Goal: Information Seeking & Learning: Learn about a topic

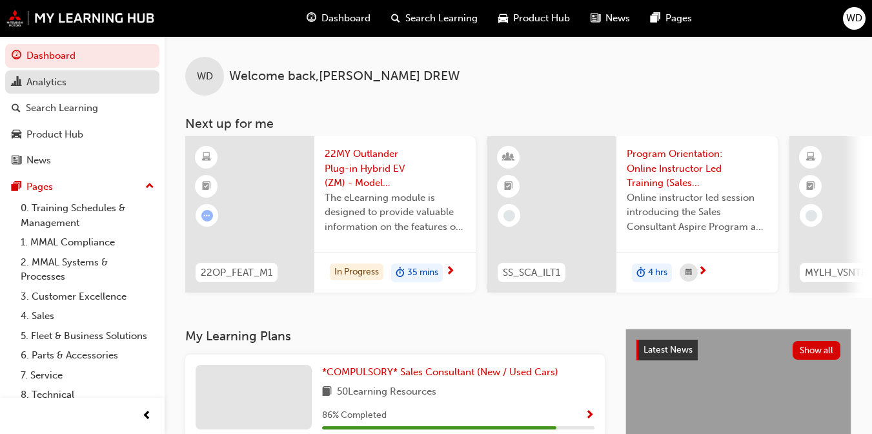
click at [42, 80] on div "Analytics" at bounding box center [46, 82] width 40 height 15
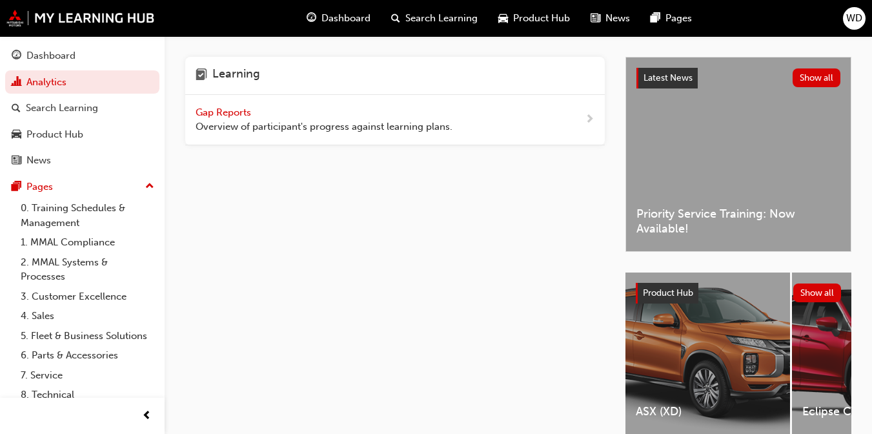
click at [494, 123] on div "Gap Reports Overview of participant's progress against learning plans." at bounding box center [395, 120] width 420 height 50
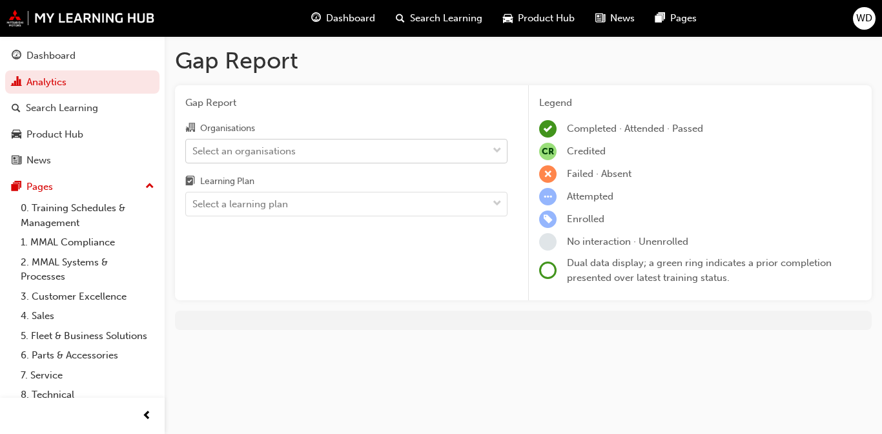
click at [358, 149] on div "Select an organisations" at bounding box center [336, 150] width 301 height 23
click at [194, 149] on input "Organisations Select an organisations" at bounding box center [192, 150] width 1 height 11
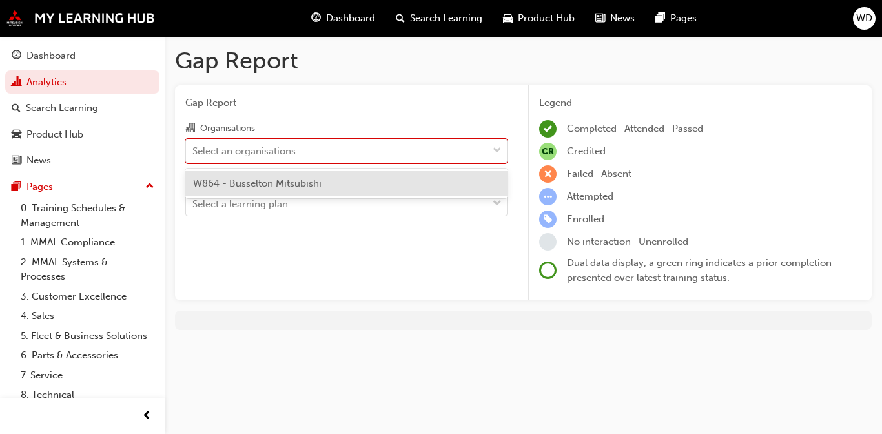
click at [272, 180] on span "W864 - Busselton Mitsubishi" at bounding box center [257, 184] width 128 height 12
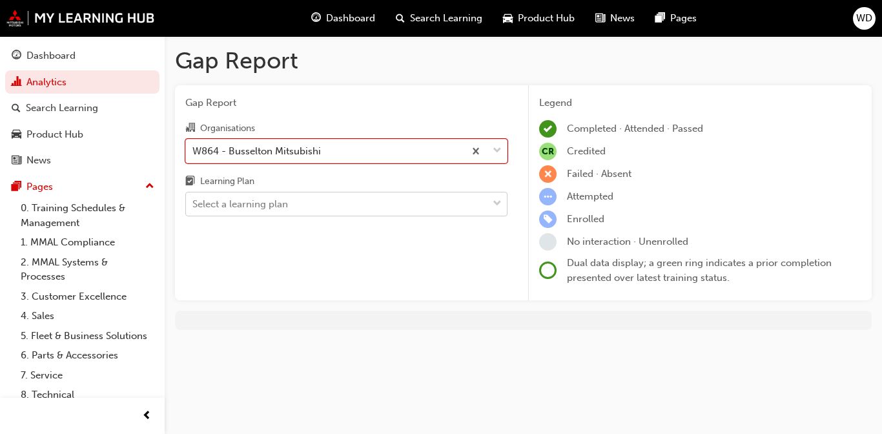
click at [276, 207] on div "Select a learning plan" at bounding box center [240, 204] width 96 height 15
click at [194, 207] on input "Learning Plan Select a learning plan" at bounding box center [192, 203] width 1 height 11
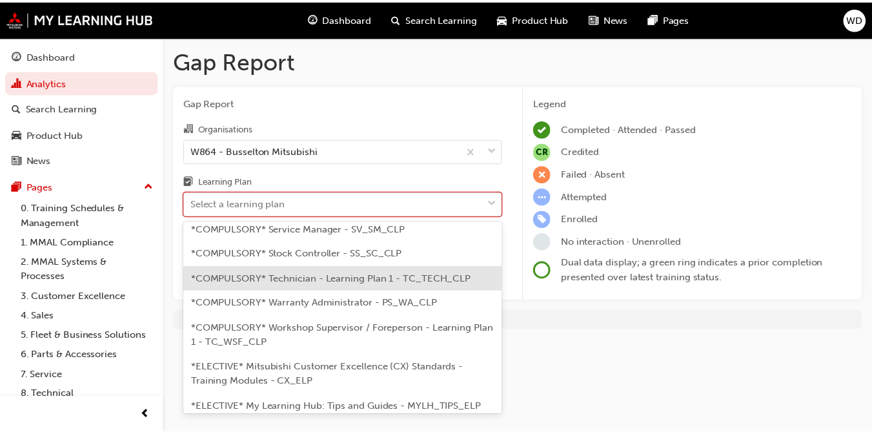
scroll to position [431, 0]
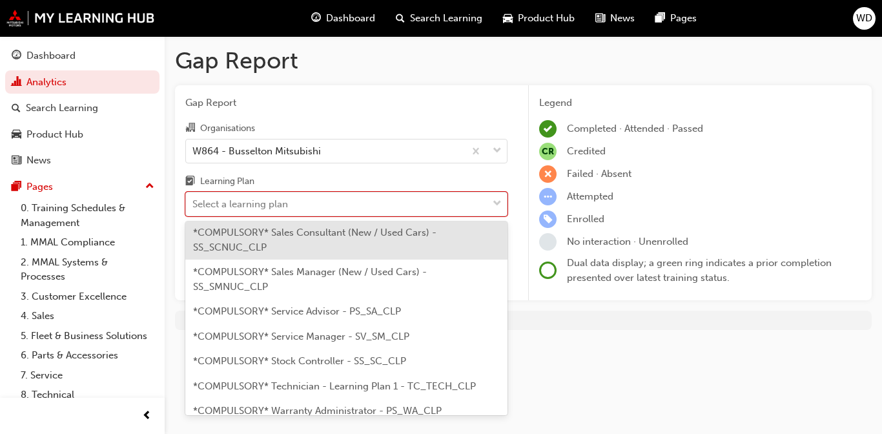
click at [303, 234] on span "*COMPULSORY* Sales Consultant (New / Used Cars) - SS_SCNUC_CLP" at bounding box center [314, 240] width 243 height 26
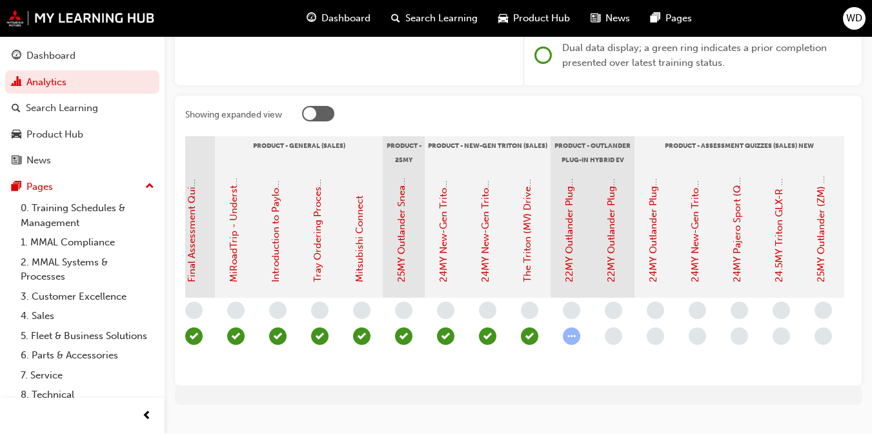
scroll to position [0, 1642]
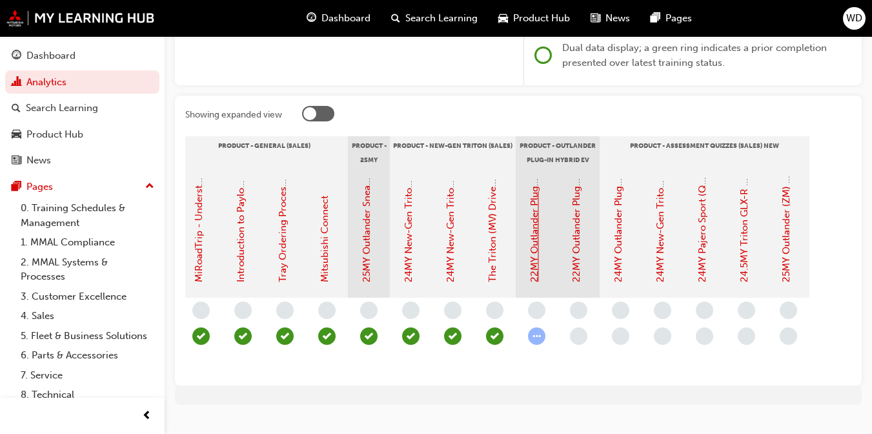
click at [533, 248] on link "22MY Outlander Plug-in Hybrid EV (ZM) - Model Overview" at bounding box center [535, 151] width 12 height 262
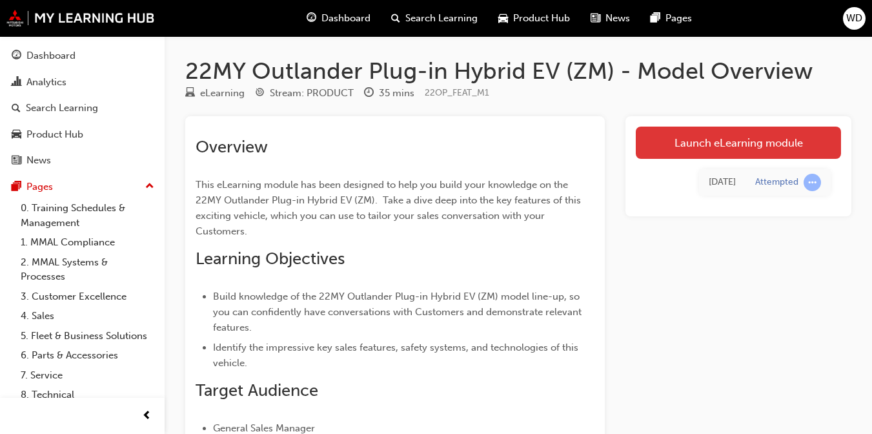
click at [645, 140] on link "Launch eLearning module" at bounding box center [738, 143] width 205 height 32
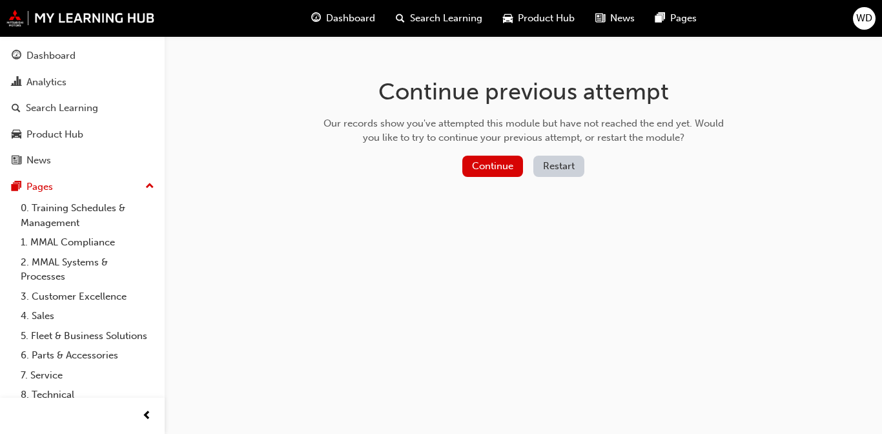
click at [556, 167] on button "Restart" at bounding box center [558, 166] width 51 height 21
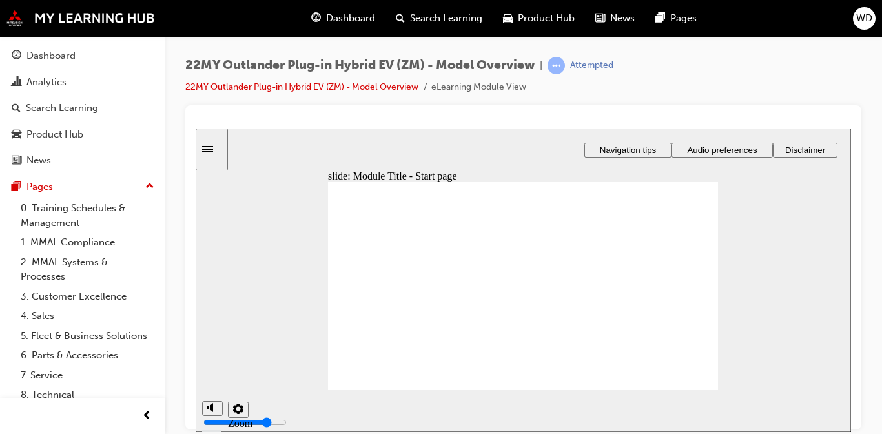
click at [645, 340] on div "slide: Sound check Rectangle 1 Rectangle 3 Sound check By default, page narrati…" at bounding box center [523, 279] width 655 height 303
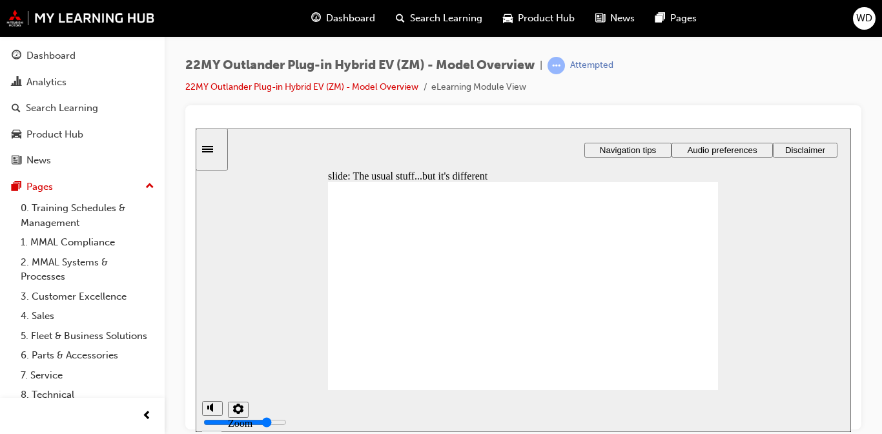
radio input "true"
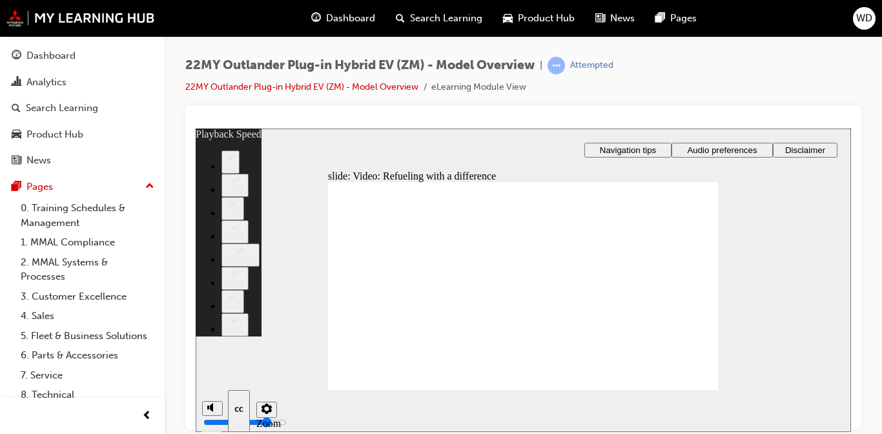
drag, startPoint x: 553, startPoint y: 358, endPoint x: 503, endPoint y: 361, distance: 49.8
drag, startPoint x: 547, startPoint y: 357, endPoint x: 441, endPoint y: 357, distance: 106.5
type input "115"
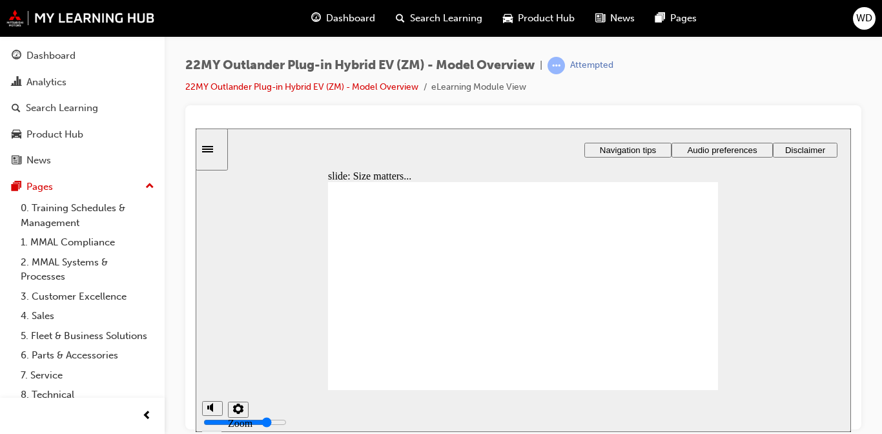
checkbox input "true"
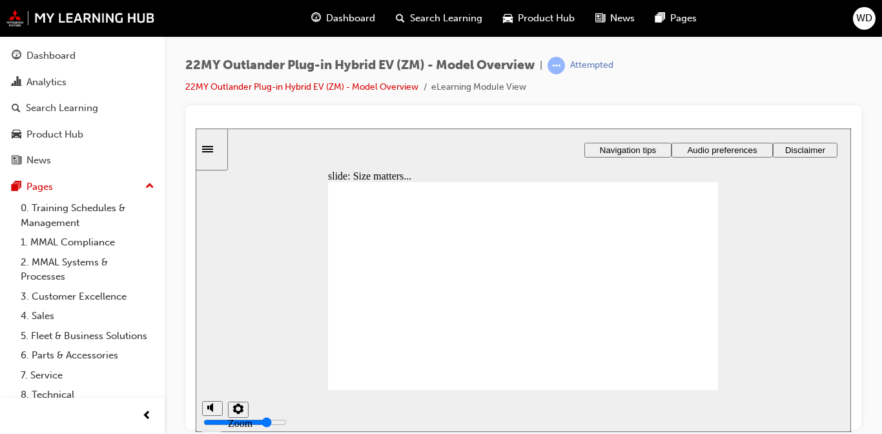
checkbox input "false"
checkbox input "true"
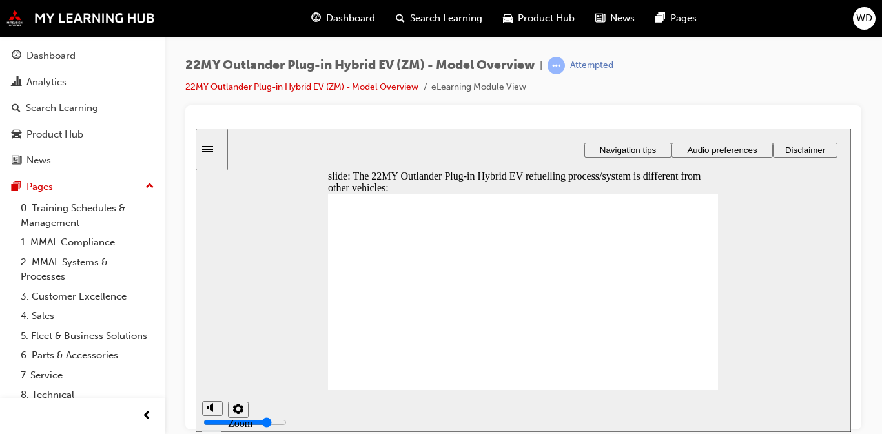
checkbox input "true"
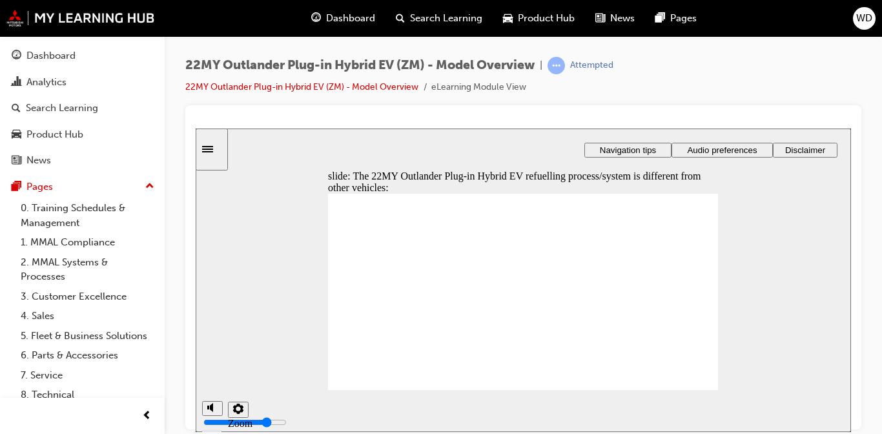
checkbox input "true"
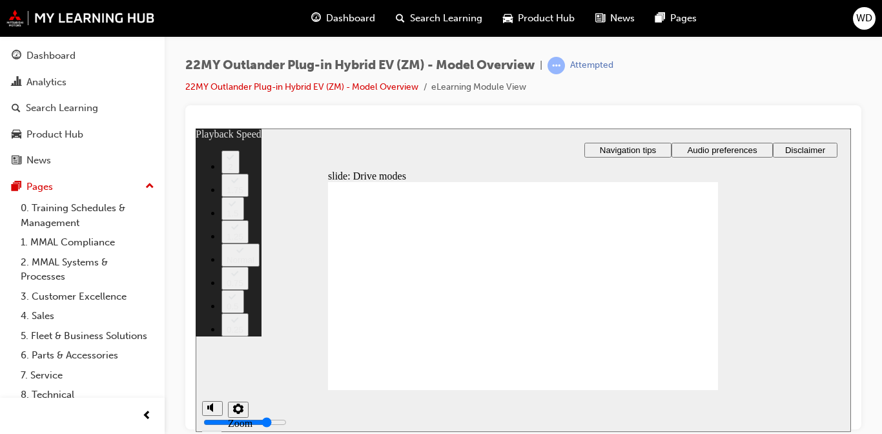
type input "37"
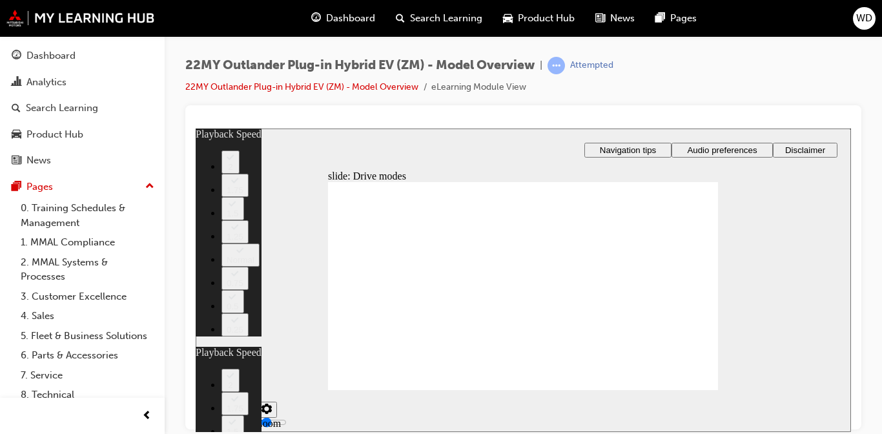
type input "36"
type input "37"
type input "36"
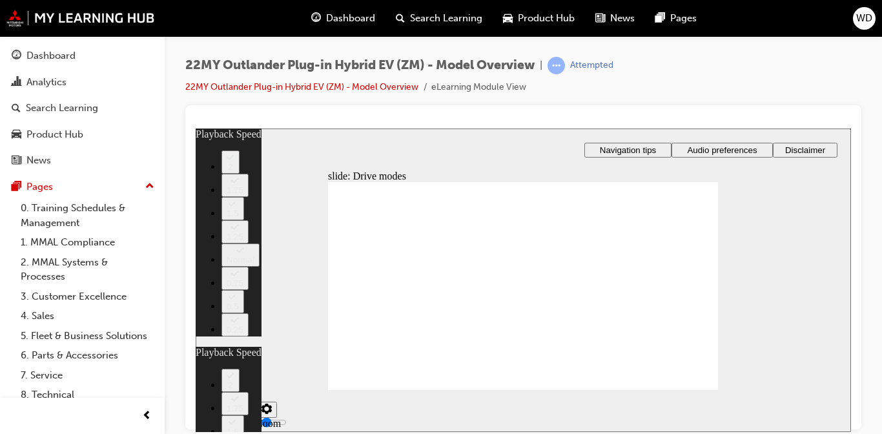
type input "34"
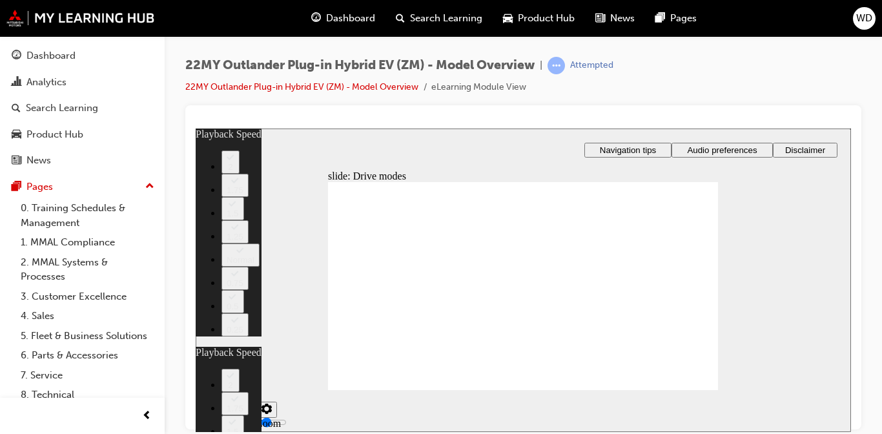
type input "37"
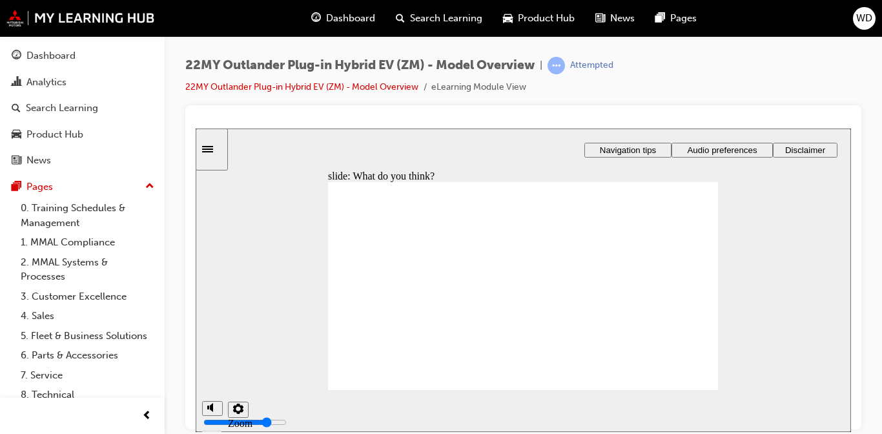
radio input "false"
radio input "true"
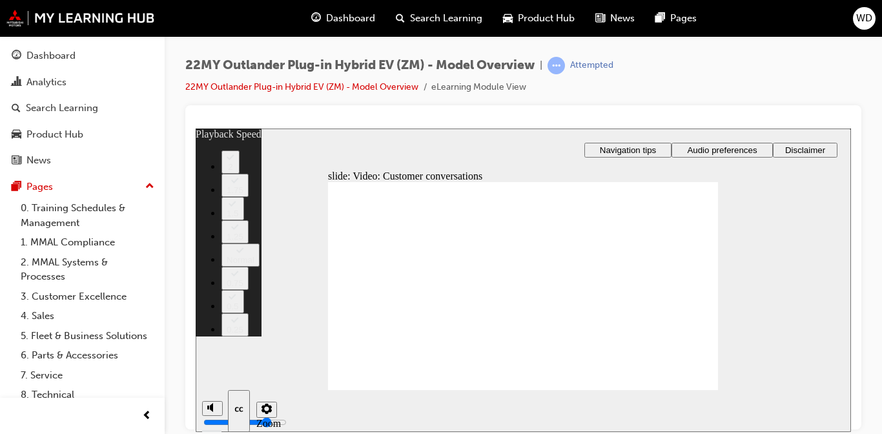
type input "143"
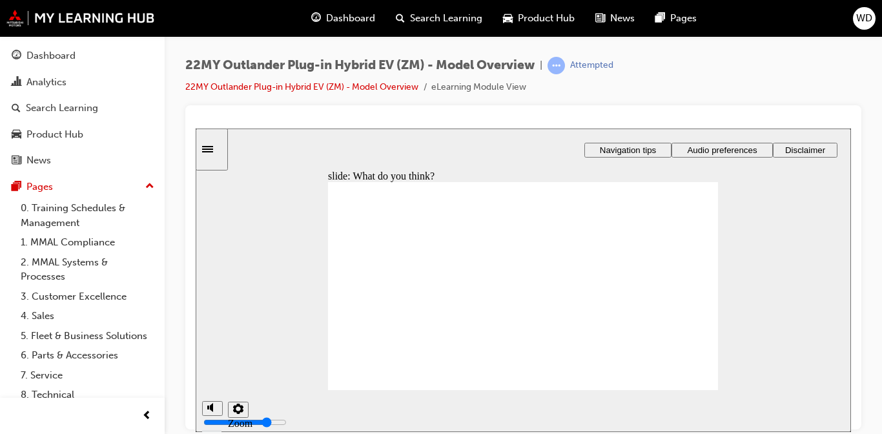
checkbox input "true"
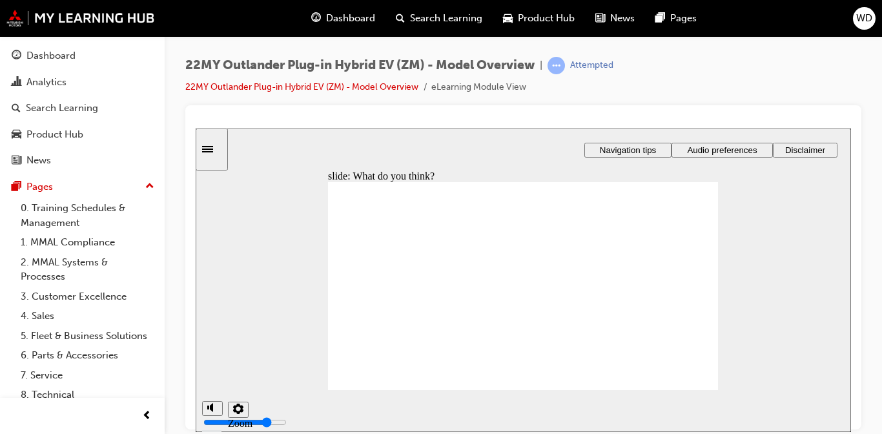
checkbox input "true"
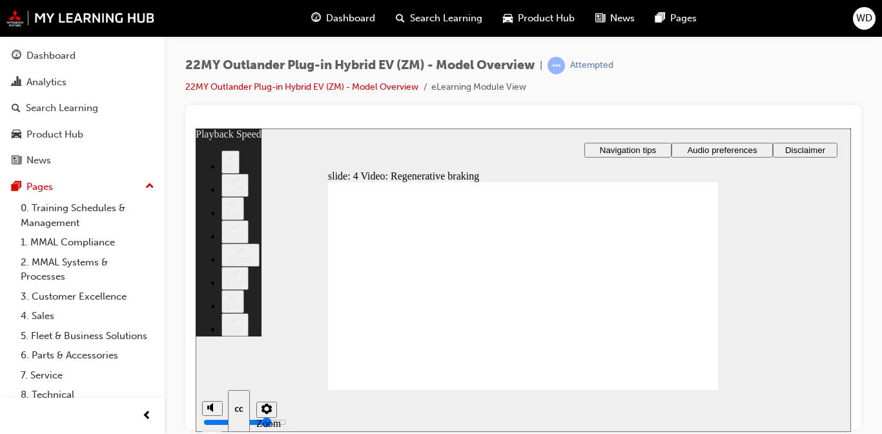
drag, startPoint x: 648, startPoint y: 360, endPoint x: 580, endPoint y: 361, distance: 67.8
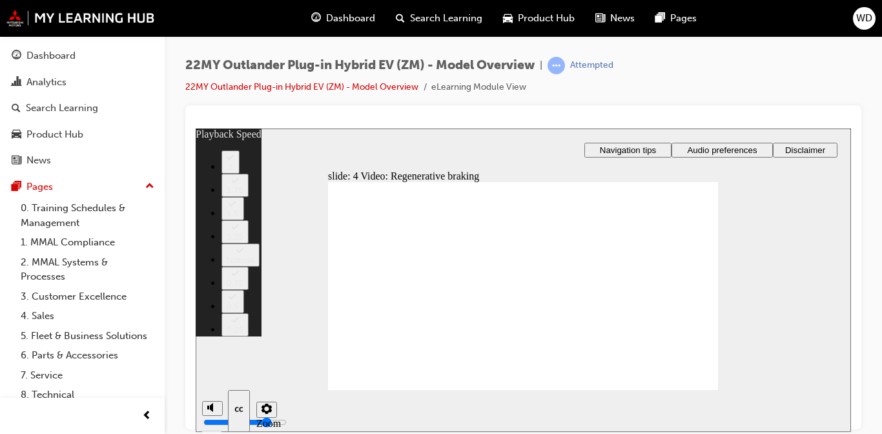
drag, startPoint x: 586, startPoint y: 359, endPoint x: 515, endPoint y: 361, distance: 71.1
type input "91"
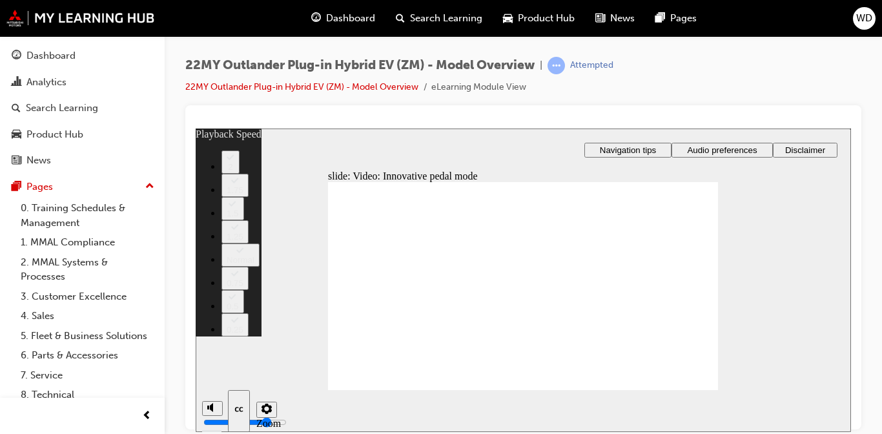
type input "16"
type input "129"
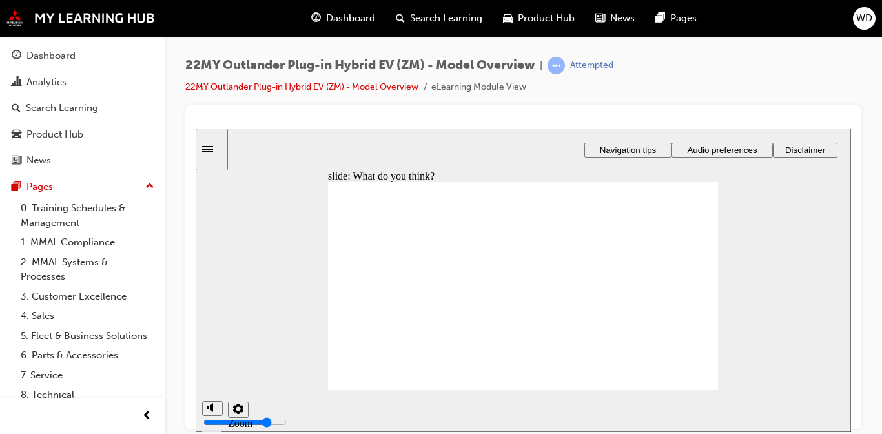
radio input "true"
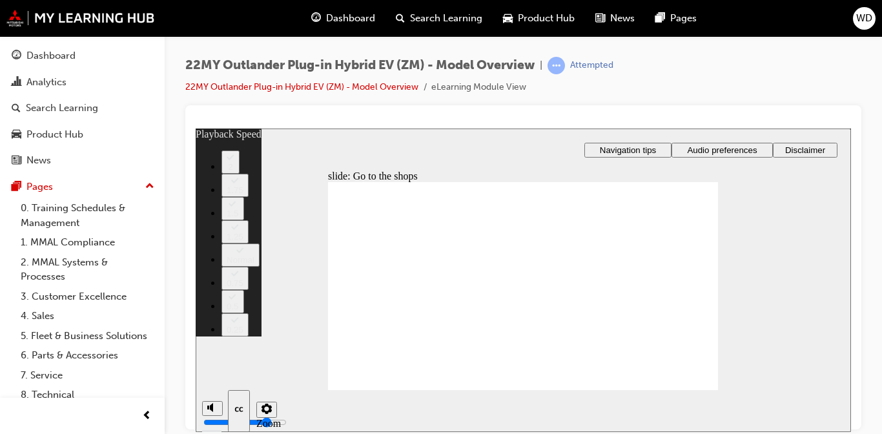
drag, startPoint x: 593, startPoint y: 361, endPoint x: 528, endPoint y: 361, distance: 65.2
type input "325"
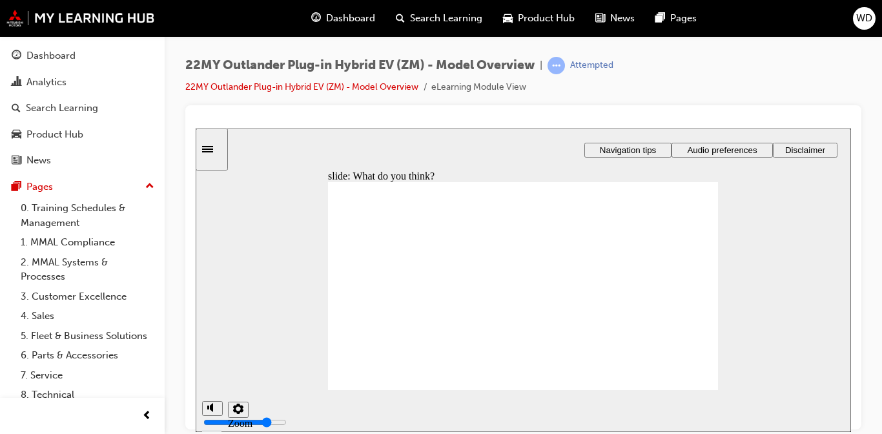
checkbox input "true"
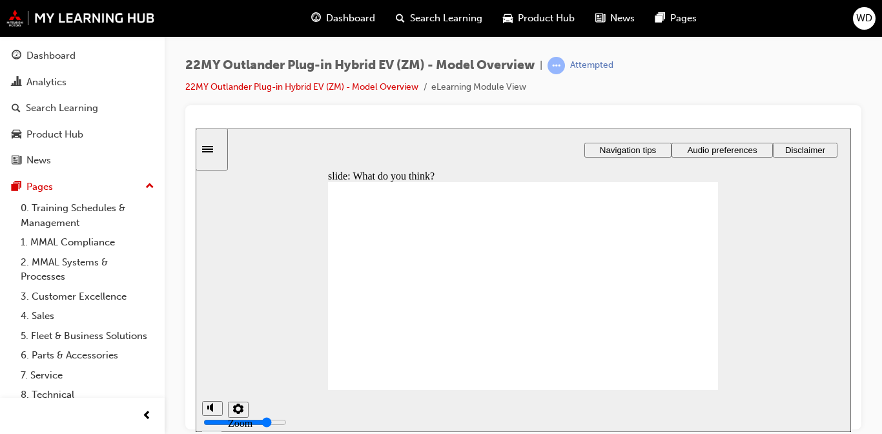
checkbox input "true"
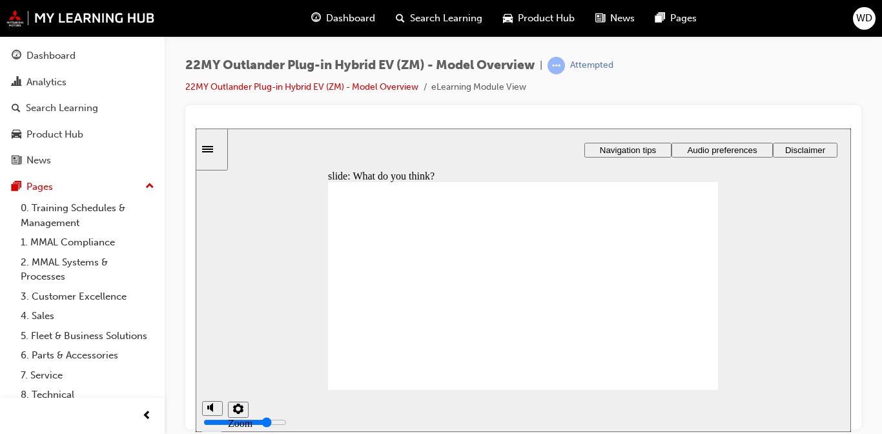
radio input "true"
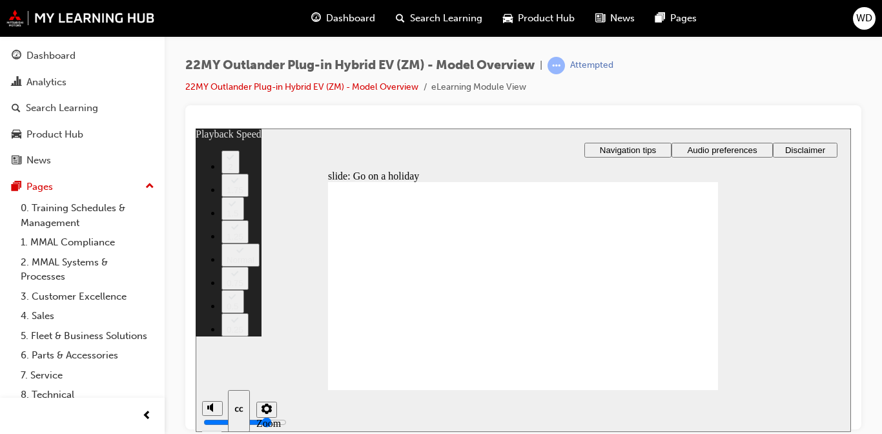
type input "123"
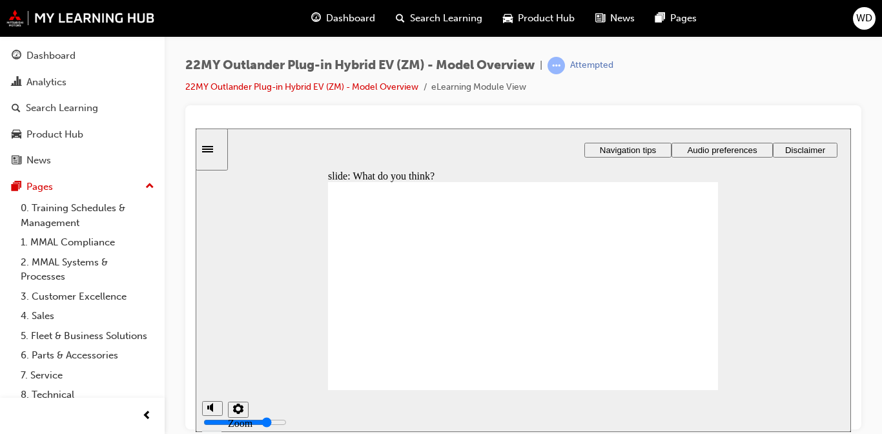
radio input "true"
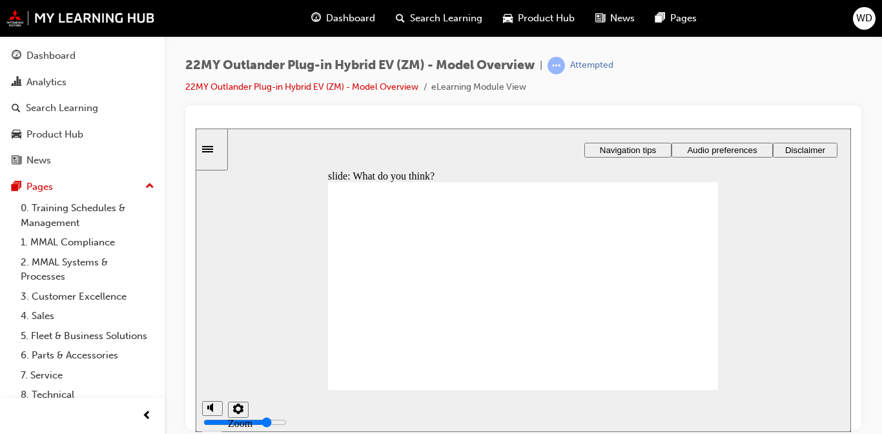
radio input "true"
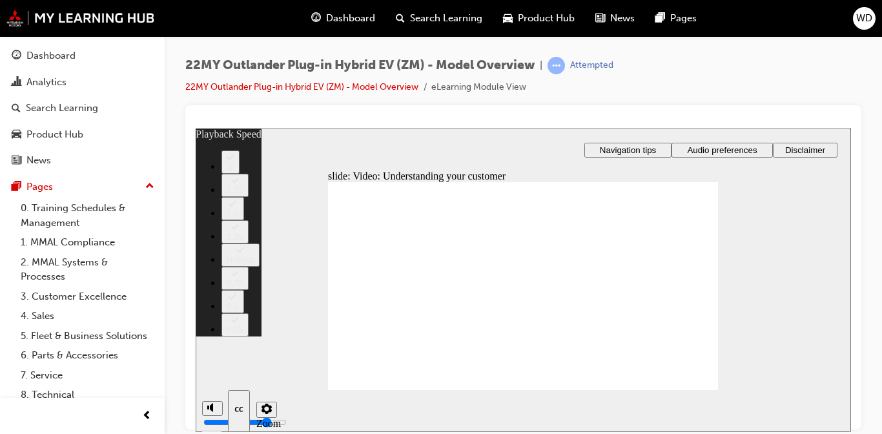
type input "91"
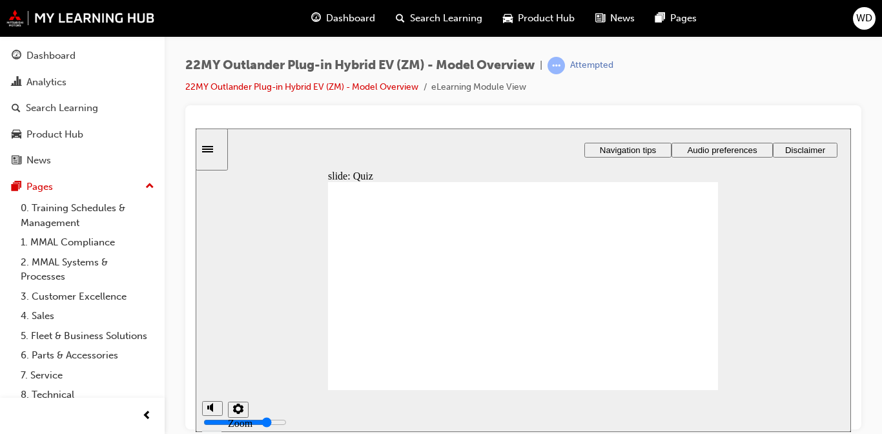
radio input "true"
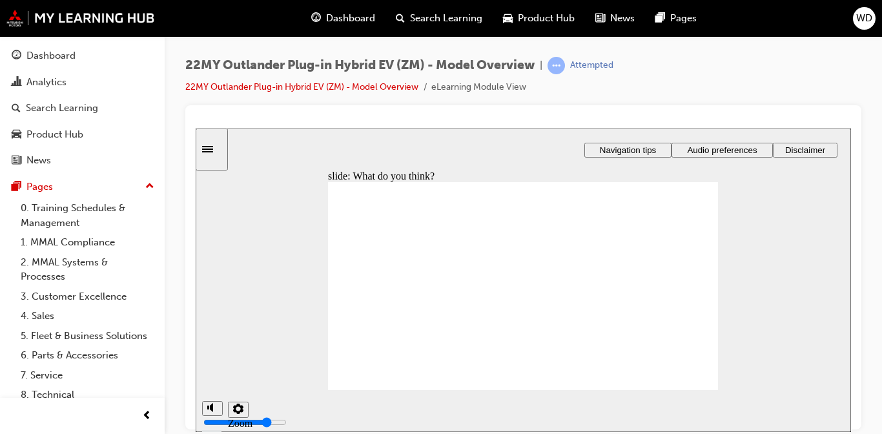
radio input "true"
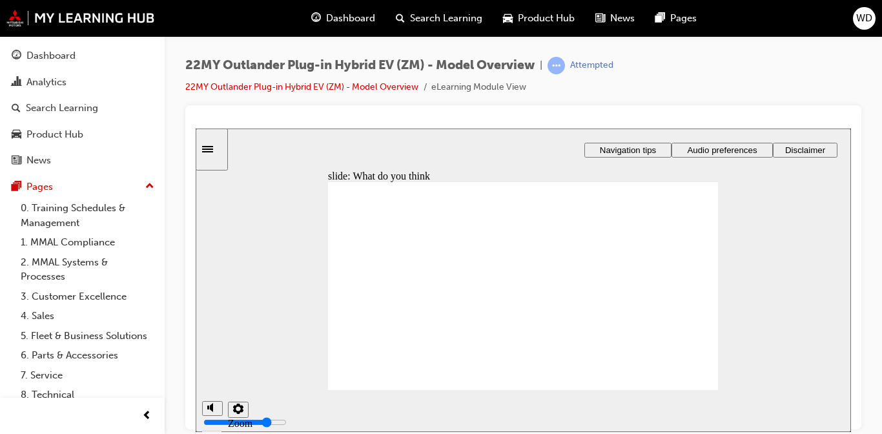
radio input "true"
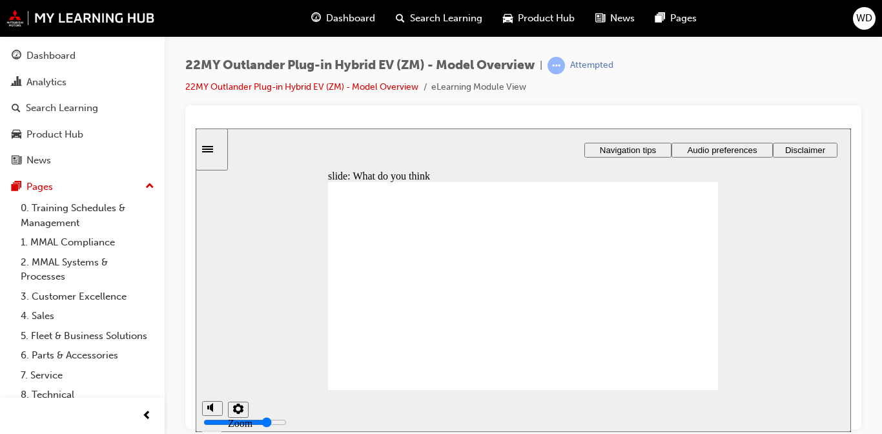
radio input "true"
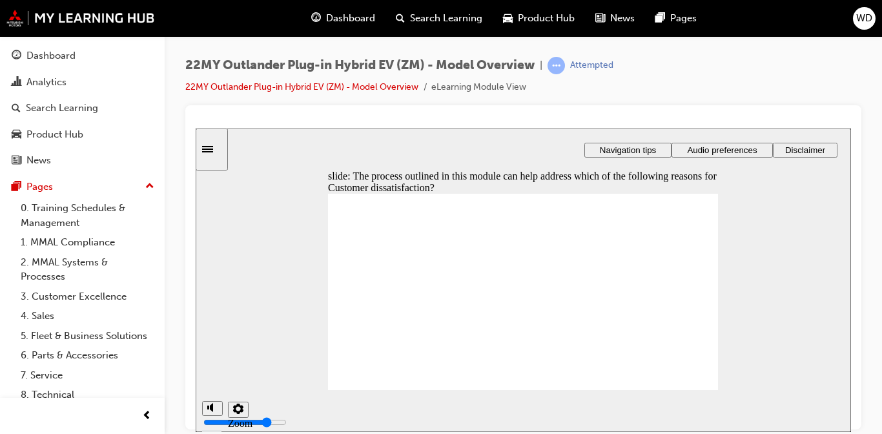
checkbox input "true"
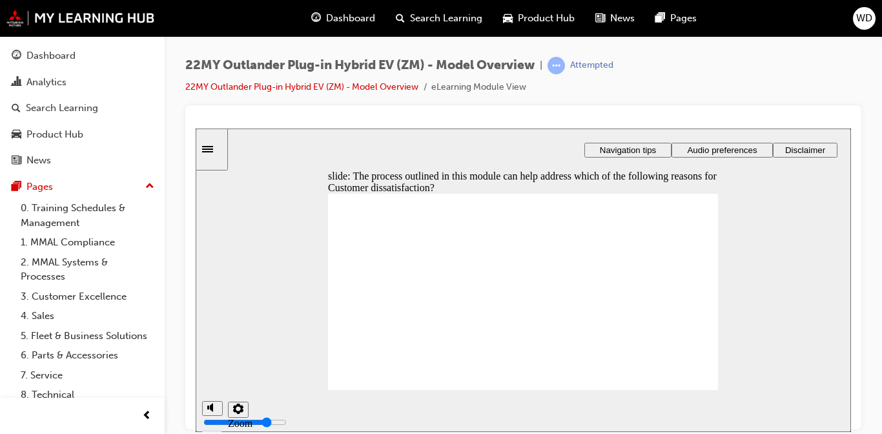
checkbox input "true"
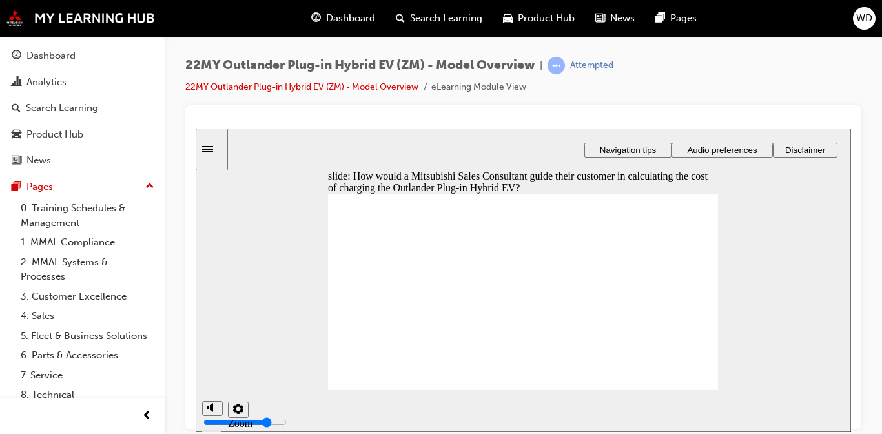
drag, startPoint x: 401, startPoint y: 273, endPoint x: 526, endPoint y: 315, distance: 132.1
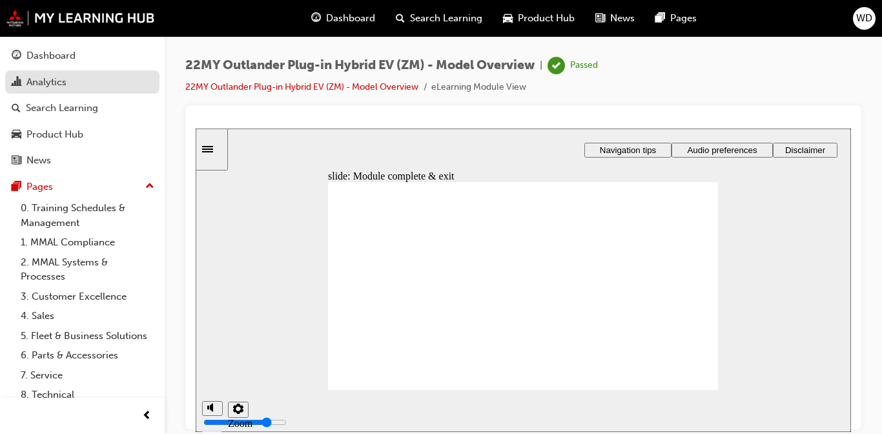
click at [46, 85] on div "Analytics" at bounding box center [46, 82] width 40 height 15
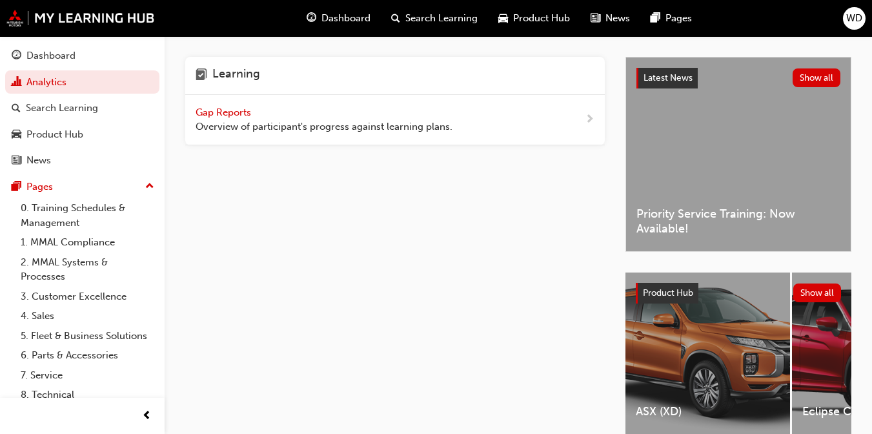
click at [361, 129] on span "Overview of participant's progress against learning plans." at bounding box center [324, 126] width 257 height 15
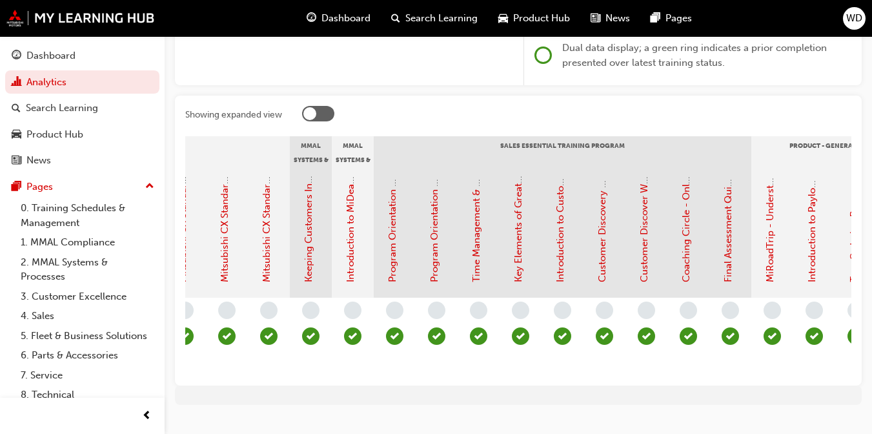
scroll to position [0, 1642]
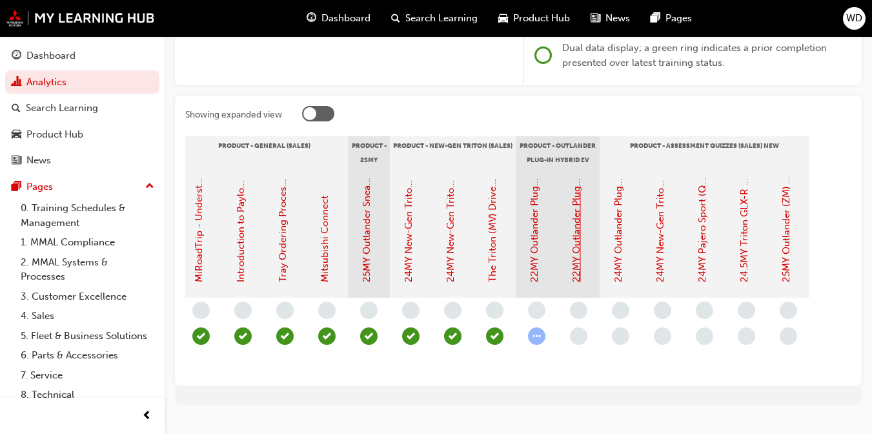
click at [578, 230] on link "22MY Outlander Plug-in Hybrid EV (ZM) - Customer Quick Reference Guide" at bounding box center [577, 112] width 12 height 340
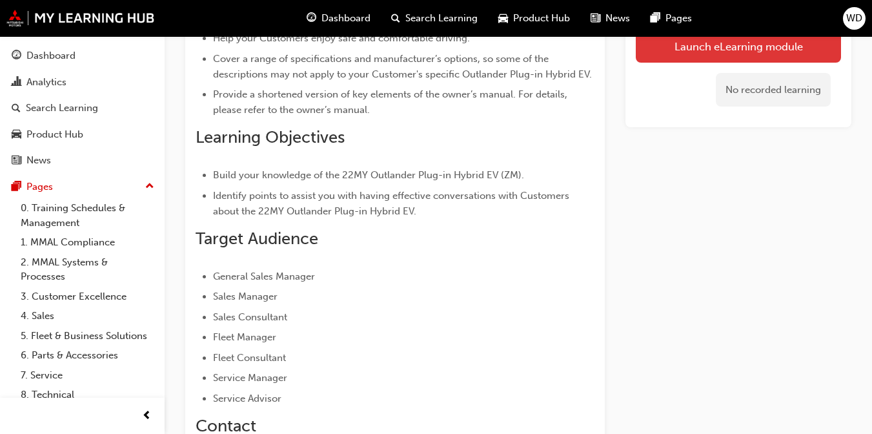
click at [704, 45] on link "Launch eLearning module" at bounding box center [738, 46] width 205 height 32
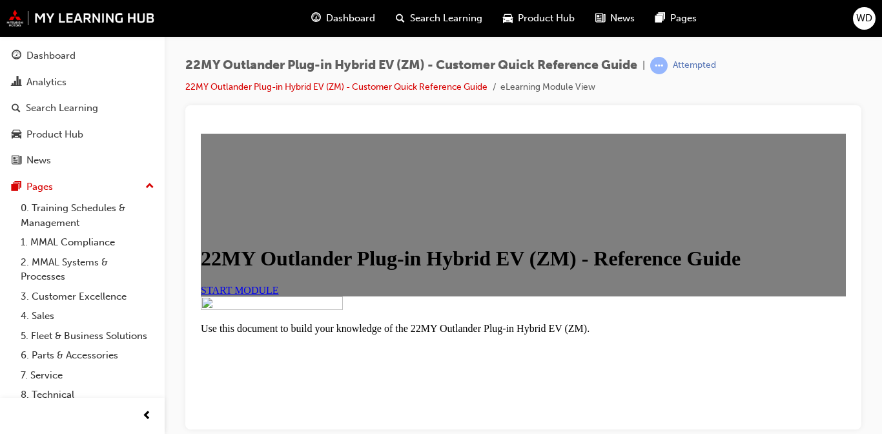
scroll to position [323, 0]
click at [279, 284] on span "START MODULE" at bounding box center [240, 289] width 78 height 11
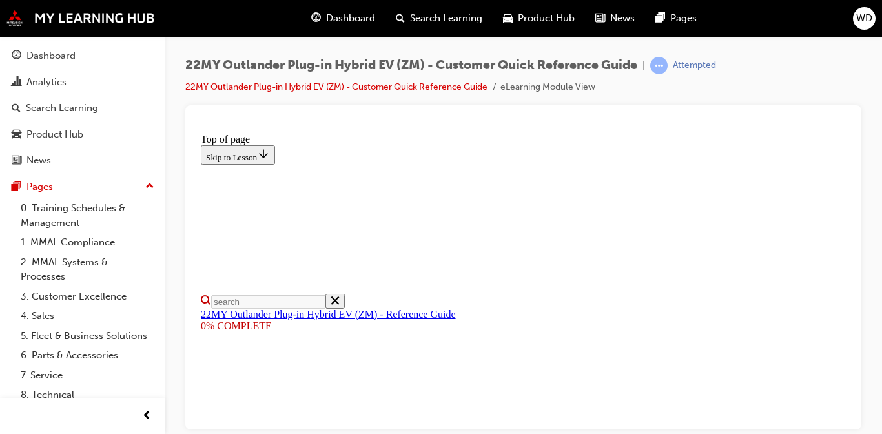
scroll to position [0, 0]
select select "auto"
type input "2"
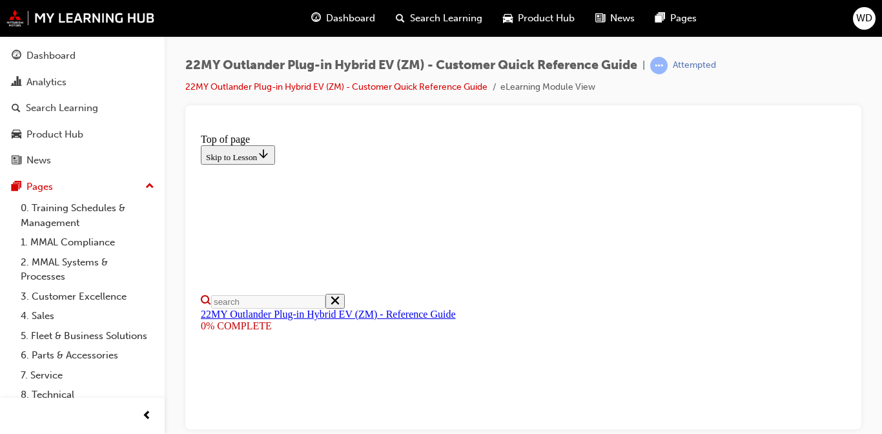
scroll to position [3772, 0]
type input "6"
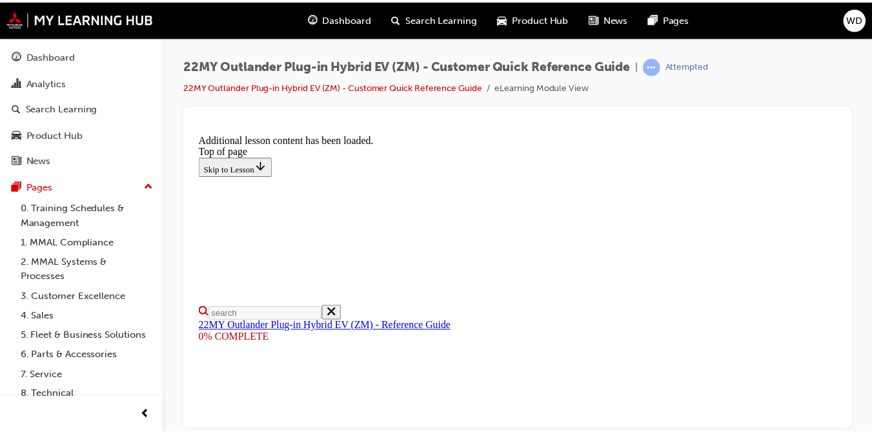
scroll to position [824, 0]
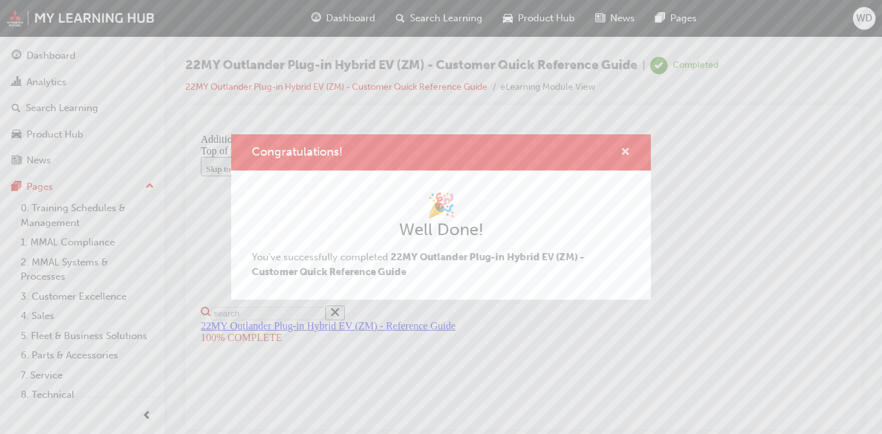
click at [626, 148] on span "cross-icon" at bounding box center [625, 153] width 10 height 12
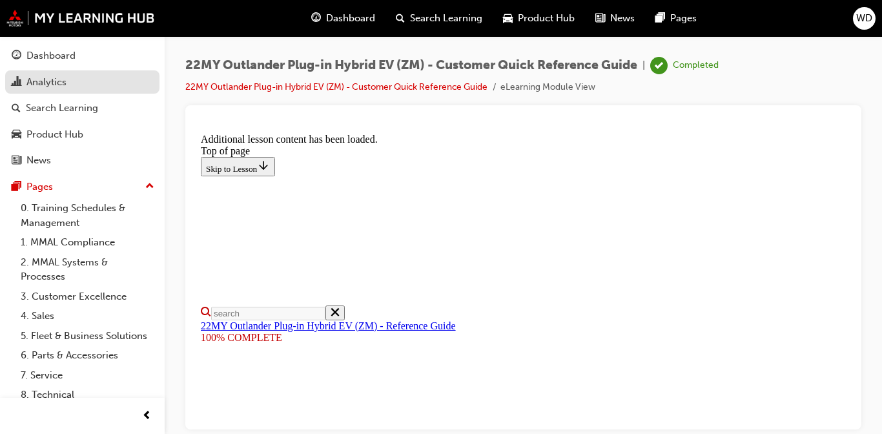
click at [44, 85] on div "Analytics" at bounding box center [46, 82] width 40 height 15
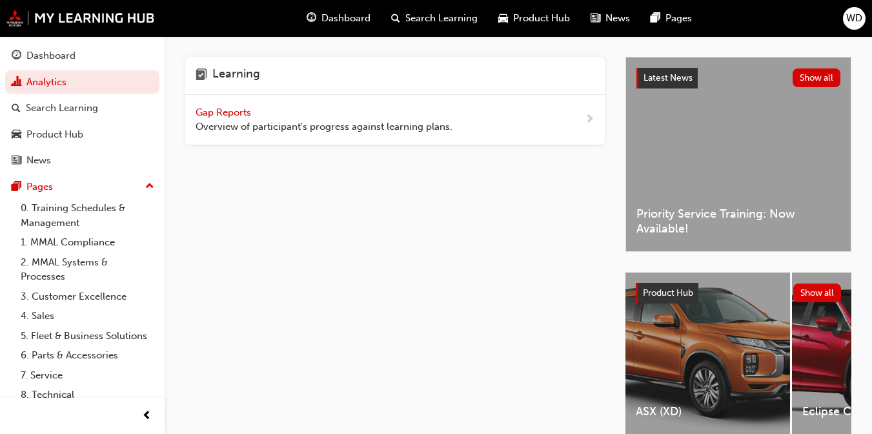
click at [427, 123] on span "Overview of participant's progress against learning plans." at bounding box center [324, 126] width 257 height 15
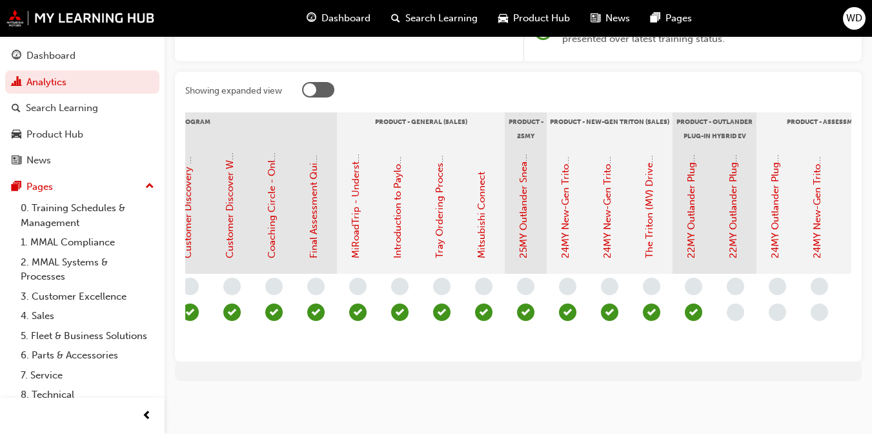
scroll to position [0, 1642]
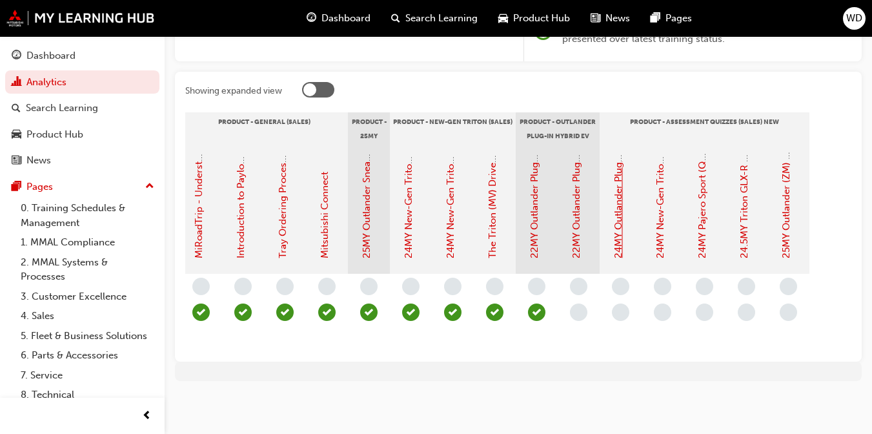
click at [619, 202] on link "24MY Outlander Plug-in Hybrid EV (ZM) GSR - Product Assessment Quiz" at bounding box center [619, 95] width 12 height 325
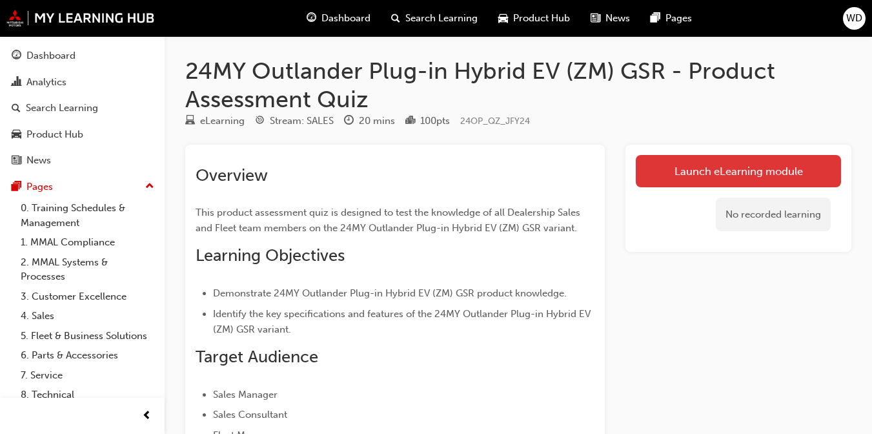
click at [751, 170] on link "Launch eLearning module" at bounding box center [738, 171] width 205 height 32
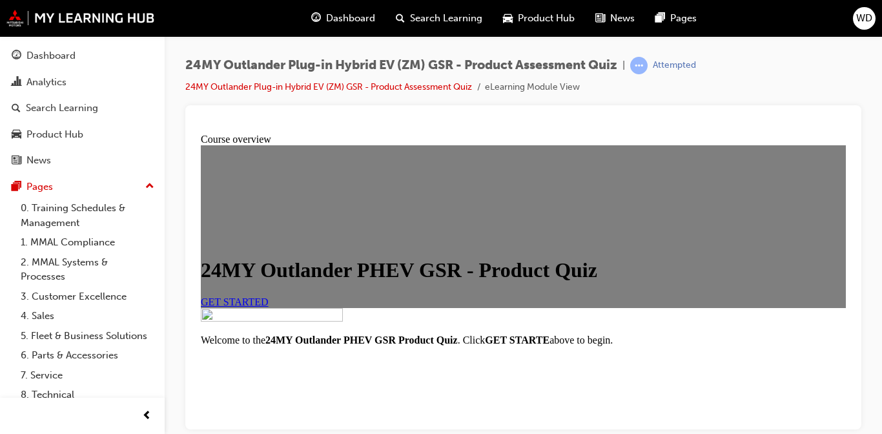
scroll to position [108, 0]
click at [269, 298] on span "GET STARTED" at bounding box center [235, 301] width 68 height 11
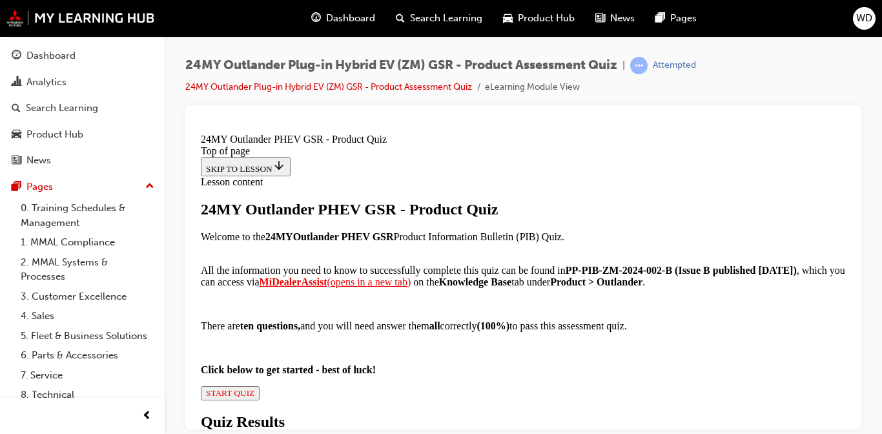
scroll to position [232, 0]
drag, startPoint x: 415, startPoint y: 250, endPoint x: 540, endPoint y: 248, distance: 124.6
click at [565, 264] on strong "PP-PIB-ZM-2024-002-B (Issue B published March 7, 2024)" at bounding box center [680, 269] width 231 height 11
drag, startPoint x: 540, startPoint y: 248, endPoint x: 533, endPoint y: 248, distance: 7.1
copy strong "PP-PIB-ZM-2024-002-B"
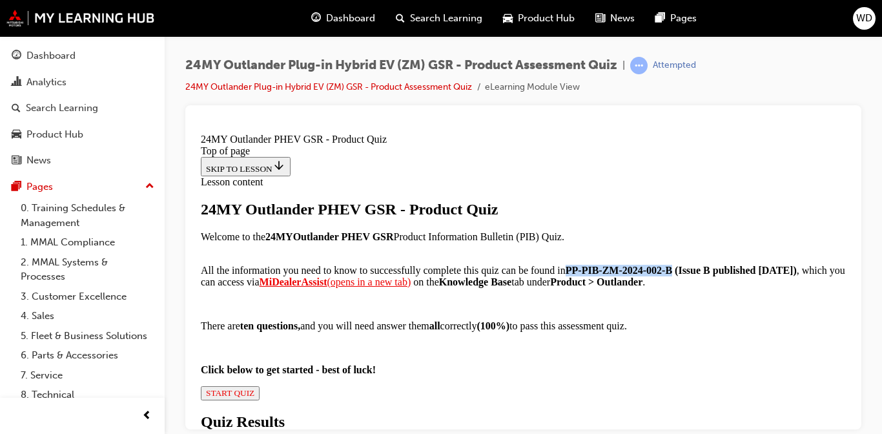
click at [761, 235] on div "24MY Outlander PHEV GSR - Product Quiz Welcome to the 24MY Outlander PHEV GSR P…" at bounding box center [523, 299] width 645 height 199
click at [254, 387] on span "START QUIZ" at bounding box center [230, 392] width 48 height 10
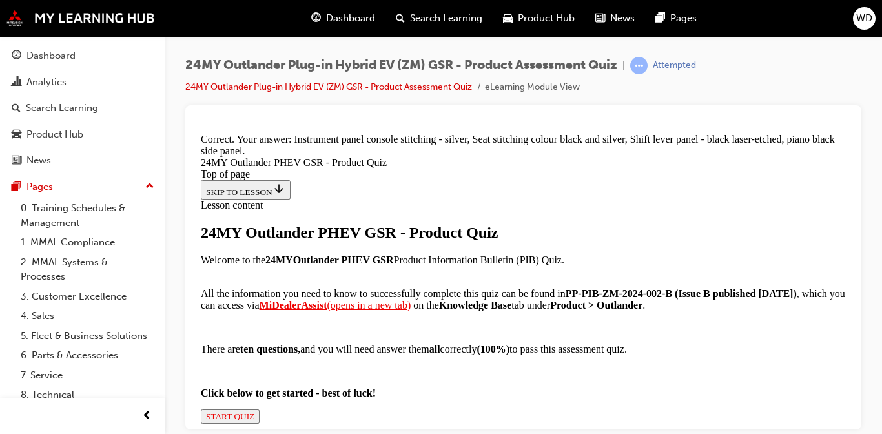
scroll to position [469, 0]
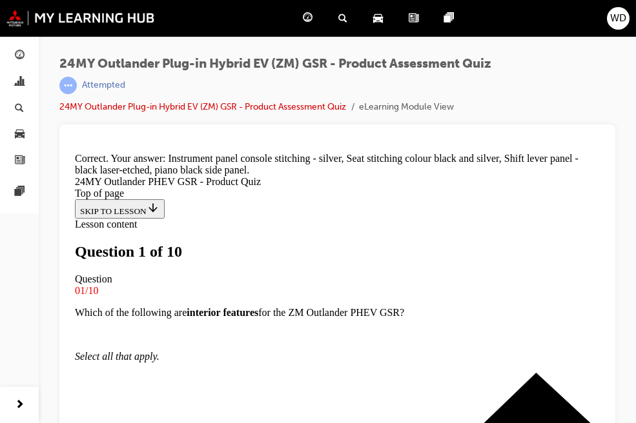
scroll to position [260, 0]
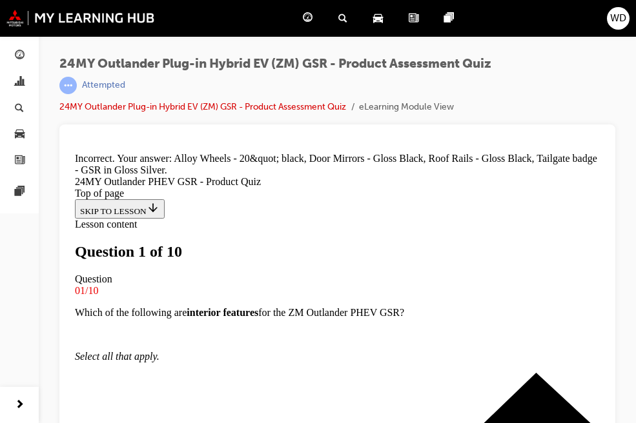
scroll to position [480, 0]
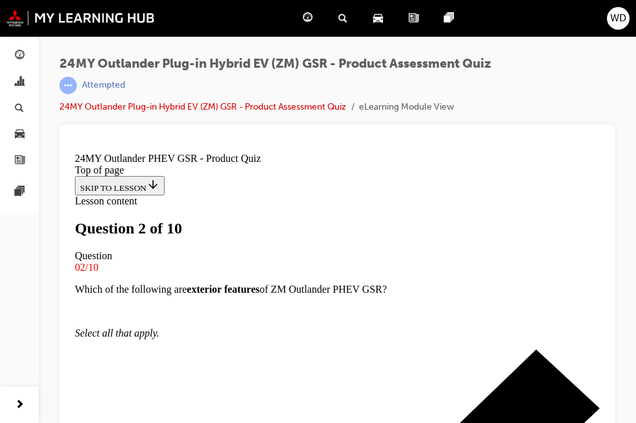
scroll to position [245, 0]
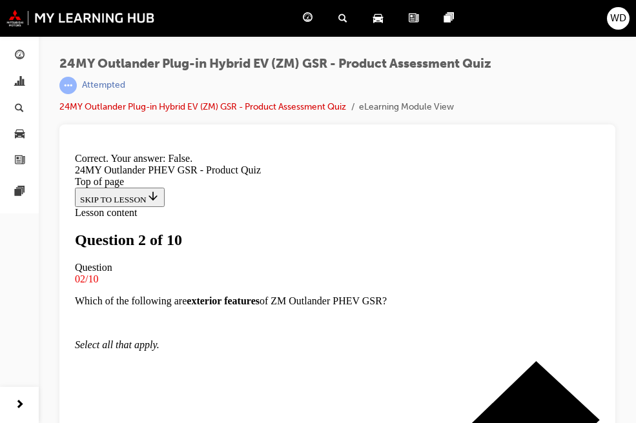
scroll to position [325, 0]
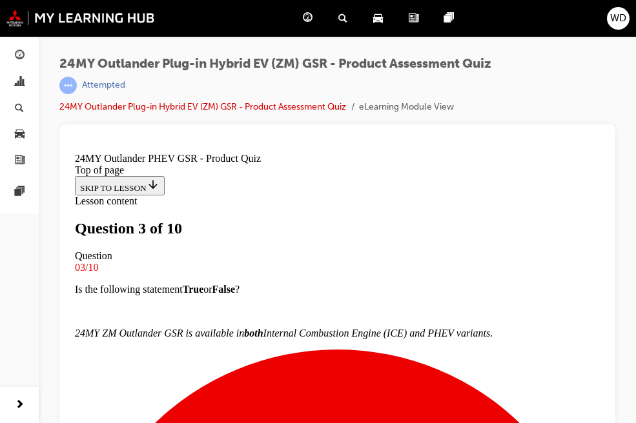
scroll to position [137, 0]
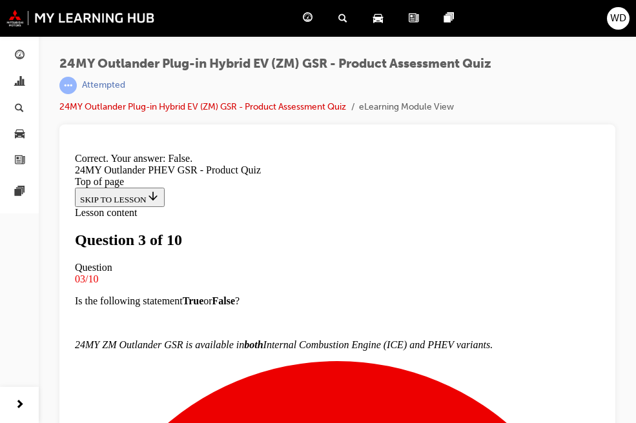
scroll to position [325, 0]
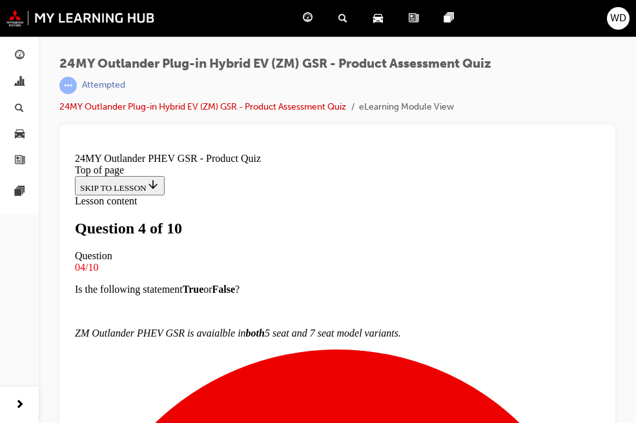
scroll to position [110, 0]
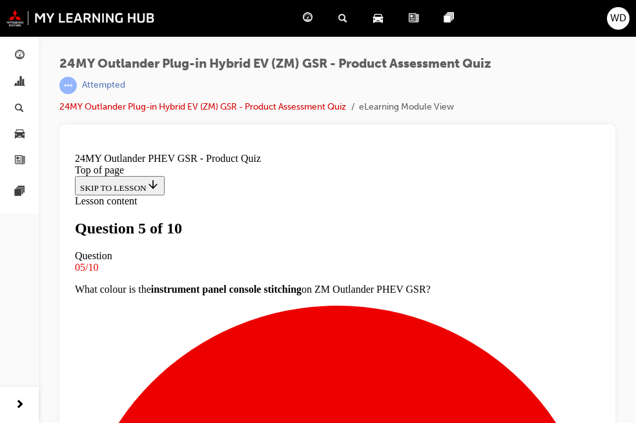
scroll to position [249, 0]
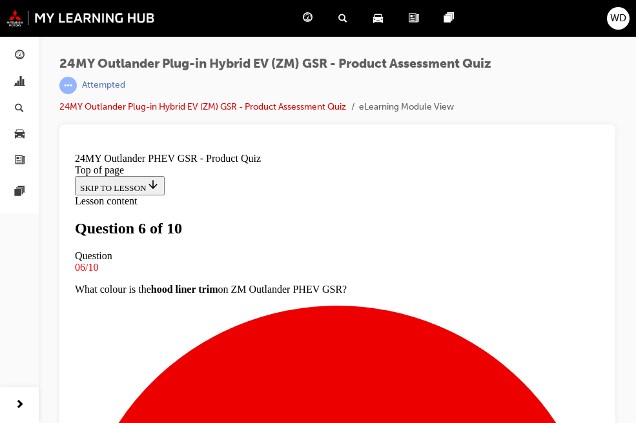
scroll to position [163, 0]
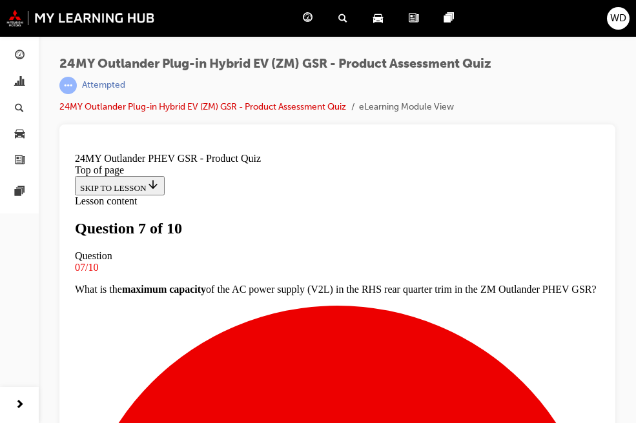
scroll to position [356, 0]
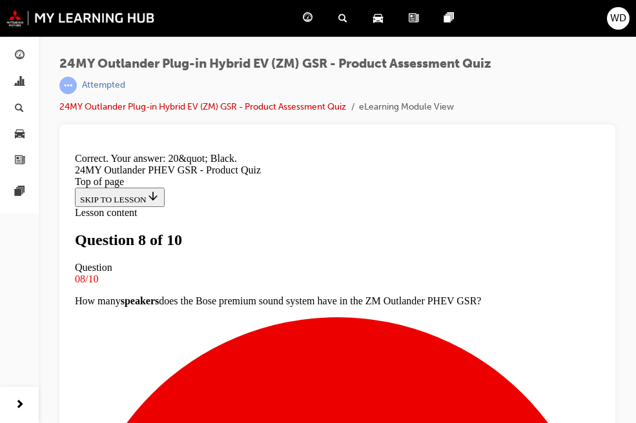
scroll to position [436, 0]
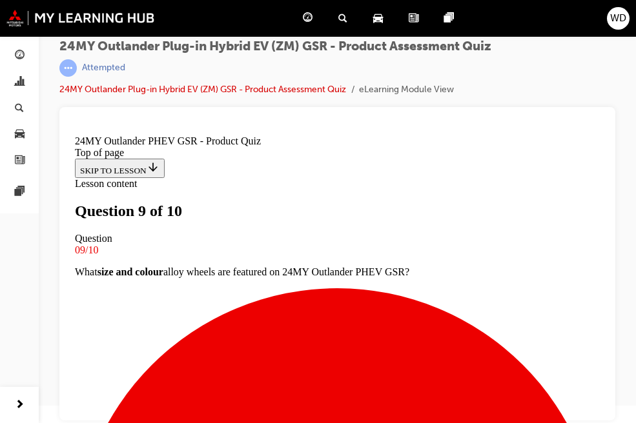
scroll to position [0, 0]
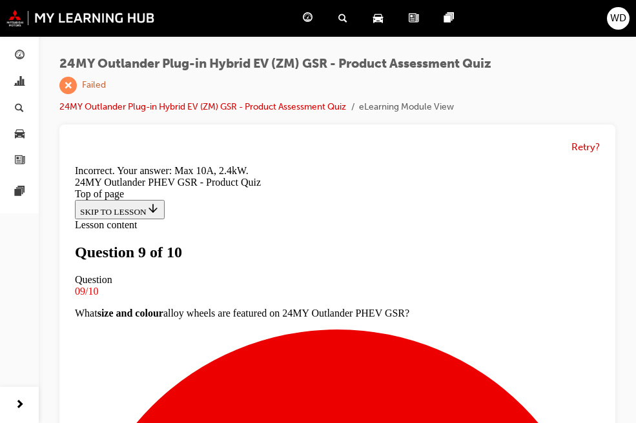
scroll to position [436, 0]
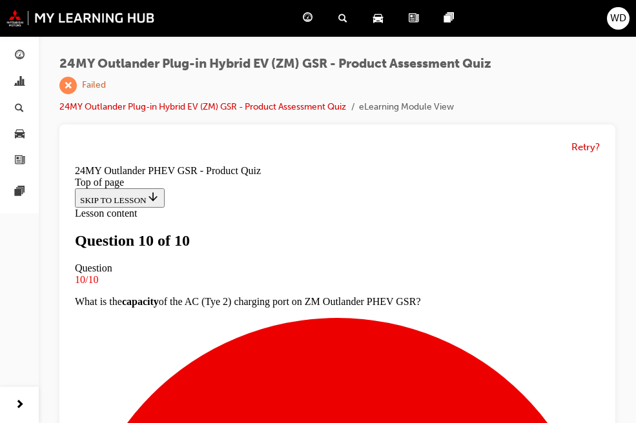
scroll to position [323, 0]
click at [583, 145] on button "Retry?" at bounding box center [585, 147] width 28 height 15
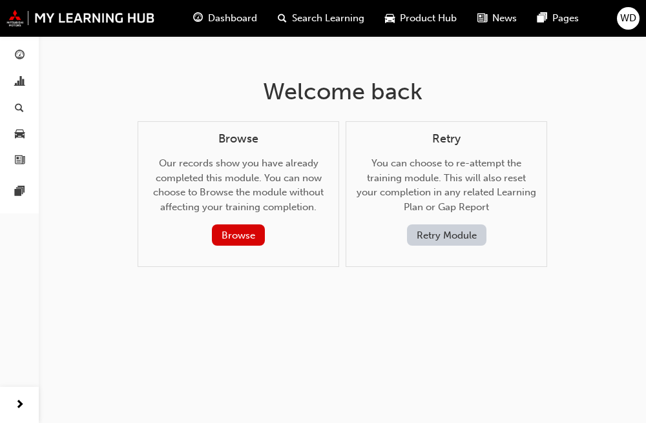
click at [441, 238] on button "Retry Module" at bounding box center [446, 235] width 79 height 21
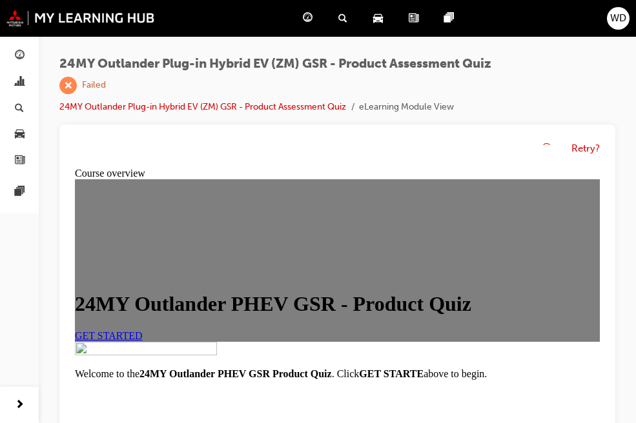
scroll to position [0, 0]
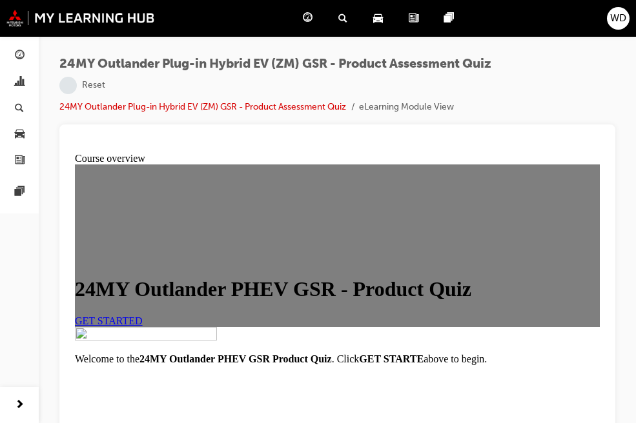
click at [143, 327] on span "GET STARTED" at bounding box center [109, 321] width 68 height 11
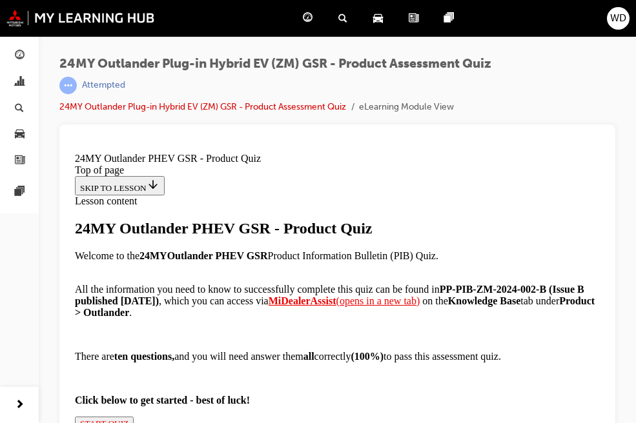
scroll to position [372, 0]
click at [128, 419] on span "START QUIZ" at bounding box center [104, 424] width 48 height 10
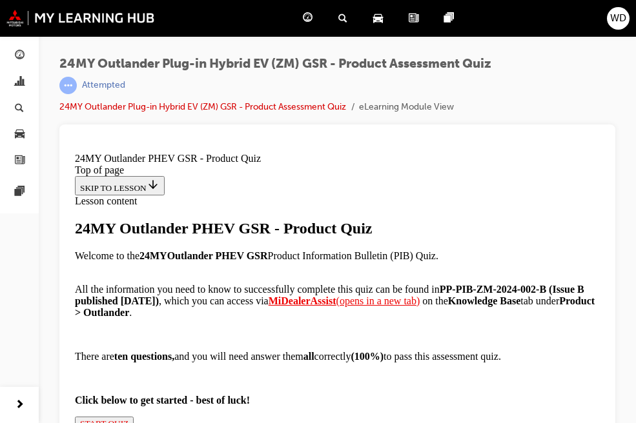
scroll to position [264, 0]
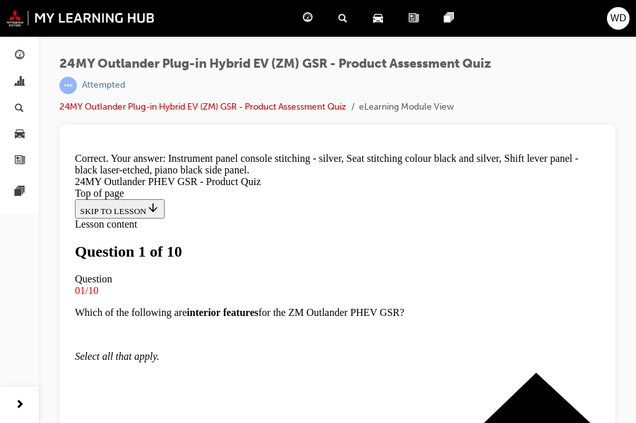
scroll to position [185, 0]
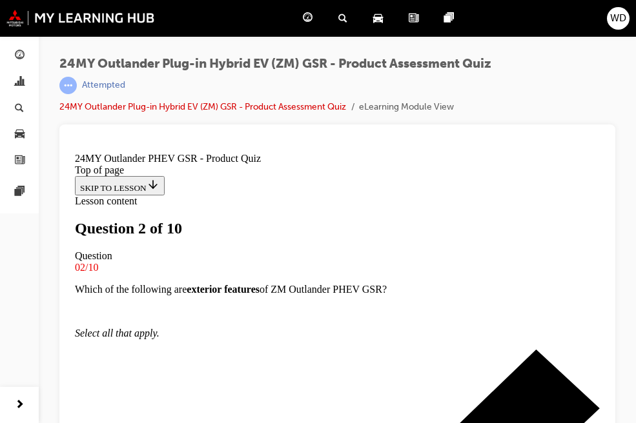
scroll to position [245, 0]
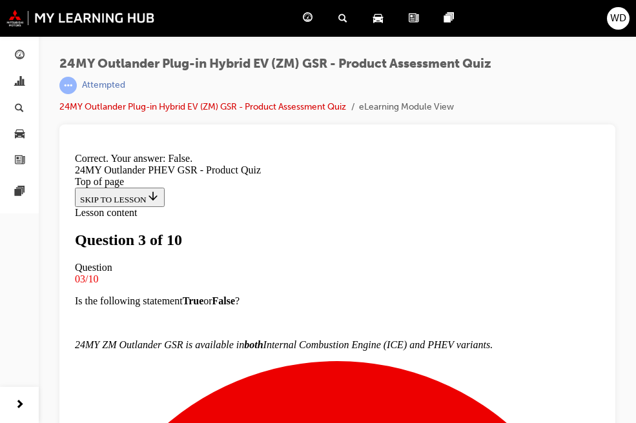
scroll to position [325, 0]
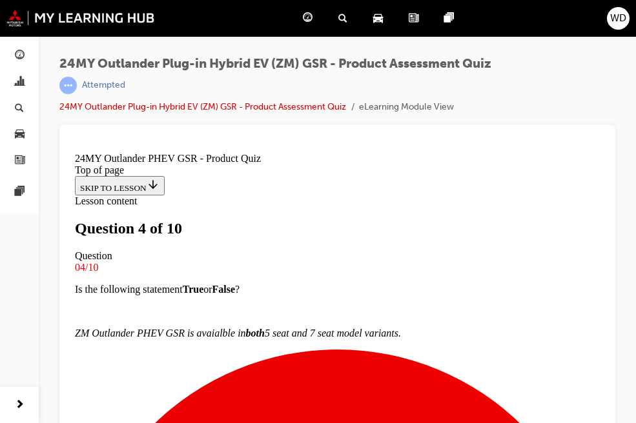
scroll to position [217, 0]
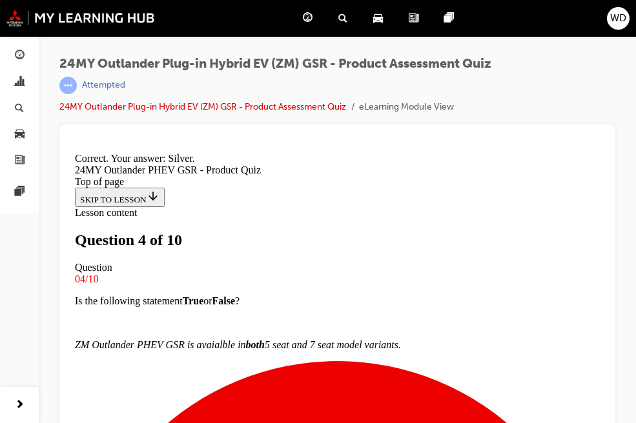
scroll to position [432, 0]
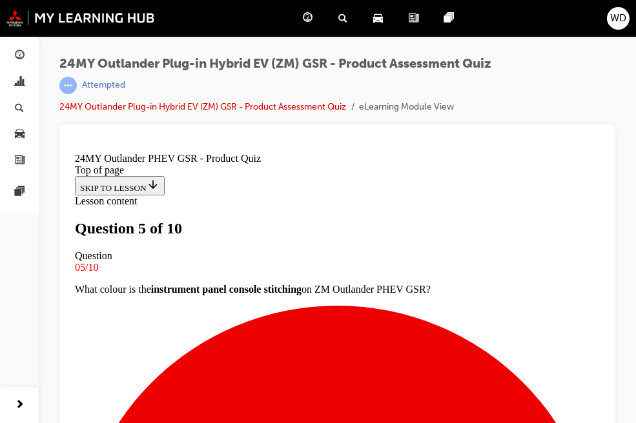
scroll to position [249, 0]
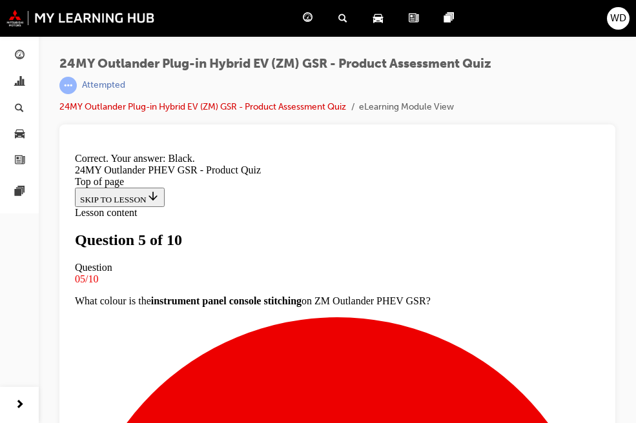
scroll to position [436, 0]
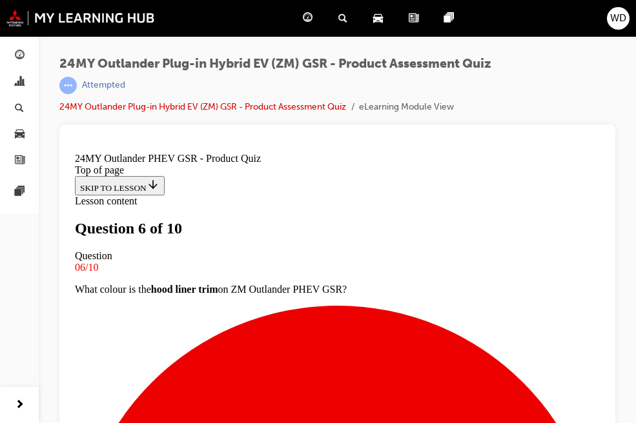
scroll to position [163, 0]
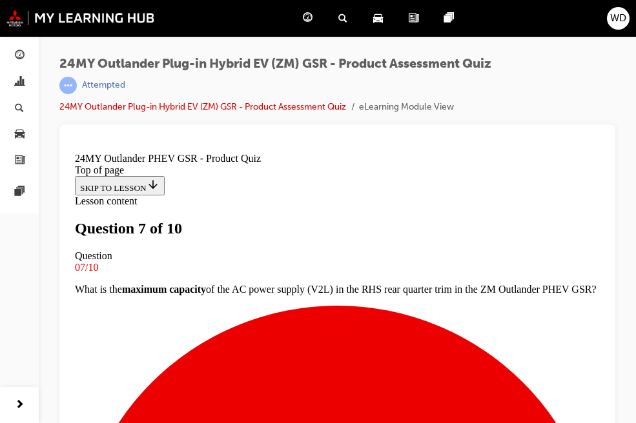
scroll to position [249, 0]
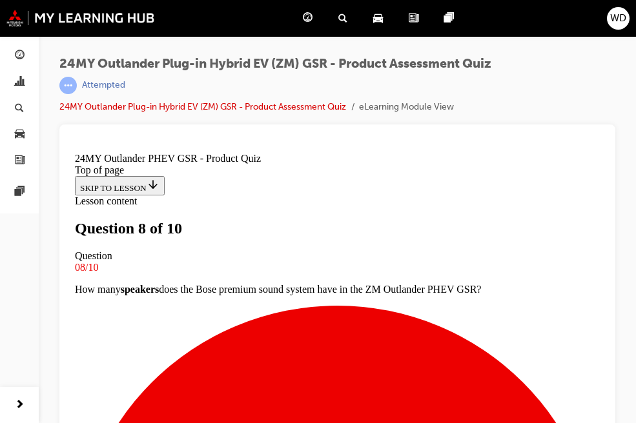
scroll to position [215, 0]
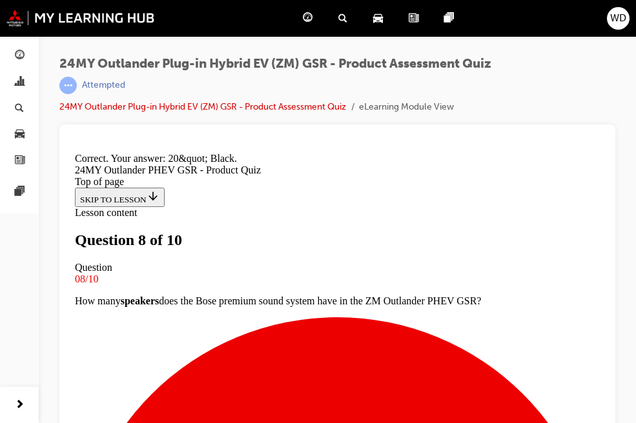
scroll to position [436, 0]
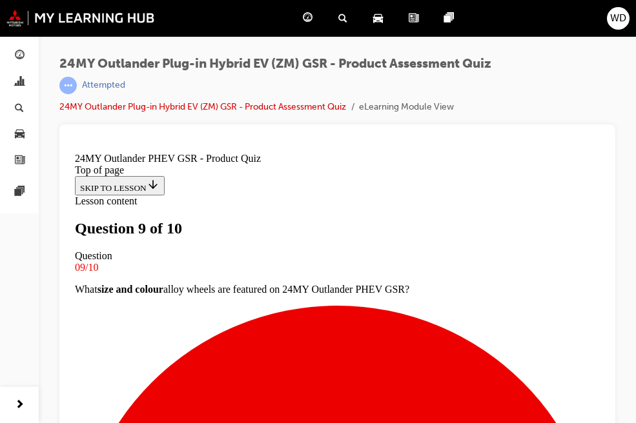
scroll to position [249, 0]
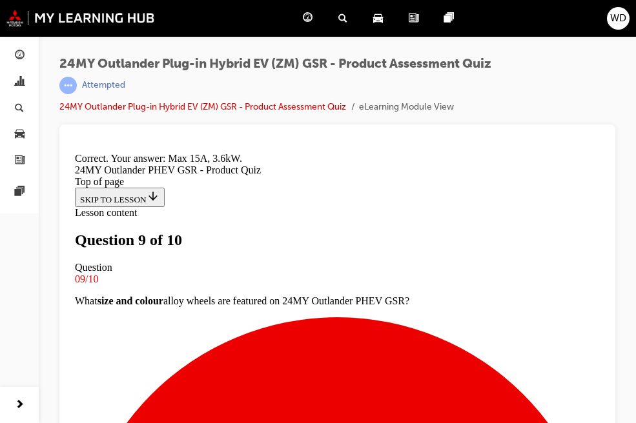
scroll to position [436, 0]
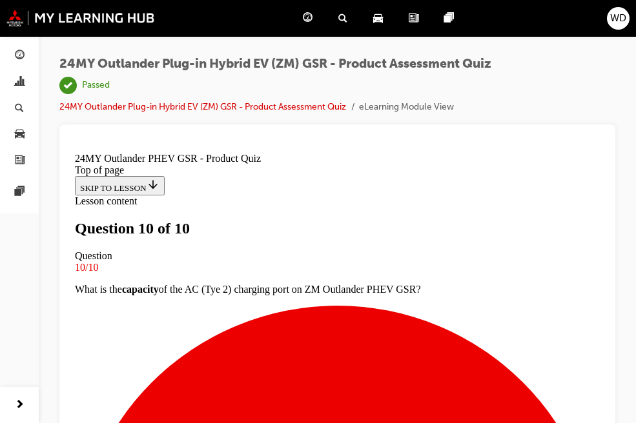
scroll to position [365, 0]
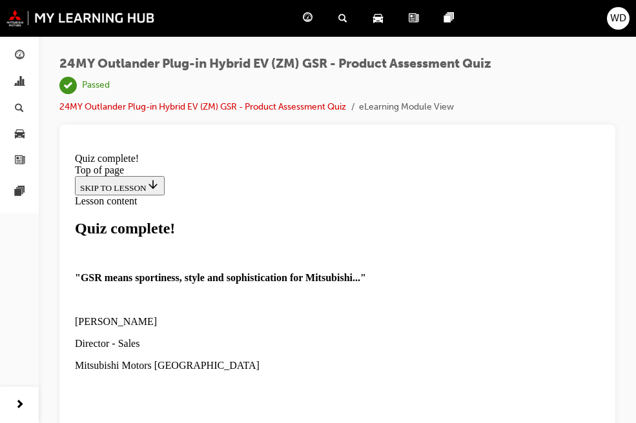
scroll to position [17, 0]
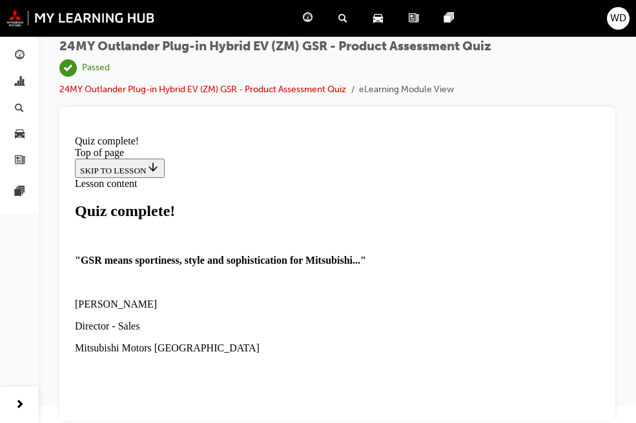
click at [500, 396] on section ""GSR means sportiness, style and sophistication for Mitsubishi..." Tim Hore Dir…" at bounding box center [337, 394] width 525 height 322
click at [494, 395] on section ""GSR means sportiness, style and sophistication for Mitsubishi..." Tim Hore Dir…" at bounding box center [337, 394] width 525 height 322
click at [494, 397] on section ""GSR means sportiness, style and sophistication for Mitsubishi..." Tim Hore Dir…" at bounding box center [337, 394] width 525 height 322
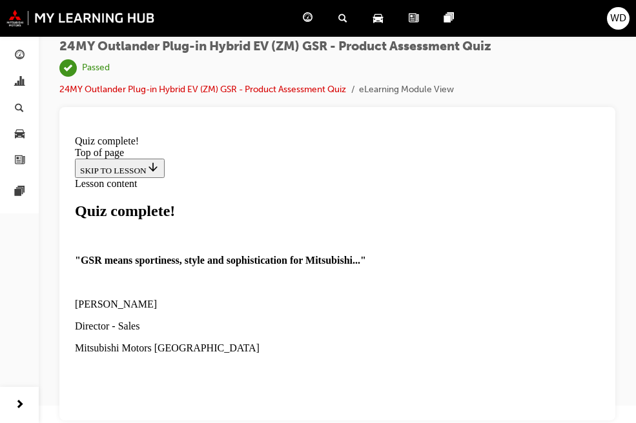
drag, startPoint x: 494, startPoint y: 397, endPoint x: 454, endPoint y: 305, distance: 100.9
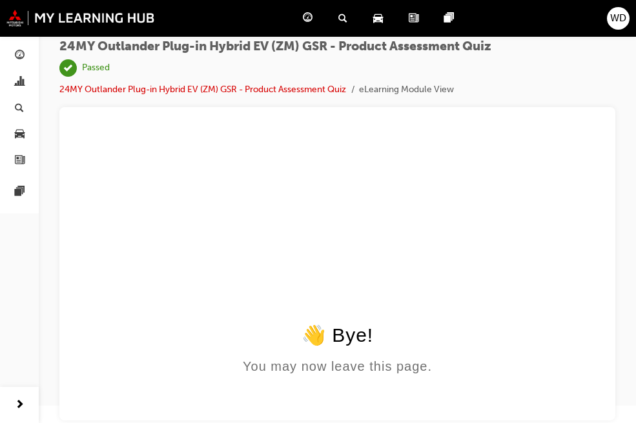
scroll to position [0, 0]
click at [17, 81] on span "chart-icon" at bounding box center [20, 83] width 10 height 12
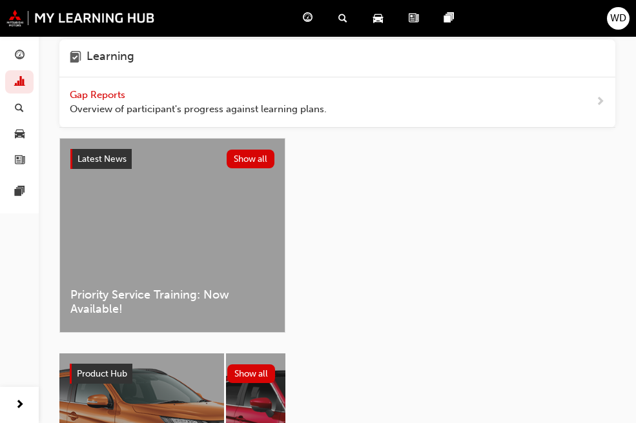
click at [161, 117] on span "Overview of participant's progress against learning plans." at bounding box center [198, 109] width 257 height 15
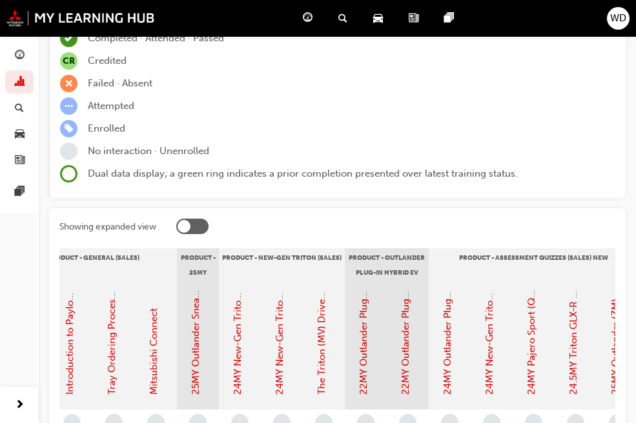
scroll to position [0, 1752]
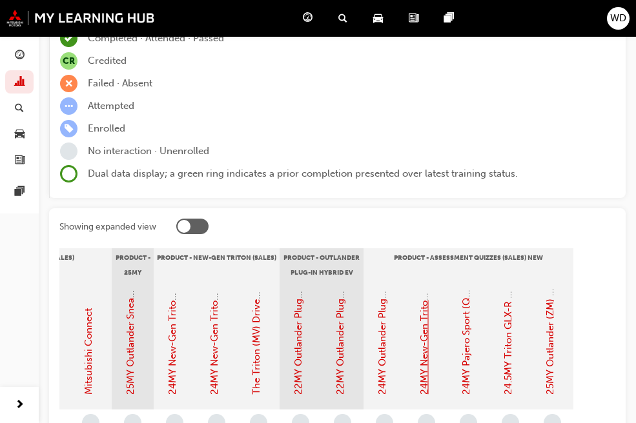
click at [424, 219] on link "24MY New-Gen Triton (MV) - Product Assessment Quiz" at bounding box center [424, 271] width 12 height 248
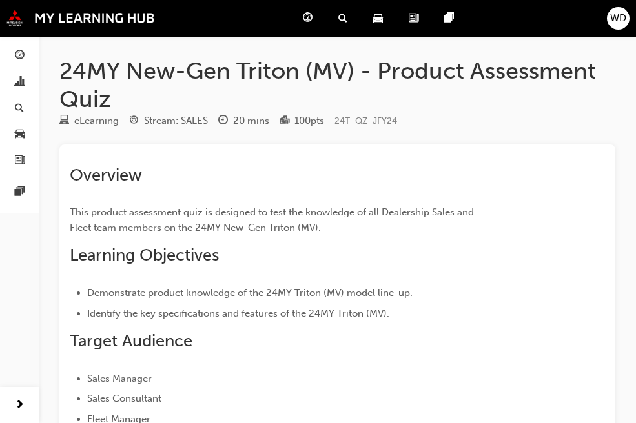
scroll to position [215, 0]
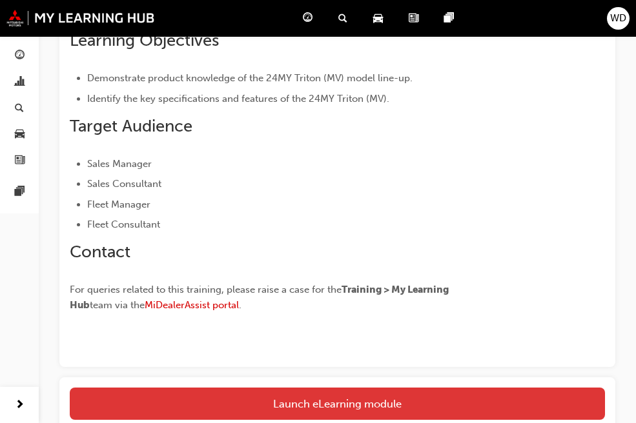
click at [338, 402] on link "Launch eLearning module" at bounding box center [337, 404] width 535 height 32
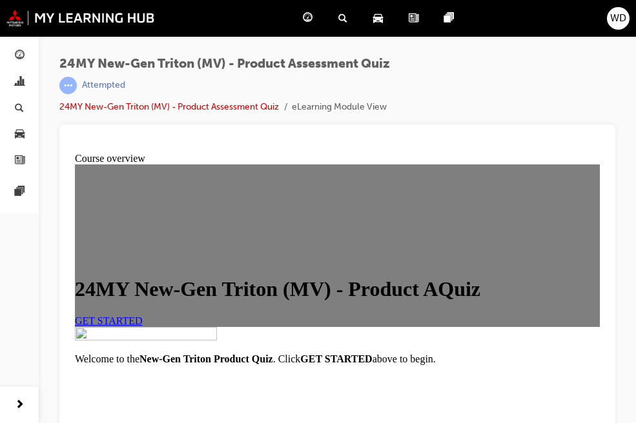
scroll to position [108, 0]
click at [143, 316] on link "GET STARTED" at bounding box center [109, 321] width 68 height 11
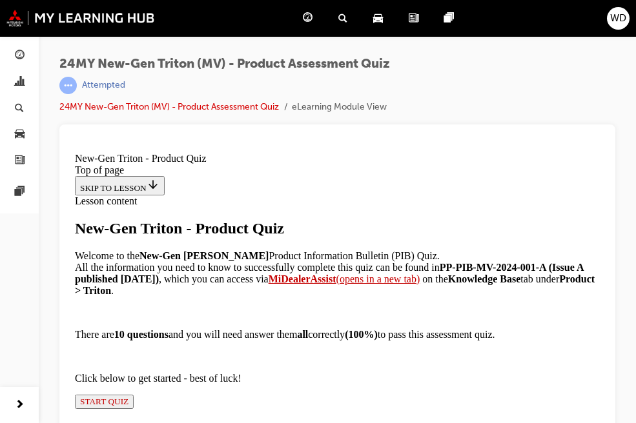
scroll to position [215, 0]
drag, startPoint x: 378, startPoint y: 266, endPoint x: 250, endPoint y: 285, distance: 128.6
click at [250, 285] on p "Welcome to the New-Gen Triton Product Information Bulletin (PIB) Quiz. All the …" at bounding box center [337, 273] width 525 height 46
drag, startPoint x: 250, startPoint y: 285, endPoint x: 223, endPoint y: 287, distance: 27.8
copy strong "PP-PIB-MV-2024-001-A"
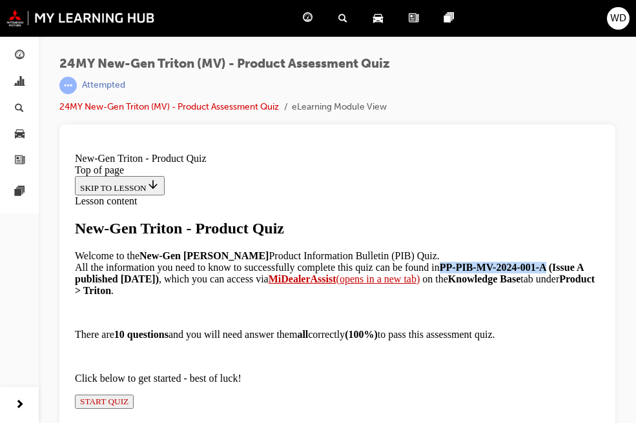
scroll to position [372, 0]
click at [128, 397] on span "START QUIZ" at bounding box center [104, 402] width 48 height 10
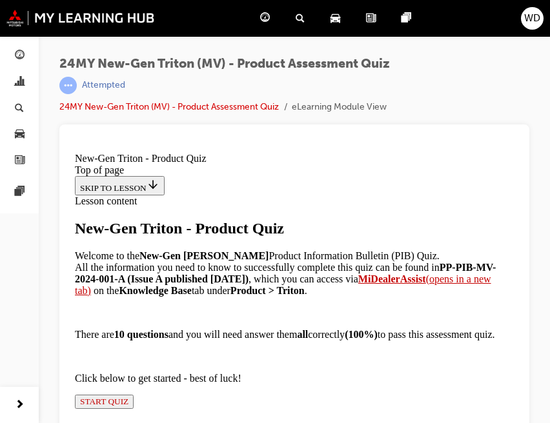
scroll to position [127, 0]
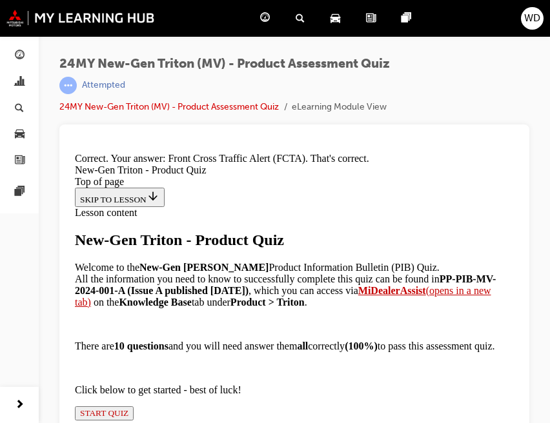
scroll to position [378, 0]
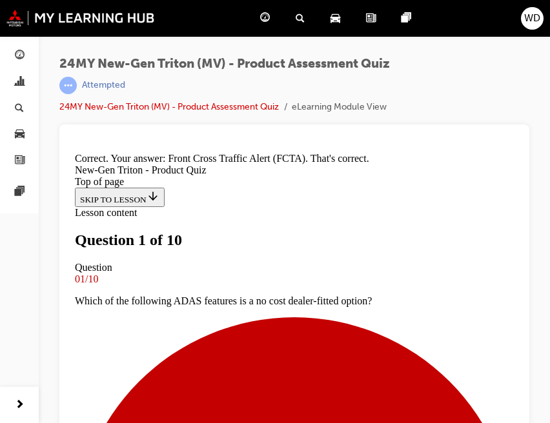
scroll to position [64, 0]
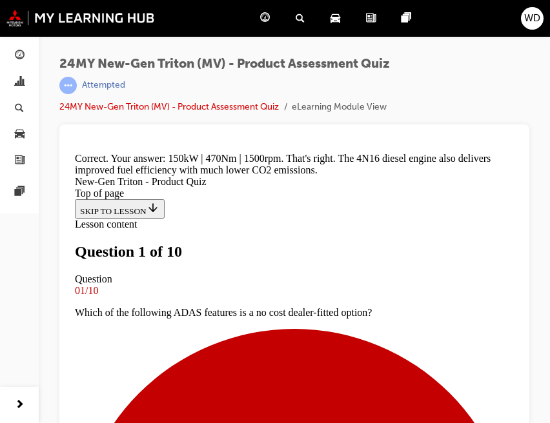
scroll to position [438, 0]
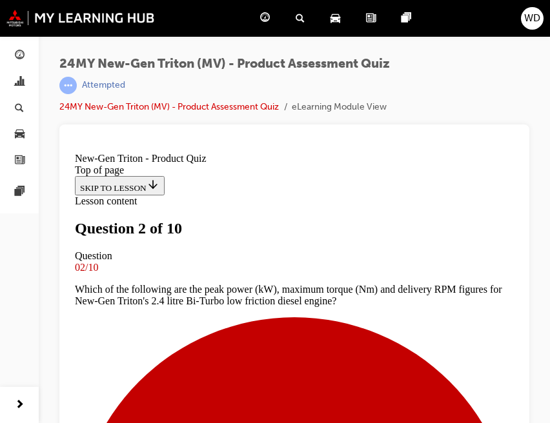
scroll to position [171, 0]
drag, startPoint x: 423, startPoint y: 247, endPoint x: 440, endPoint y: 256, distance: 18.5
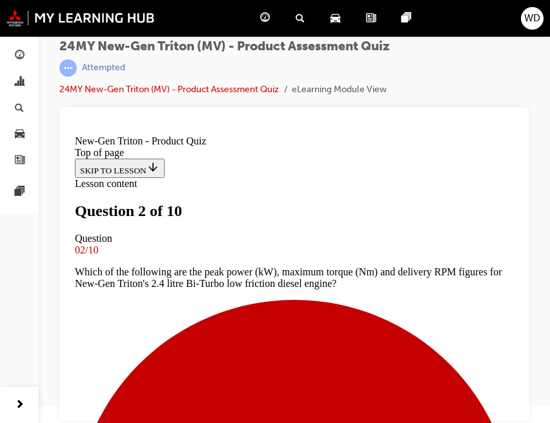
scroll to position [279, 0]
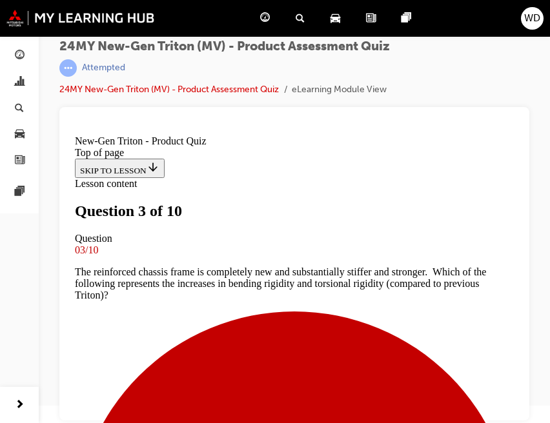
scroll to position [146, 0]
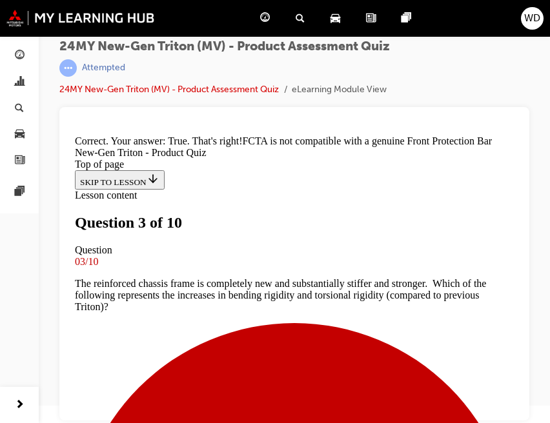
scroll to position [320, 0]
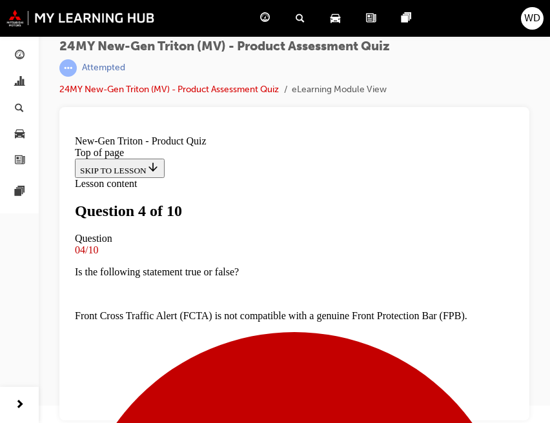
scroll to position [257, 0]
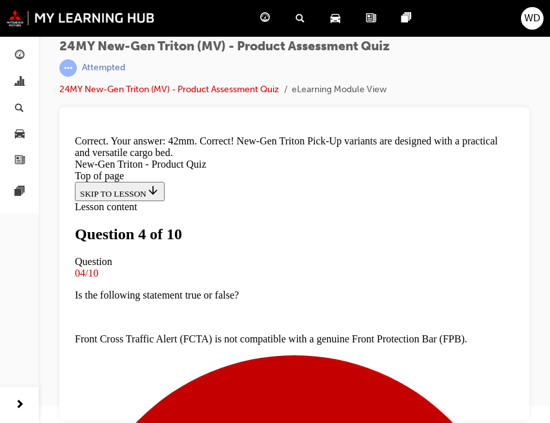
scroll to position [446, 0]
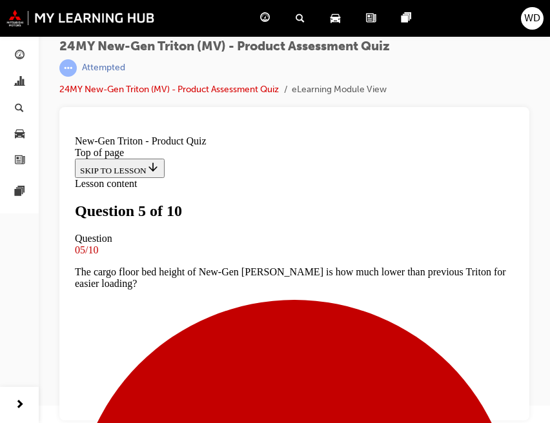
scroll to position [193, 0]
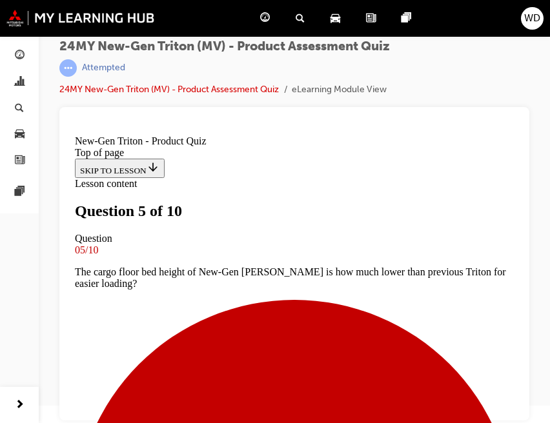
scroll to position [301, 0]
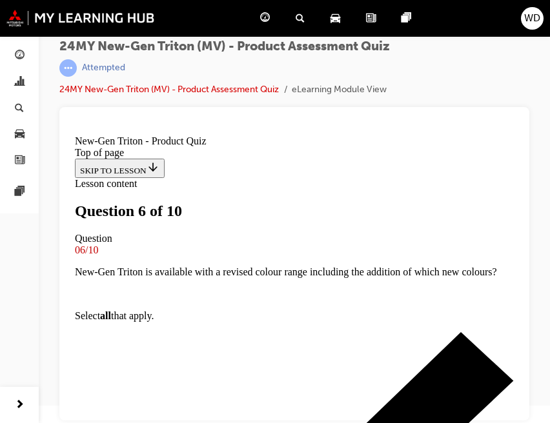
scroll to position [41, 0]
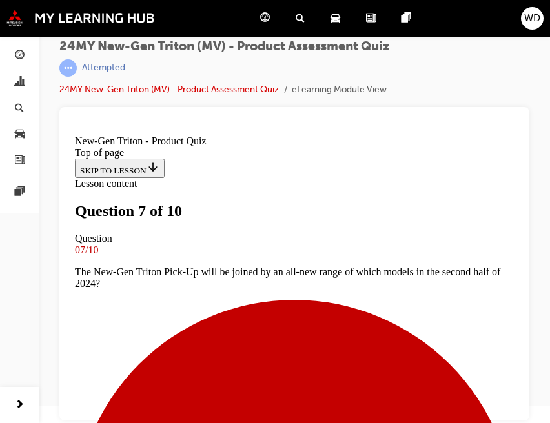
scroll to position [108, 0]
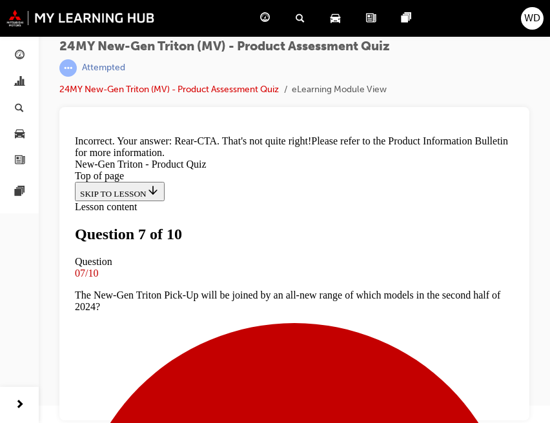
scroll to position [468, 0]
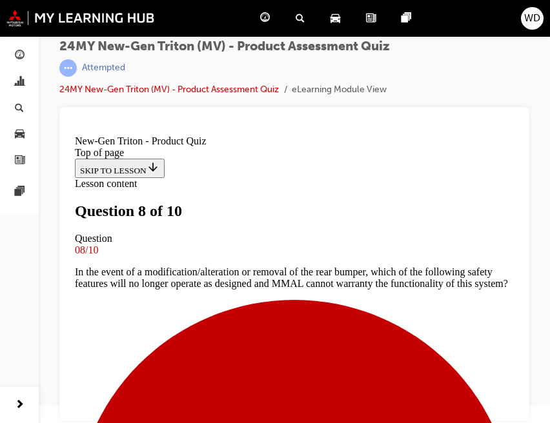
scroll to position [42, 0]
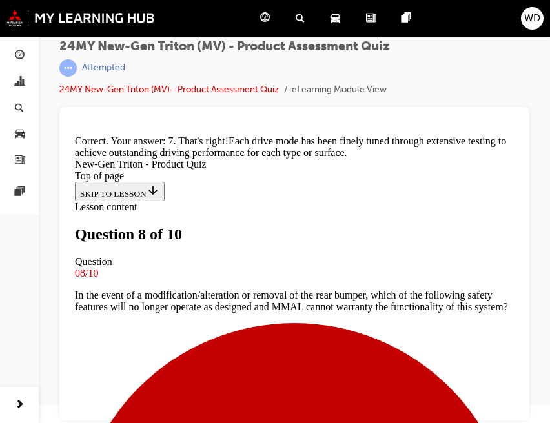
scroll to position [462, 0]
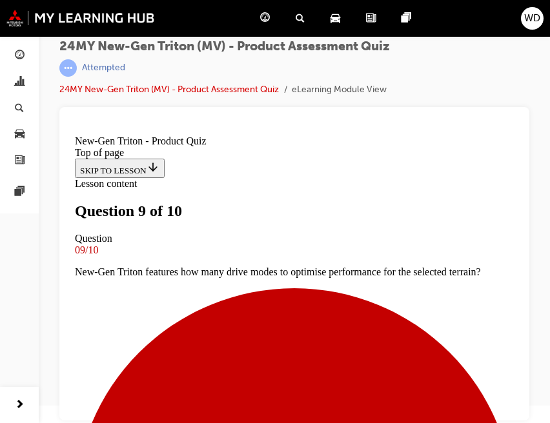
scroll to position [127, 0]
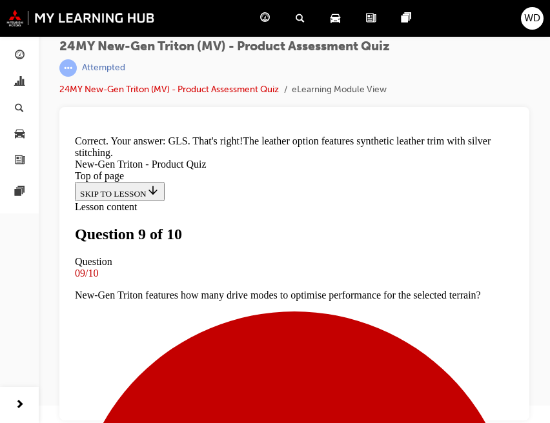
scroll to position [424, 0]
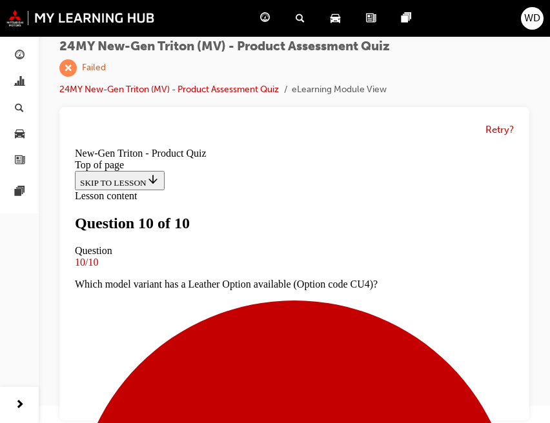
scroll to position [108, 0]
click at [494, 128] on button "Retry?" at bounding box center [499, 130] width 28 height 15
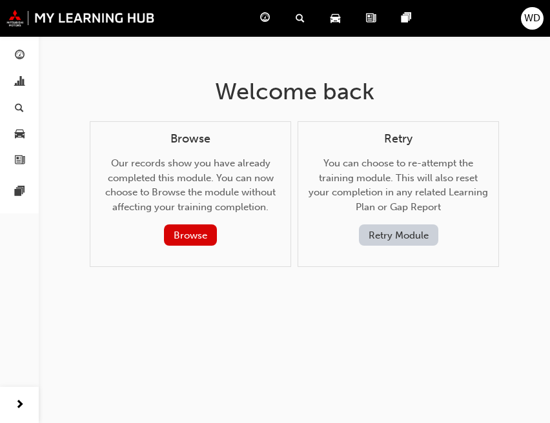
scroll to position [0, 0]
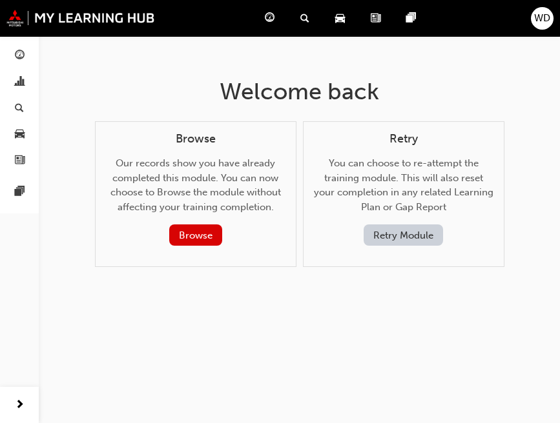
click at [402, 230] on button "Retry Module" at bounding box center [402, 235] width 79 height 21
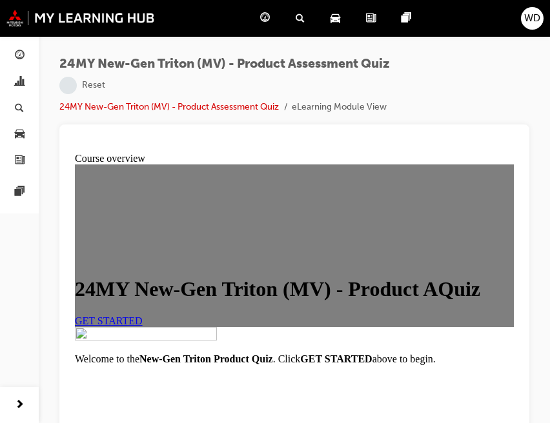
click at [143, 327] on span "GET STARTED" at bounding box center [109, 321] width 68 height 11
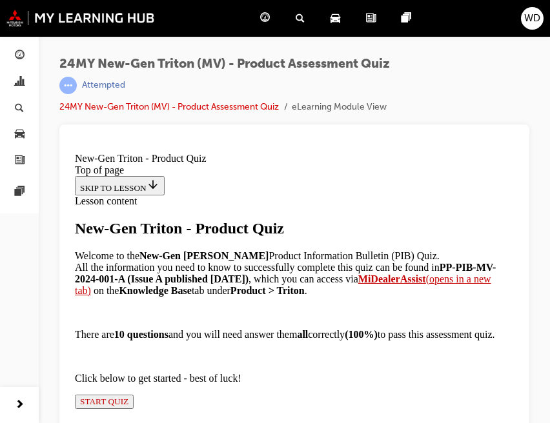
scroll to position [170, 0]
click at [128, 401] on span "START QUIZ" at bounding box center [104, 402] width 48 height 10
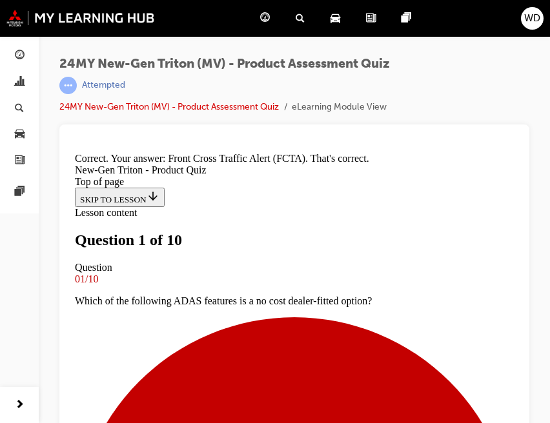
scroll to position [171, 0]
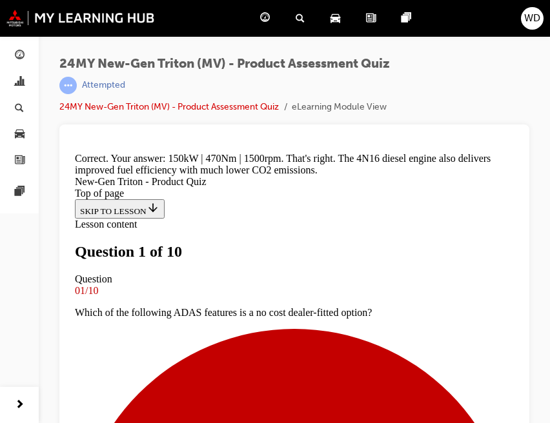
scroll to position [438, 0]
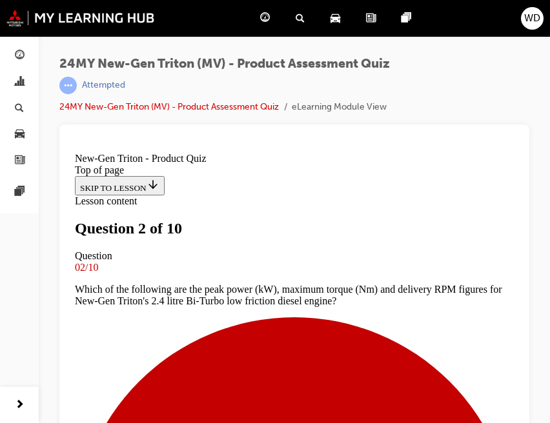
scroll to position [171, 0]
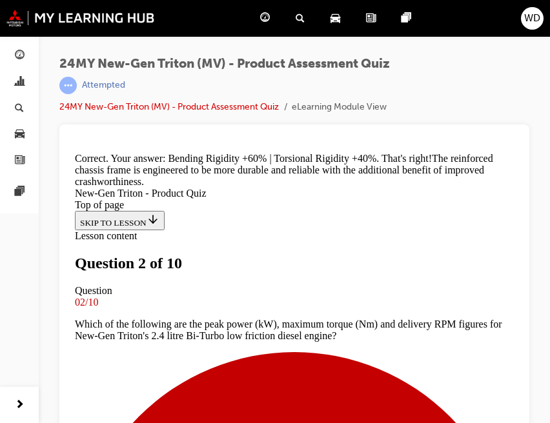
scroll to position [483, 0]
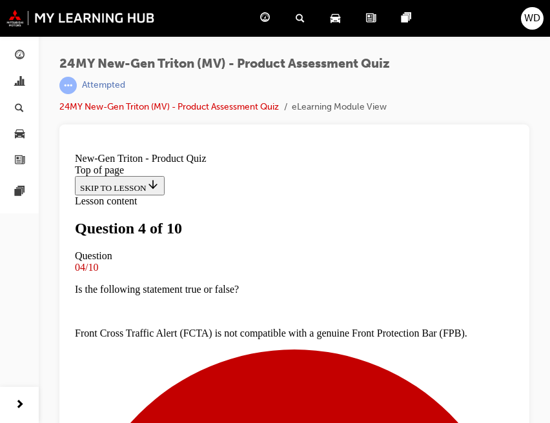
scroll to position [257, 0]
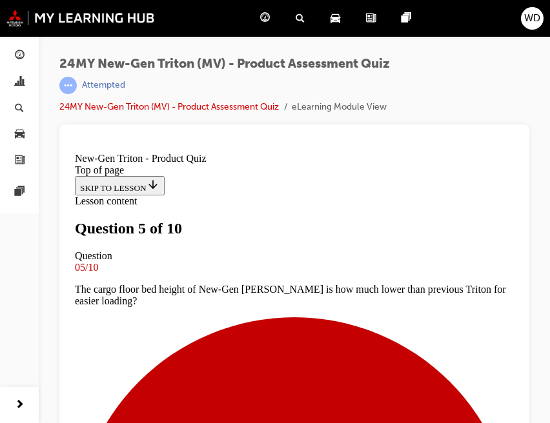
scroll to position [86, 0]
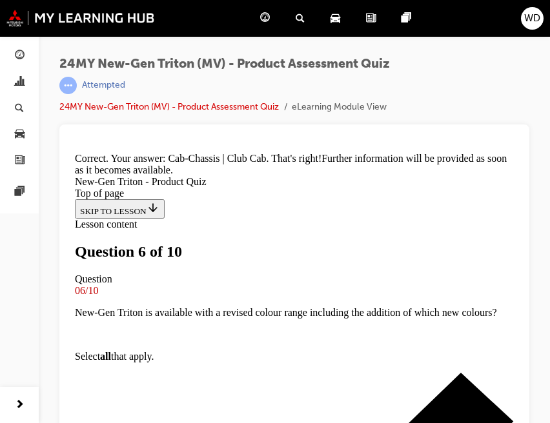
scroll to position [446, 0]
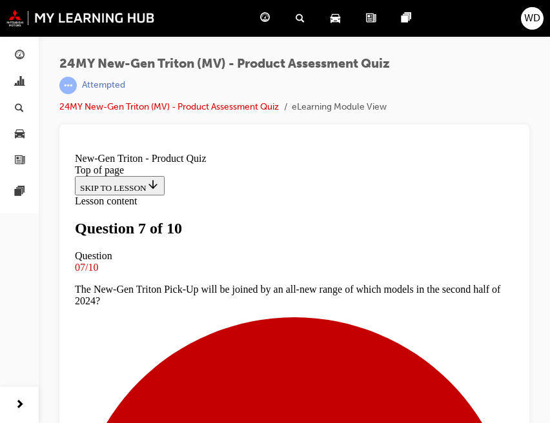
scroll to position [171, 0]
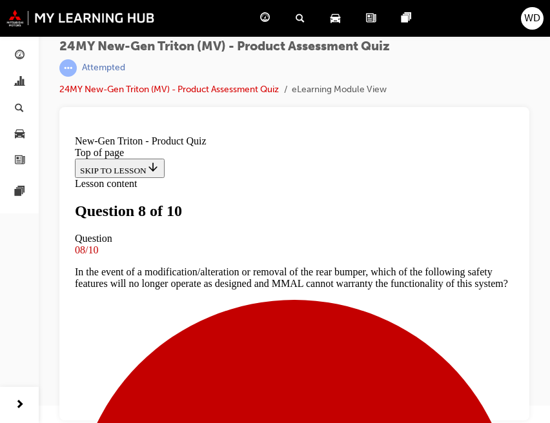
scroll to position [149, 0]
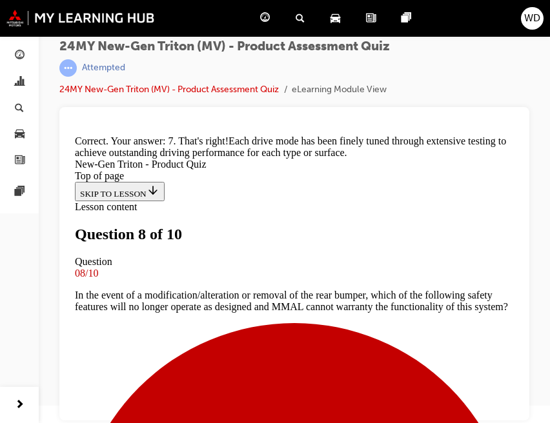
scroll to position [462, 0]
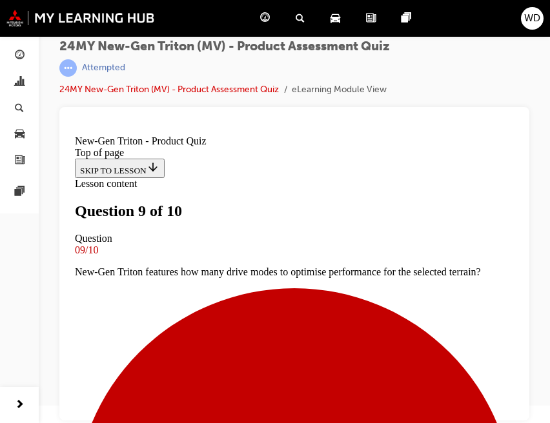
scroll to position [127, 0]
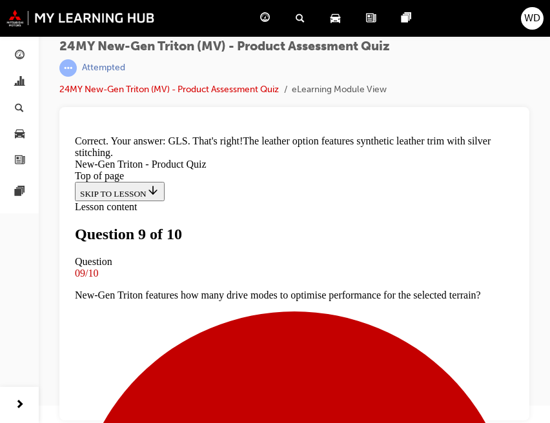
scroll to position [424, 0]
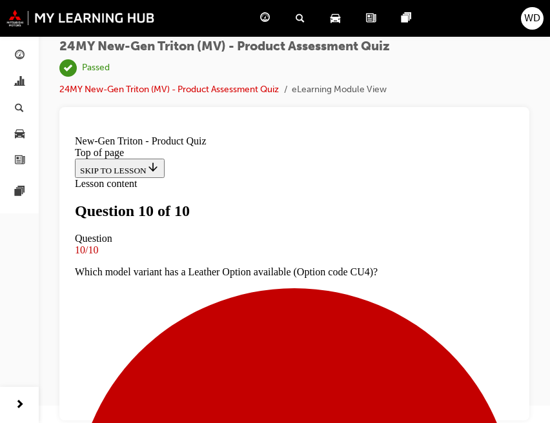
scroll to position [314, 0]
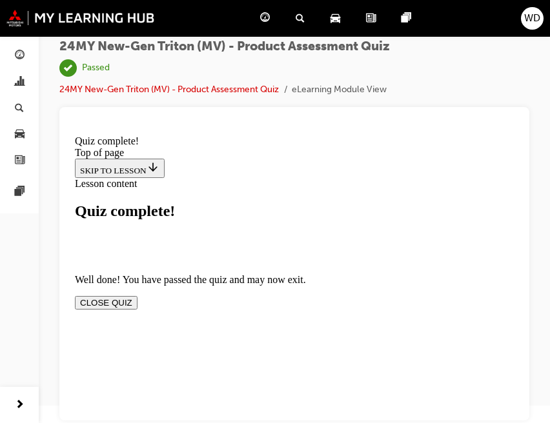
click at [137, 296] on button "CLOSE QUIZ" at bounding box center [106, 303] width 63 height 14
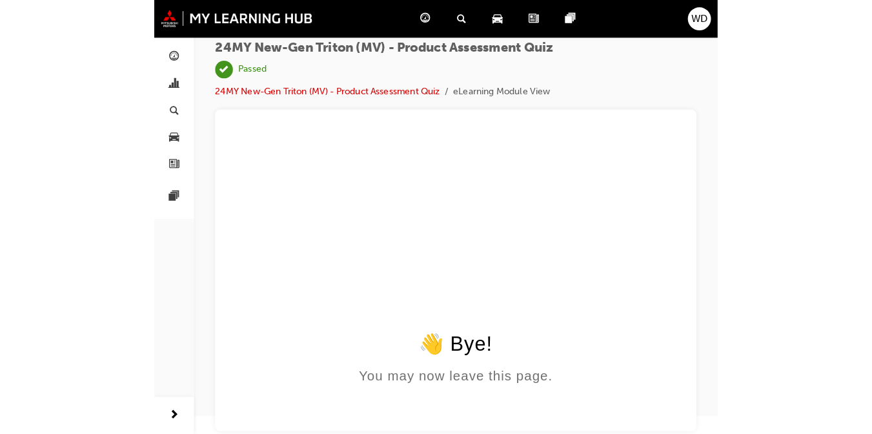
scroll to position [0, 0]
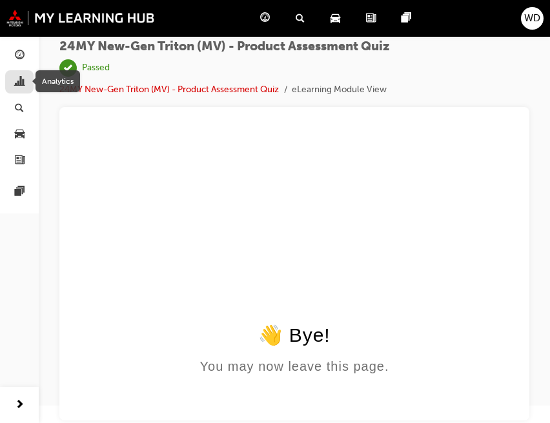
click at [22, 81] on span "chart-icon" at bounding box center [20, 83] width 10 height 12
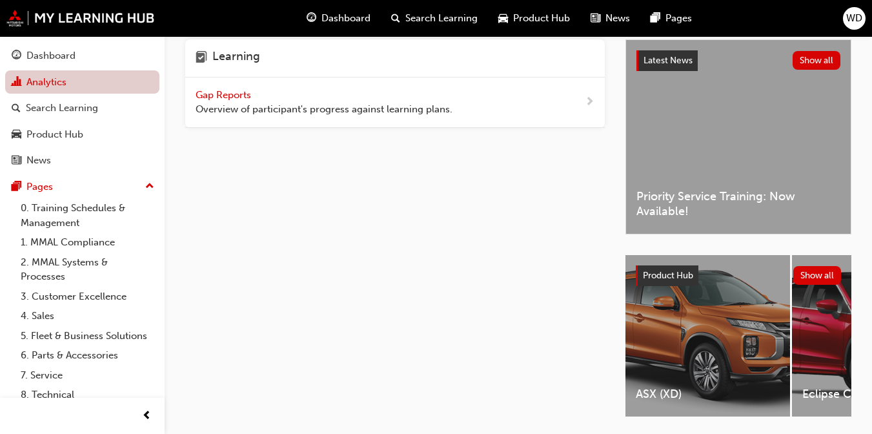
click at [43, 83] on link "Analytics" at bounding box center [82, 82] width 154 height 24
click at [379, 90] on div "Gap Reports Overview of participant's progress against learning plans." at bounding box center [324, 102] width 257 height 29
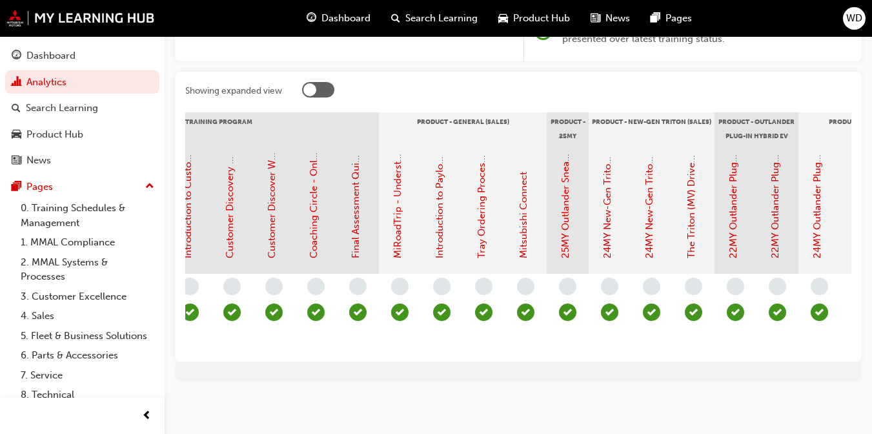
scroll to position [0, 1642]
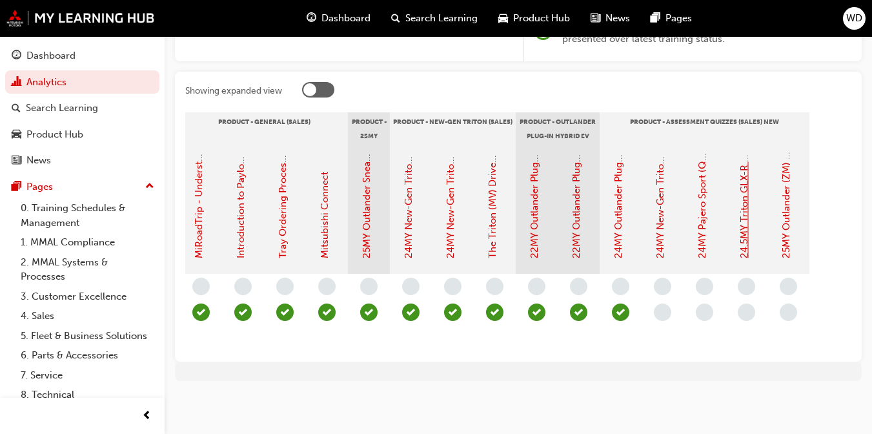
click at [744, 197] on link "24.5MY Triton GLX-R (MV) - Product Quiz" at bounding box center [744, 165] width 12 height 187
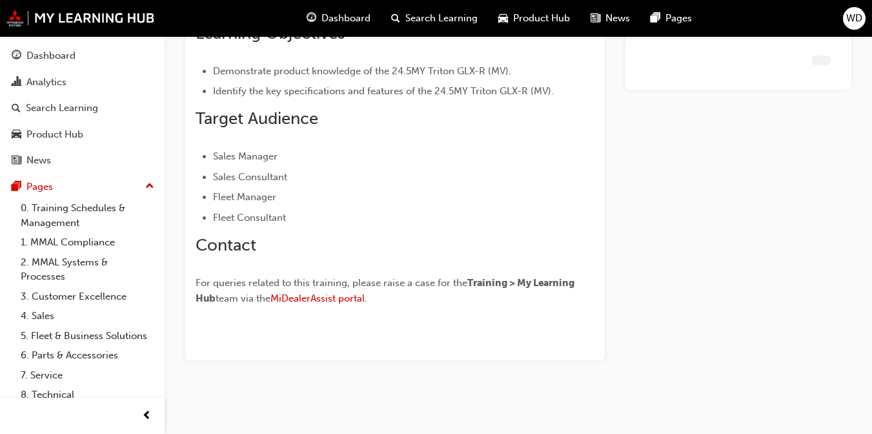
scroll to position [194, 0]
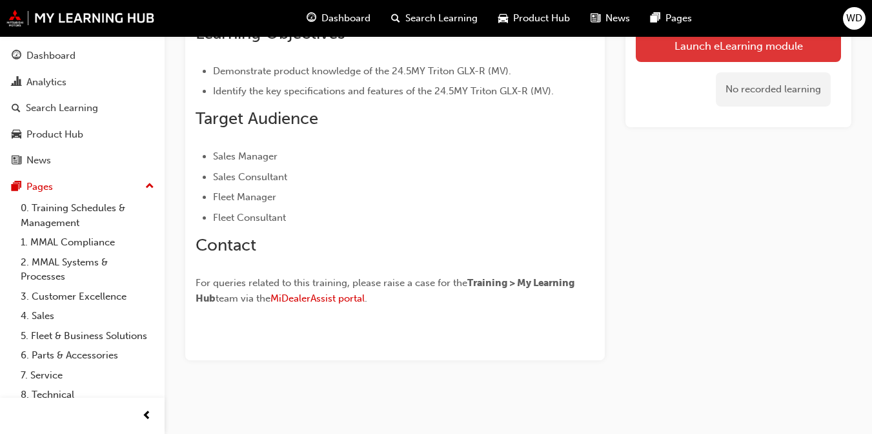
click at [730, 46] on link "Launch eLearning module" at bounding box center [738, 46] width 205 height 32
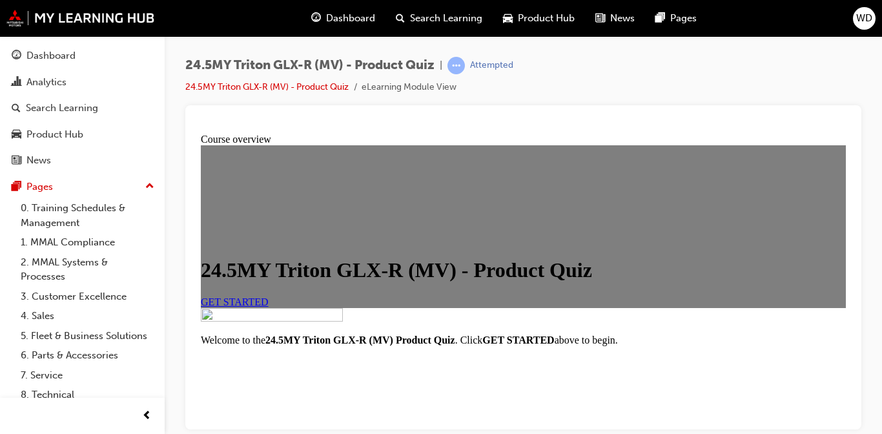
scroll to position [215, 0]
click at [269, 296] on span "GET STARTED" at bounding box center [235, 301] width 68 height 11
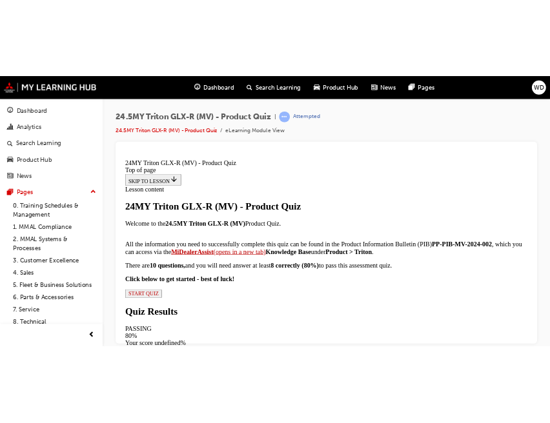
scroll to position [319, 0]
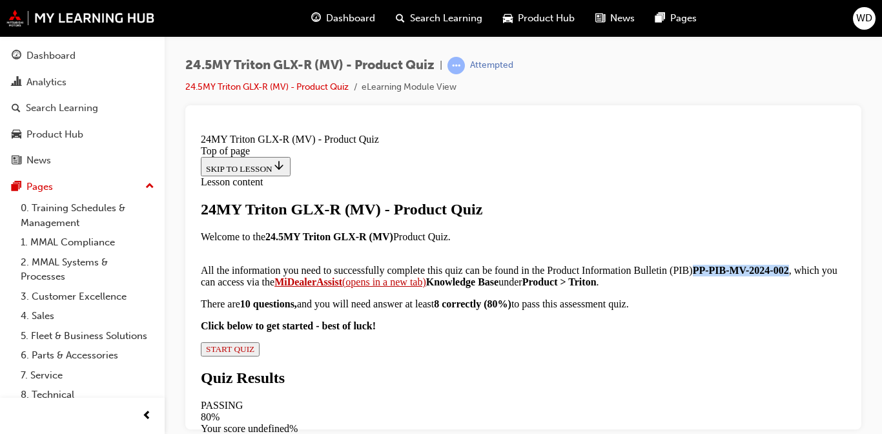
drag, startPoint x: 574, startPoint y: 143, endPoint x: 686, endPoint y: 142, distance: 112.3
click at [693, 264] on strong "PP-PIB-MV-2024-002" at bounding box center [741, 269] width 96 height 11
drag, startPoint x: 686, startPoint y: 142, endPoint x: 640, endPoint y: 142, distance: 45.8
copy strong "PP-PIB-MV-2024-002"
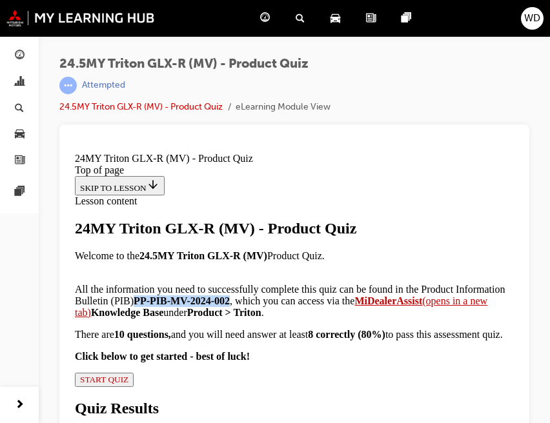
scroll to position [17, 0]
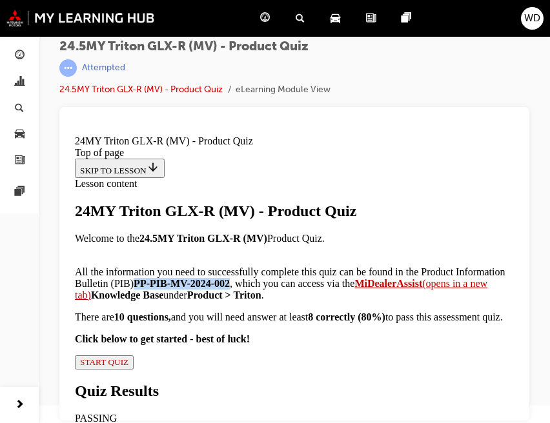
click at [128, 367] on span "START QUIZ" at bounding box center [104, 363] width 48 height 10
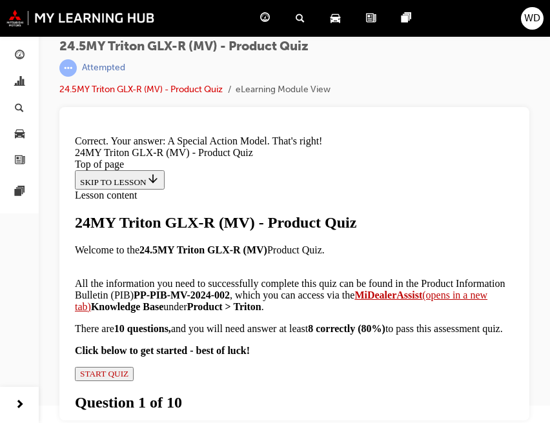
scroll to position [642, 0]
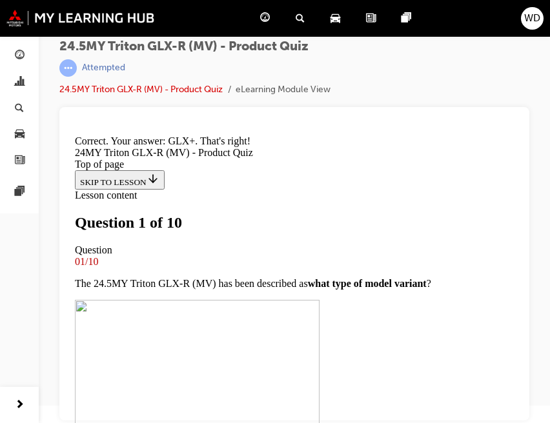
scroll to position [466, 0]
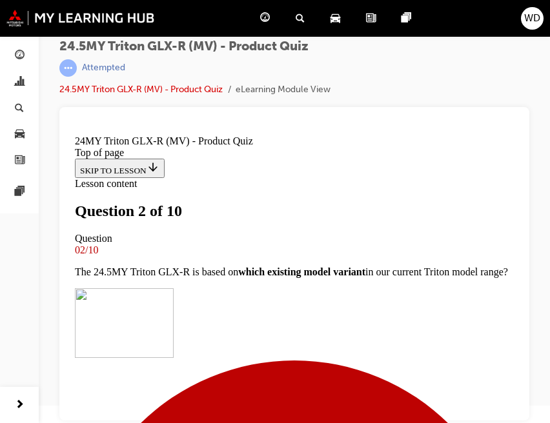
scroll to position [110, 0]
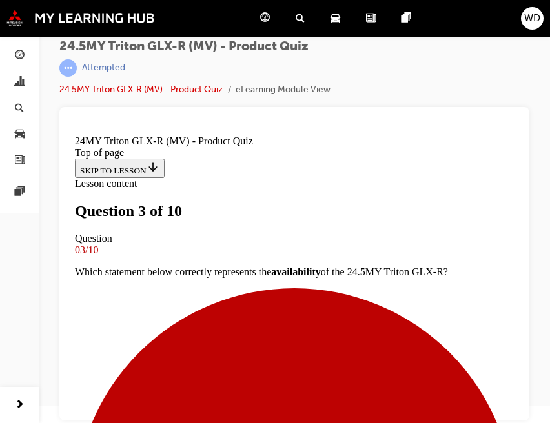
scroll to position [110, 0]
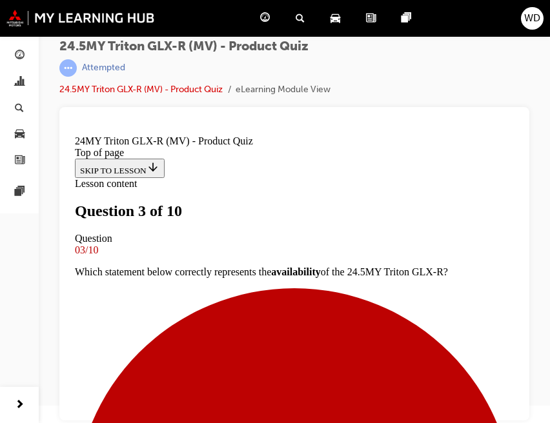
scroll to position [292, 0]
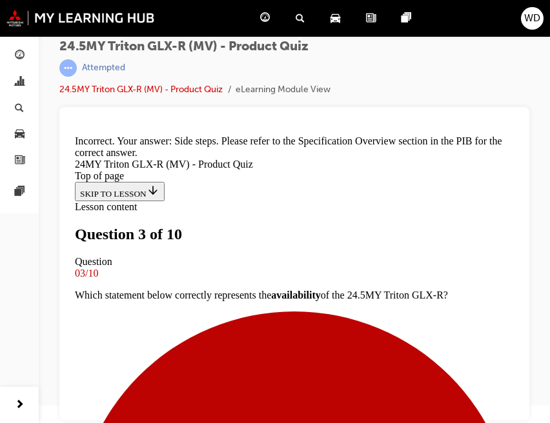
scroll to position [400, 0]
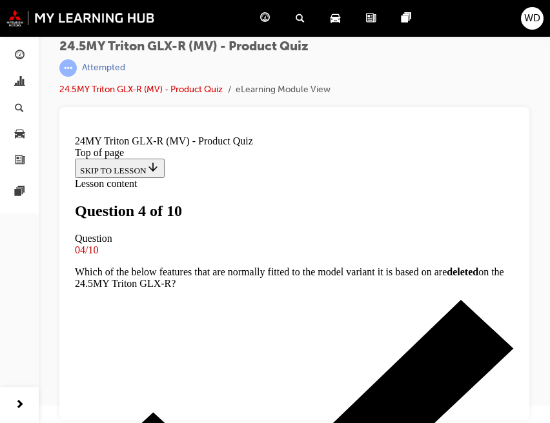
scroll to position [432, 0]
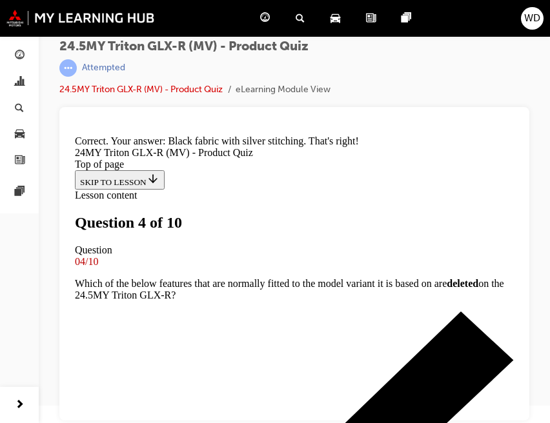
scroll to position [620, 0]
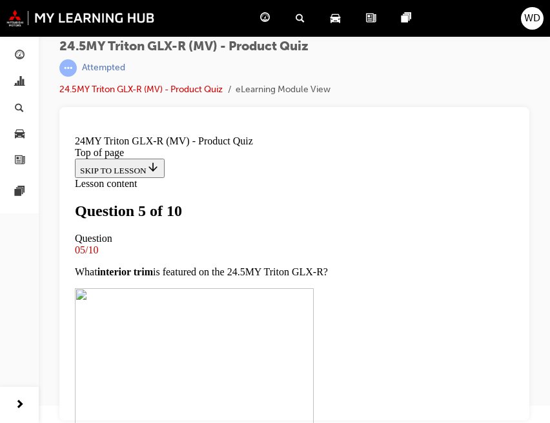
scroll to position [217, 0]
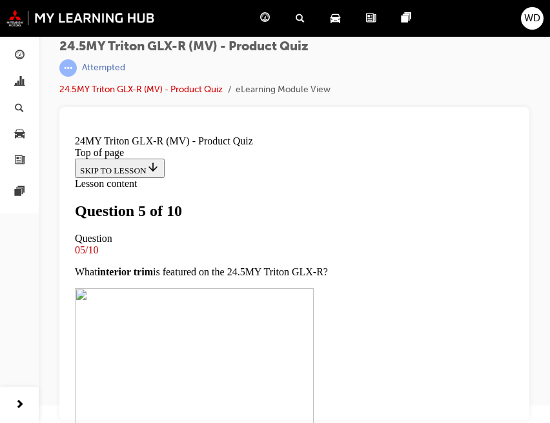
drag, startPoint x: 112, startPoint y: 325, endPoint x: 137, endPoint y: 329, distance: 24.8
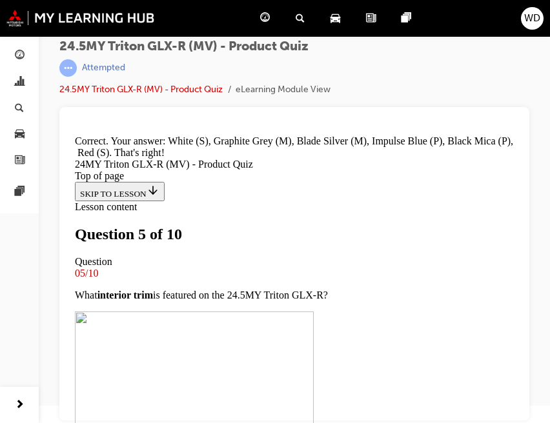
scroll to position [640, 0]
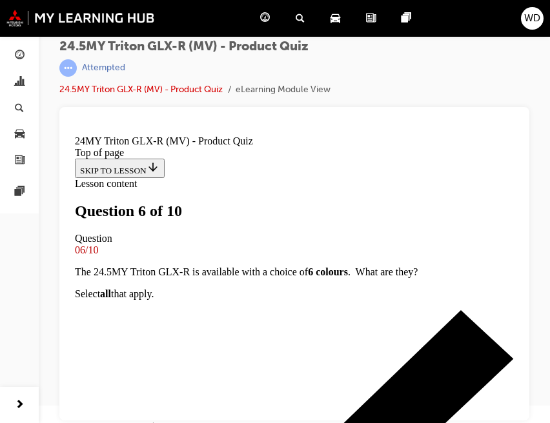
scroll to position [217, 0]
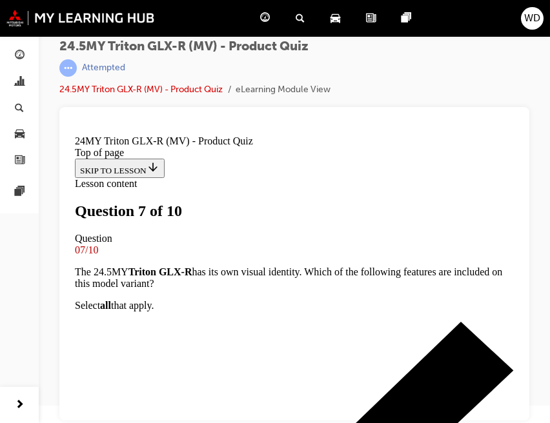
scroll to position [110, 0]
drag, startPoint x: 314, startPoint y: 261, endPoint x: 325, endPoint y: 279, distance: 20.8
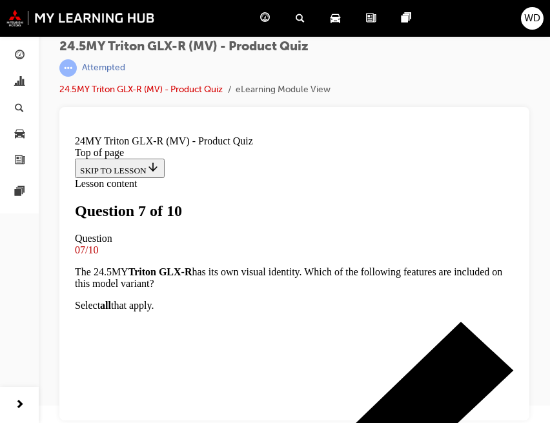
scroll to position [203, 0]
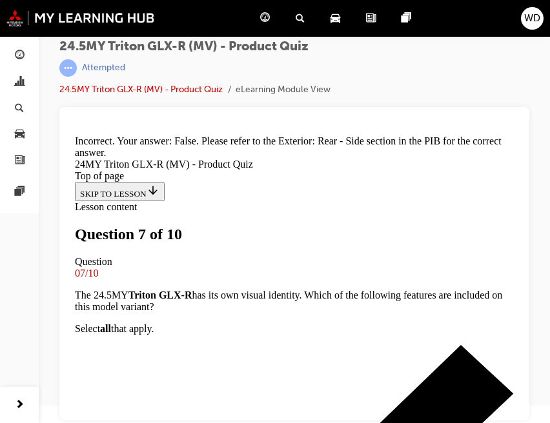
scroll to position [374, 0]
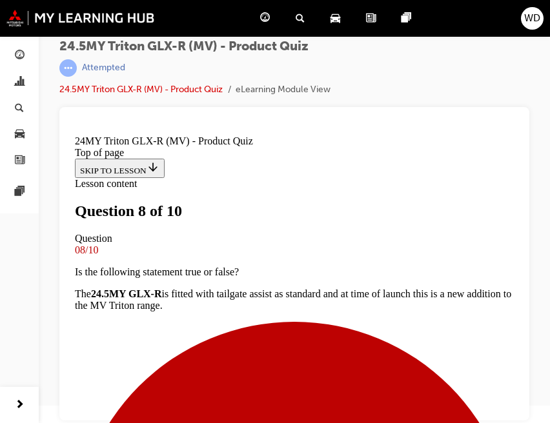
scroll to position [110, 0]
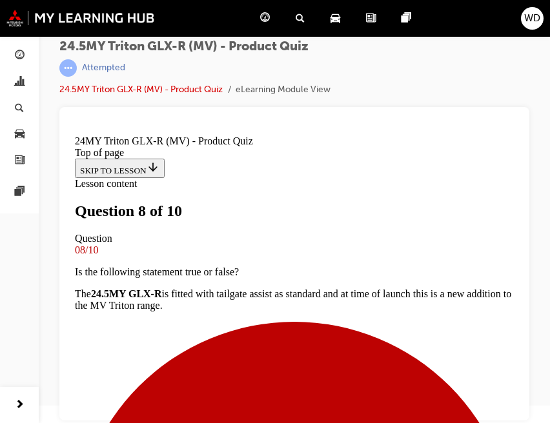
scroll to position [110, 0]
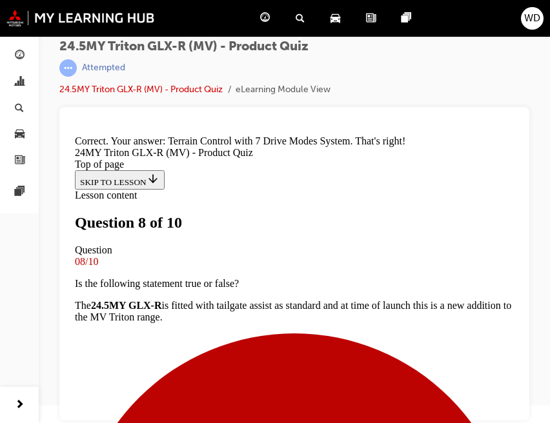
scroll to position [442, 0]
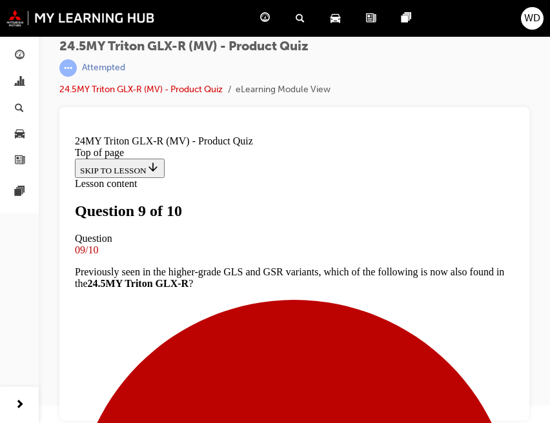
scroll to position [110, 0]
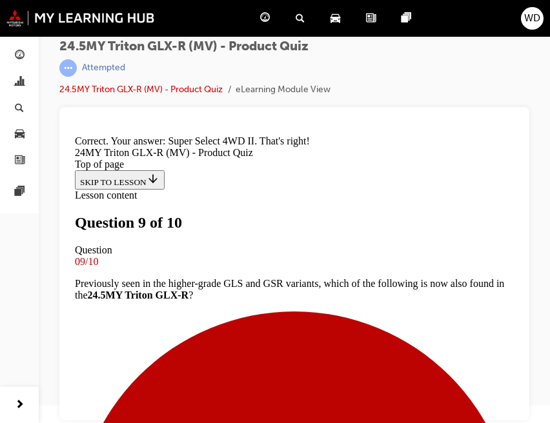
scroll to position [420, 0]
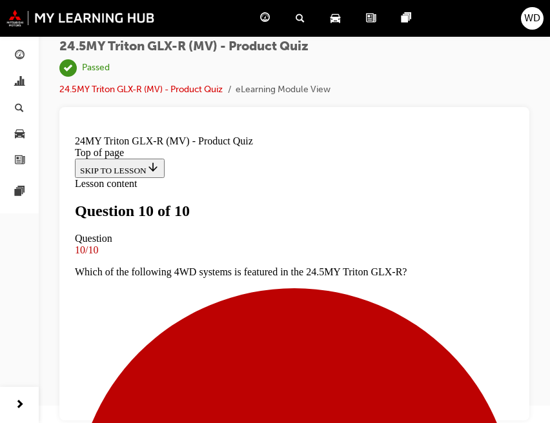
scroll to position [314, 0]
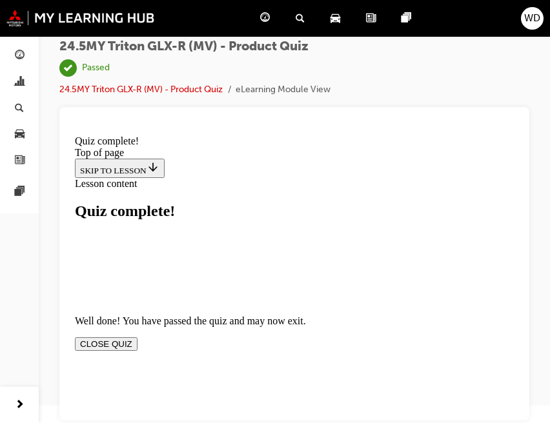
click at [137, 338] on button "CLOSE QUIZ" at bounding box center [106, 345] width 63 height 14
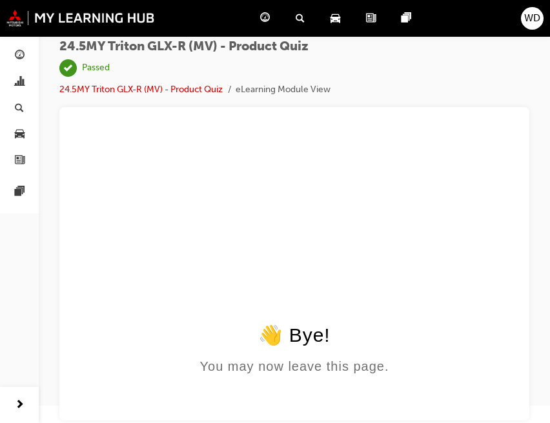
scroll to position [0, 0]
click at [21, 77] on span "chart-icon" at bounding box center [20, 83] width 10 height 12
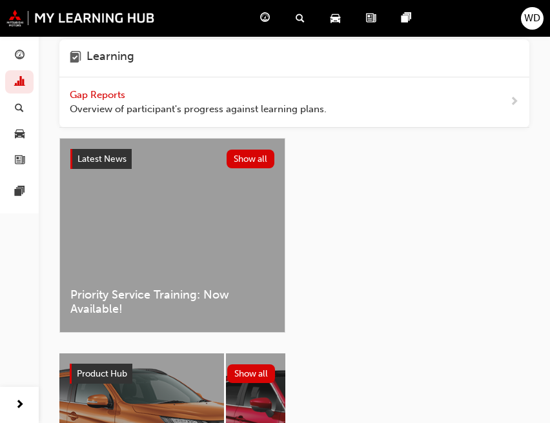
click at [139, 99] on div "Gap Reports Overview of participant's progress against learning plans." at bounding box center [198, 102] width 257 height 29
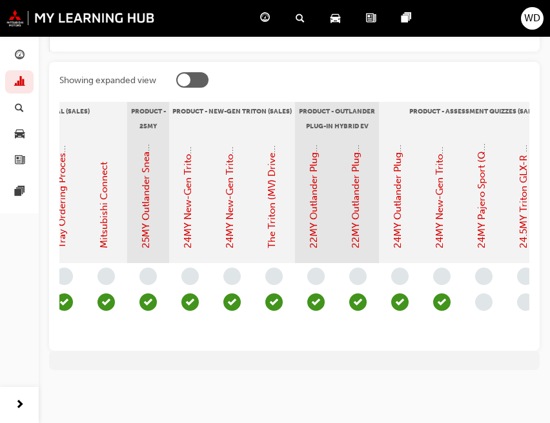
scroll to position [0, 1838]
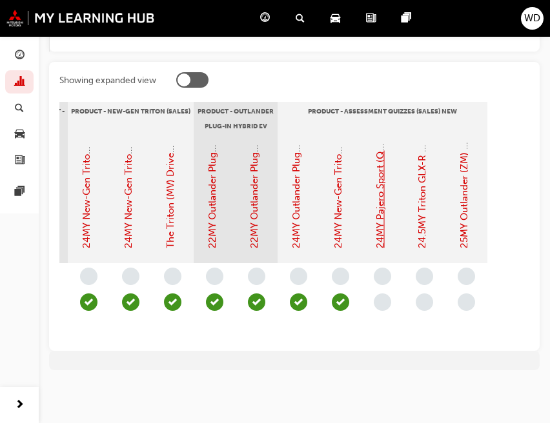
click at [380, 185] on link "24MY Pajero Sport (QG) - Product Assessment Quiz" at bounding box center [380, 131] width 12 height 232
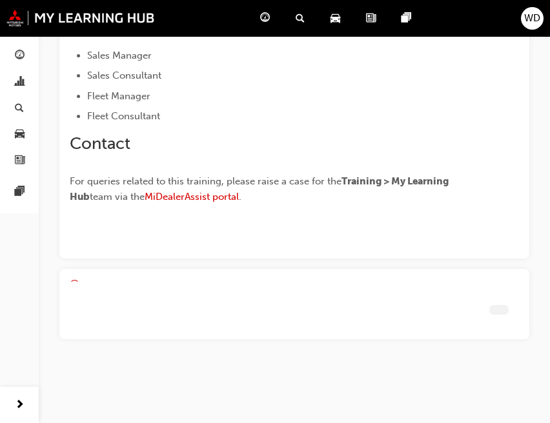
scroll to position [361, 0]
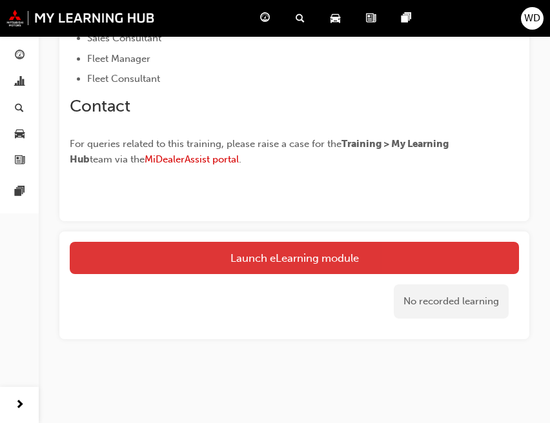
click at [292, 254] on link "Launch eLearning module" at bounding box center [294, 258] width 449 height 32
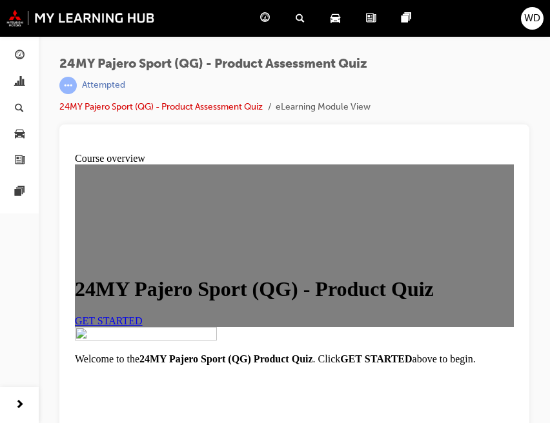
click at [143, 327] on link "GET STARTED" at bounding box center [109, 321] width 68 height 11
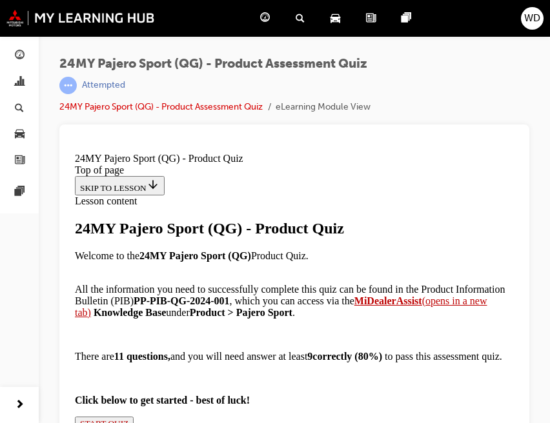
scroll to position [108, 0]
drag, startPoint x: 337, startPoint y: 289, endPoint x: 447, endPoint y: 290, distance: 109.7
click at [229, 296] on strong "PP-PIB-QG-2024-001" at bounding box center [182, 301] width 96 height 11
drag, startPoint x: 447, startPoint y: 290, endPoint x: 409, endPoint y: 292, distance: 37.5
copy strong "PP-PIB-QG-2024-001"
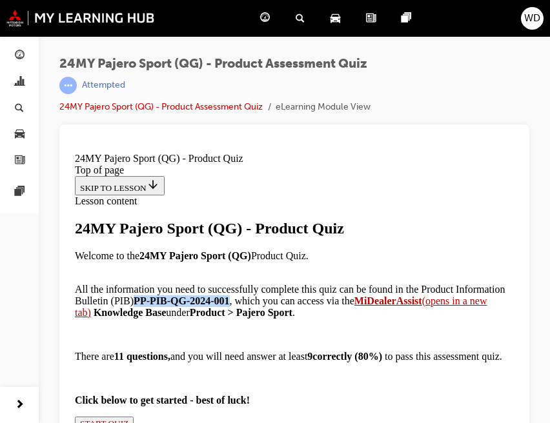
scroll to position [197, 0]
click at [108, 417] on button "START QUIZ" at bounding box center [104, 424] width 59 height 14
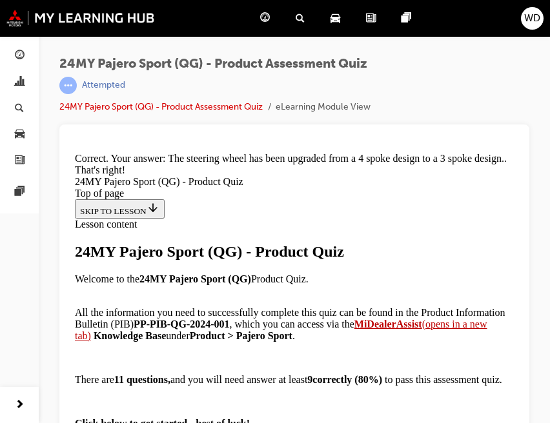
scroll to position [520, 0]
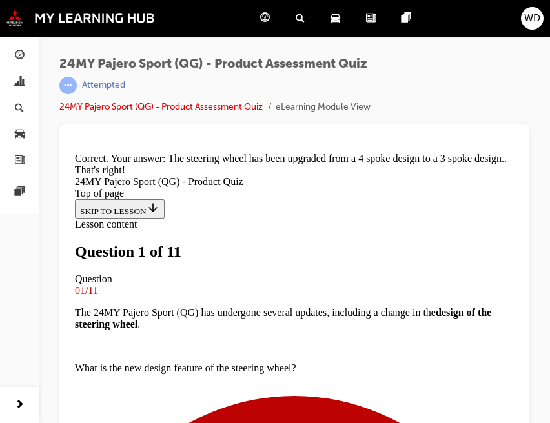
scroll to position [215, 0]
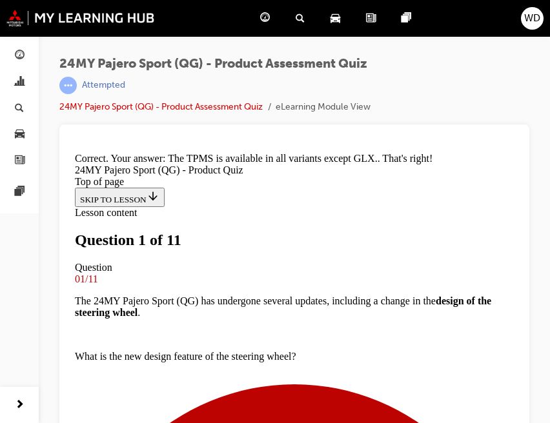
scroll to position [434, 0]
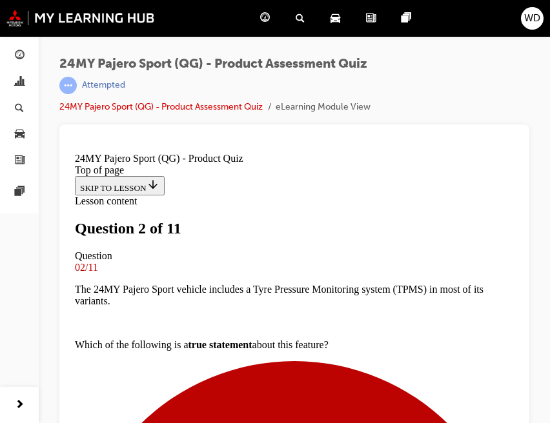
scroll to position [176, 0]
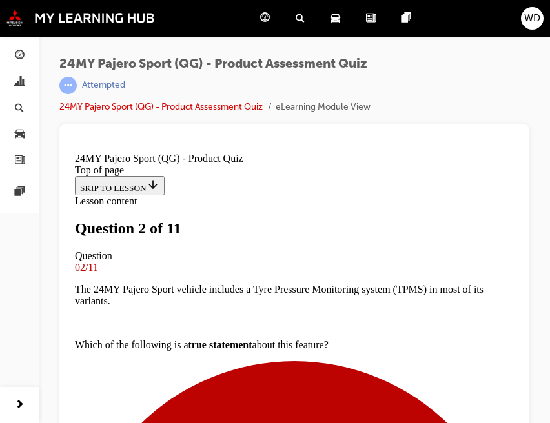
scroll to position [284, 0]
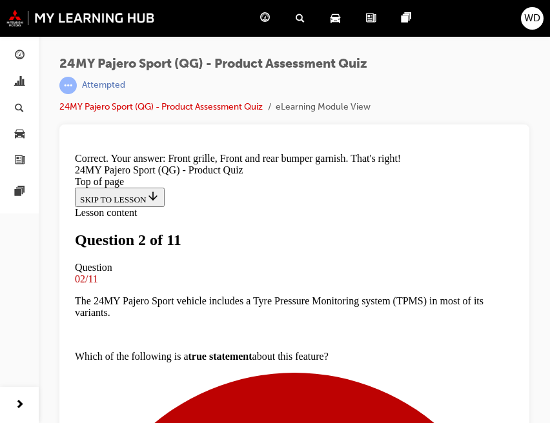
scroll to position [434, 0]
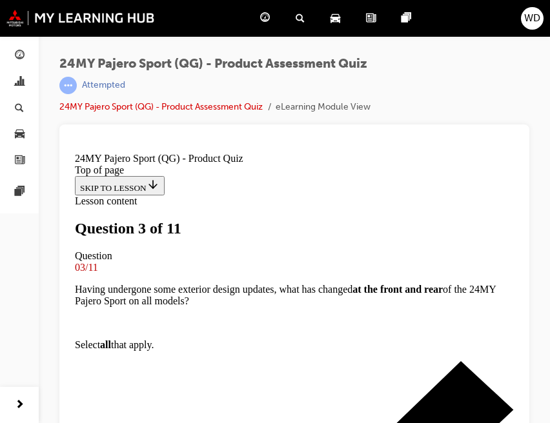
scroll to position [284, 0]
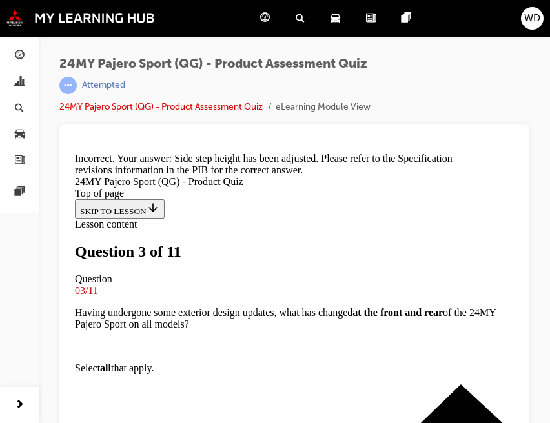
scroll to position [0, 0]
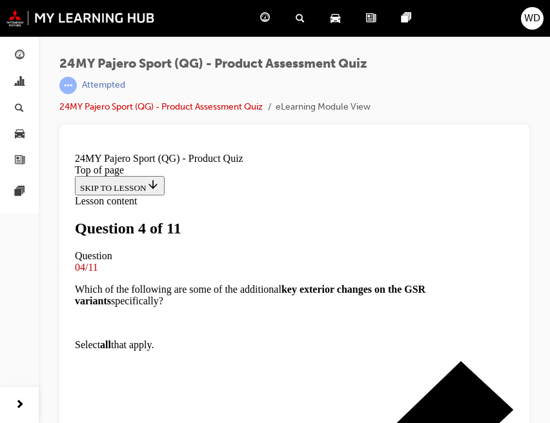
scroll to position [154, 0]
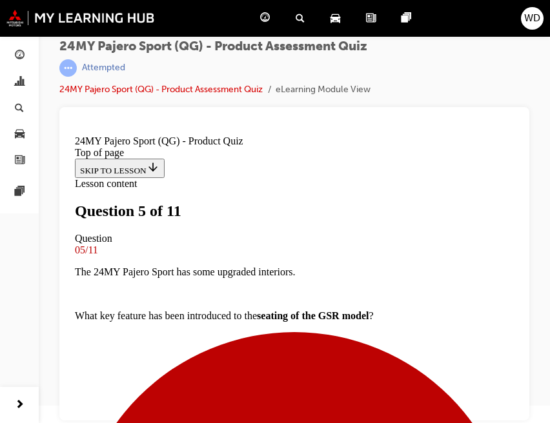
scroll to position [228, 0]
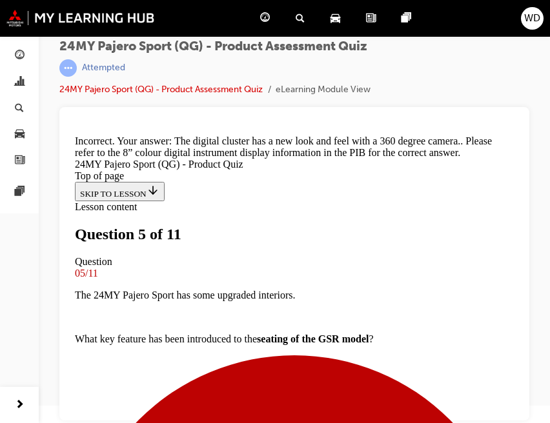
scroll to position [529, 0]
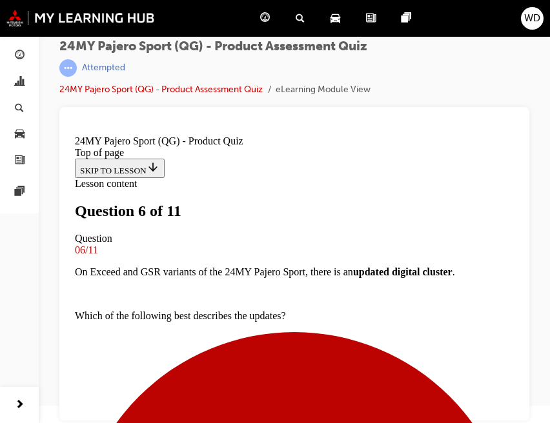
scroll to position [307, 0]
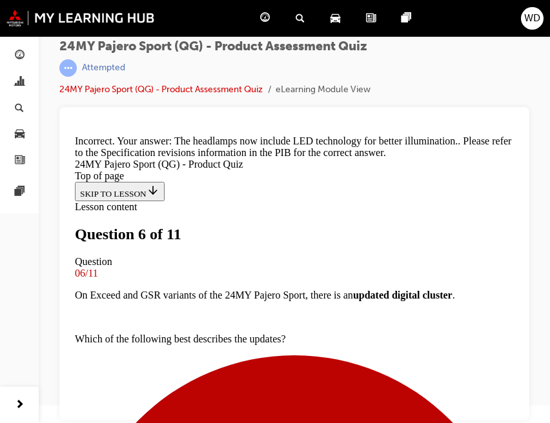
scroll to position [608, 0]
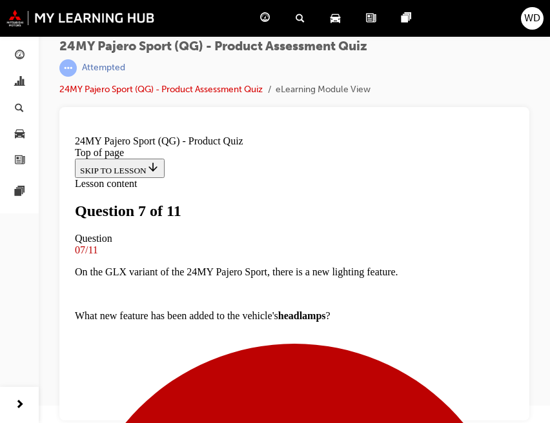
scroll to position [240, 0]
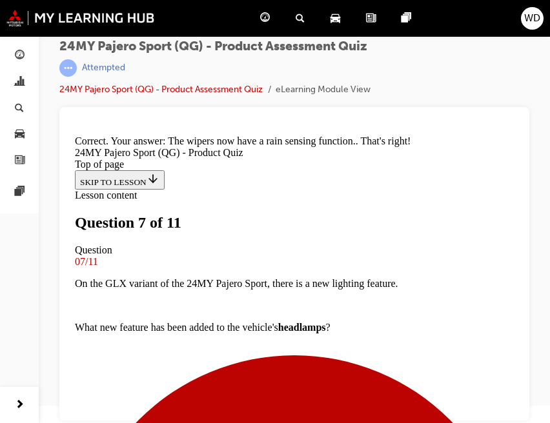
scroll to position [390, 0]
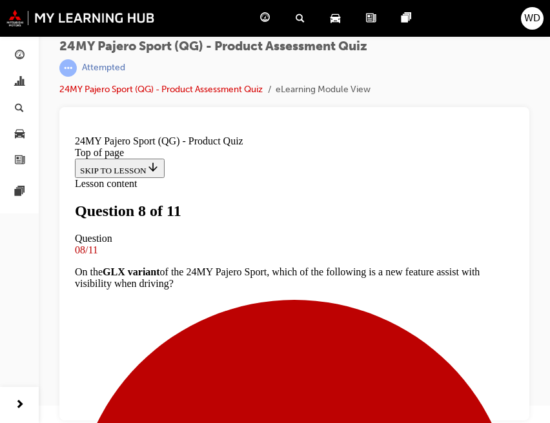
scroll to position [218, 0]
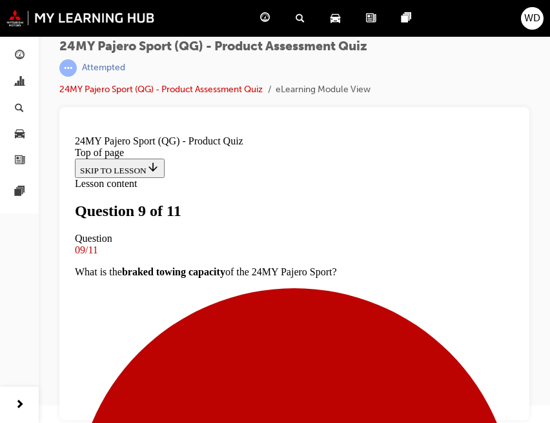
scroll to position [108, 0]
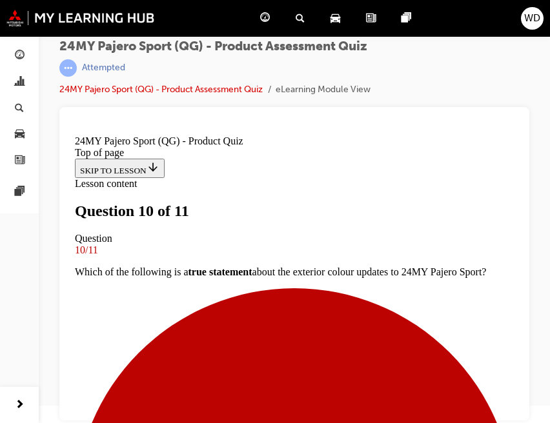
scroll to position [108, 0]
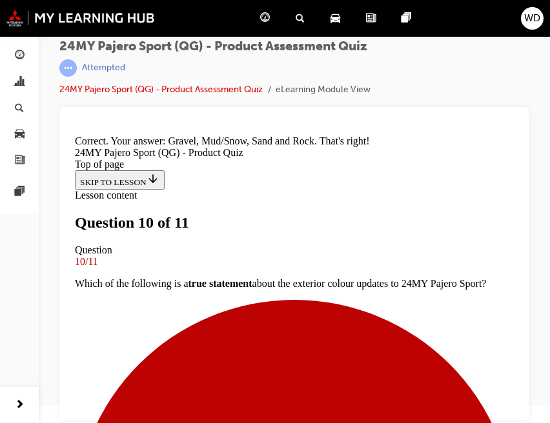
scroll to position [494, 0]
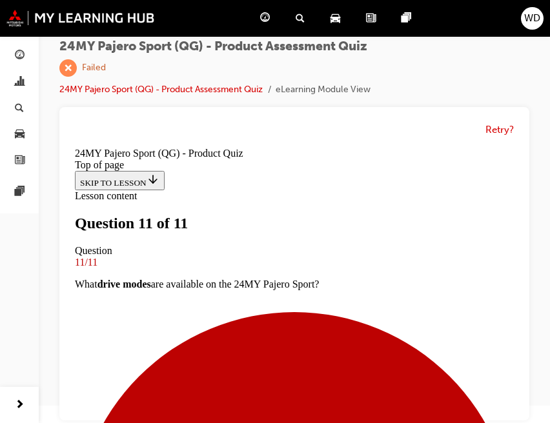
scroll to position [323, 0]
click at [496, 130] on button "Retry?" at bounding box center [499, 130] width 28 height 15
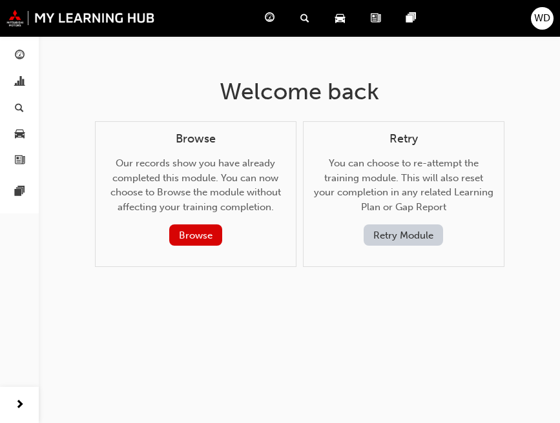
click at [389, 236] on button "Retry Module" at bounding box center [402, 235] width 79 height 21
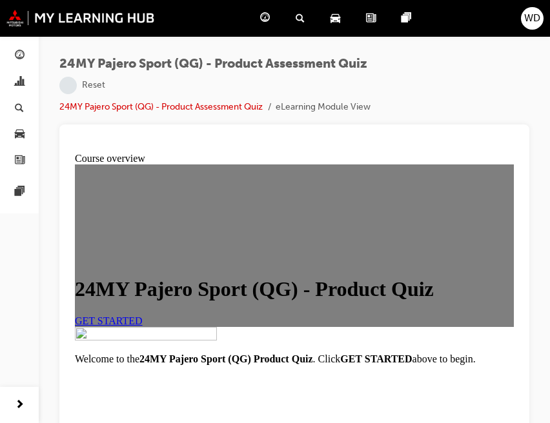
click at [143, 327] on span "GET STARTED" at bounding box center [109, 321] width 68 height 11
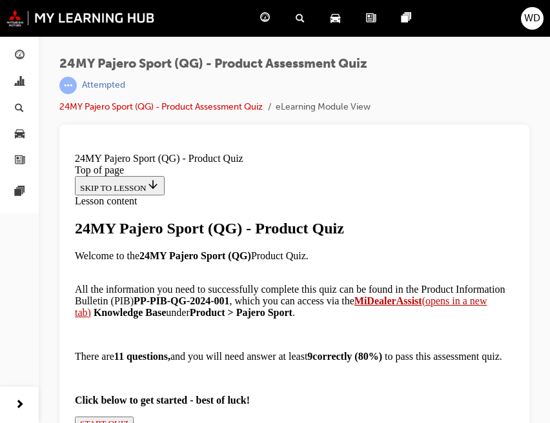
scroll to position [197, 0]
click at [127, 419] on span "START QUIZ" at bounding box center [104, 424] width 48 height 10
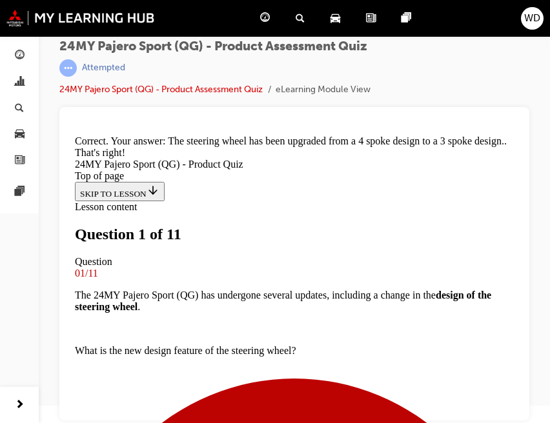
scroll to position [215, 0]
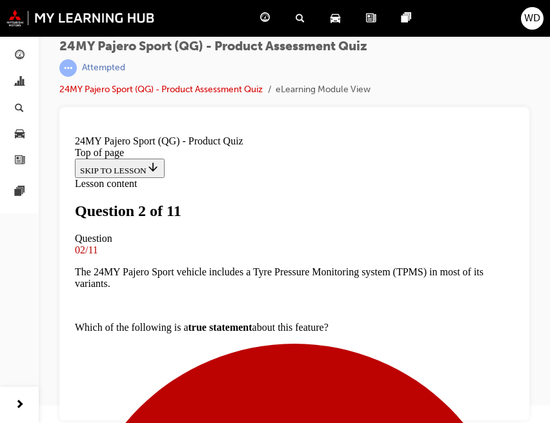
scroll to position [176, 0]
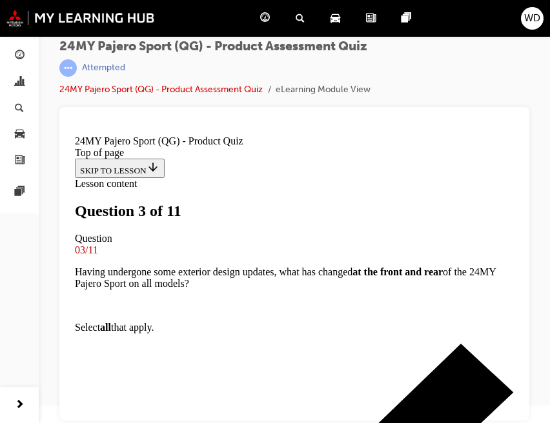
scroll to position [69, 0]
drag, startPoint x: 414, startPoint y: 284, endPoint x: 398, endPoint y: 284, distance: 16.1
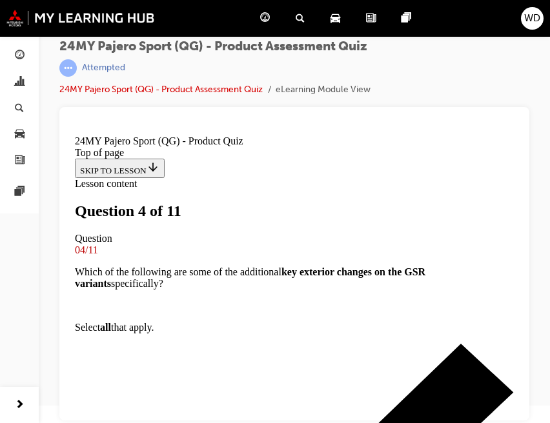
scroll to position [154, 0]
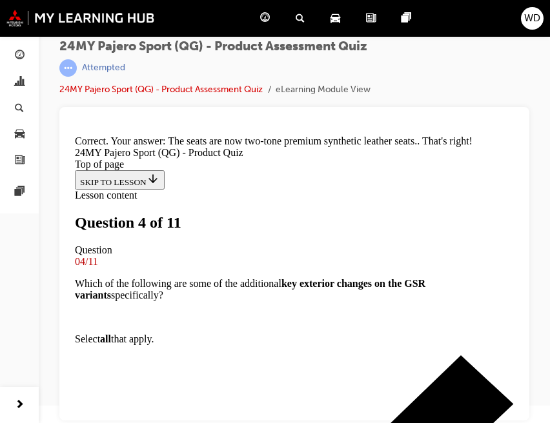
scroll to position [412, 0]
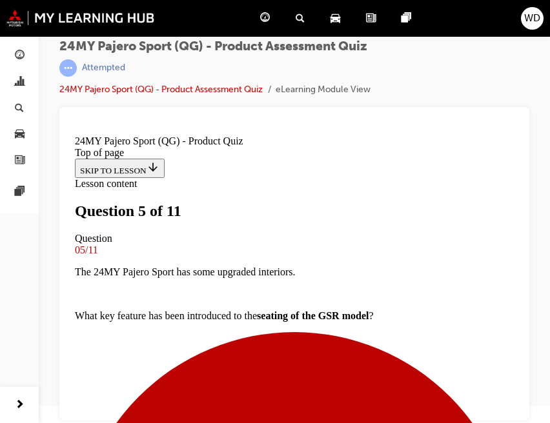
scroll to position [121, 0]
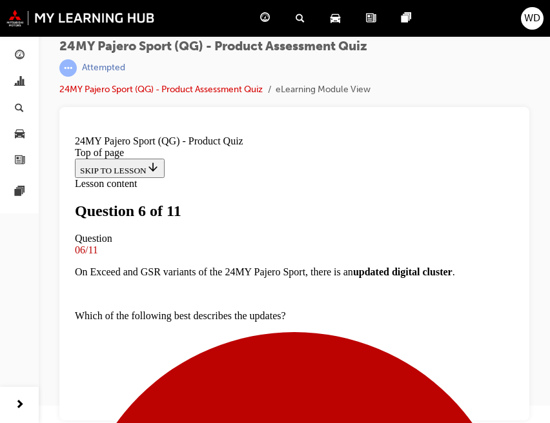
scroll to position [307, 0]
drag, startPoint x: 319, startPoint y: 347, endPoint x: 310, endPoint y: 349, distance: 9.2
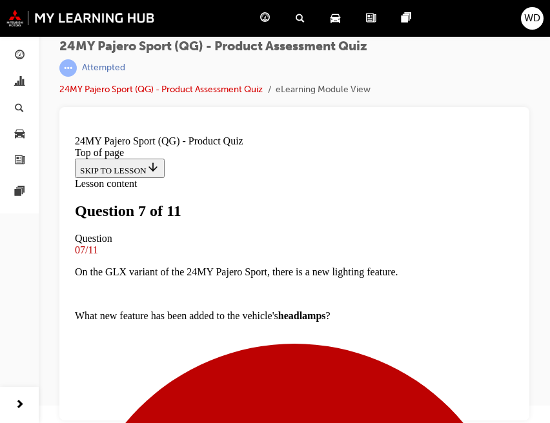
scroll to position [240, 0]
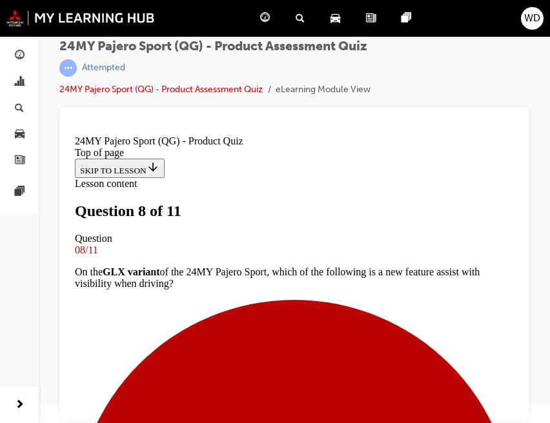
scroll to position [218, 0]
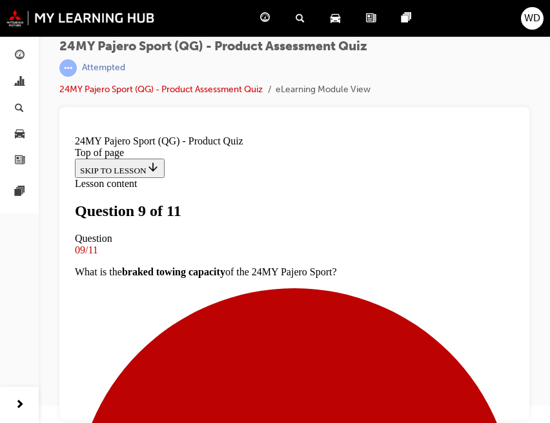
scroll to position [132, 0]
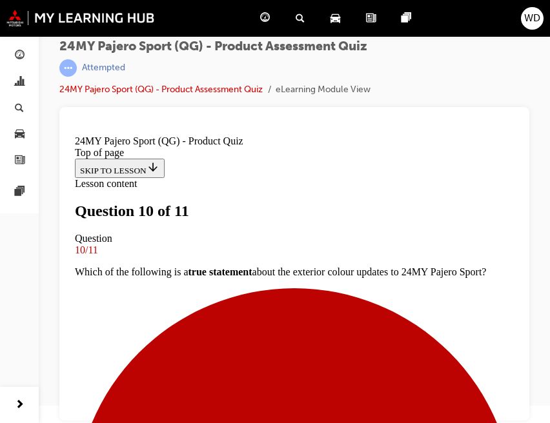
scroll to position [225, 0]
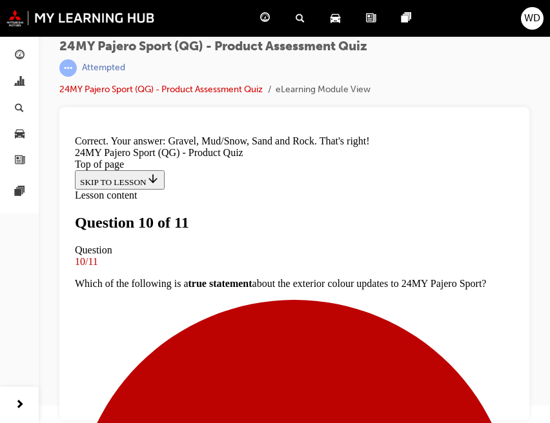
scroll to position [494, 0]
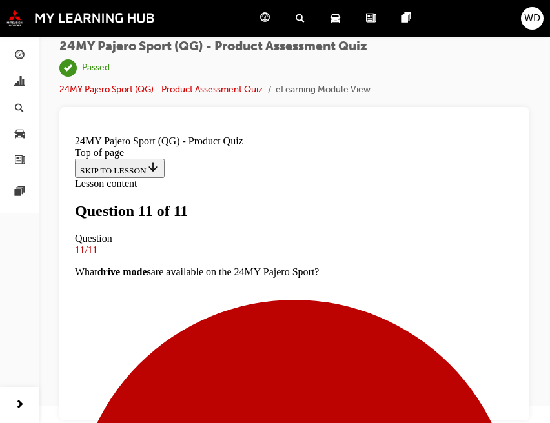
scroll to position [314, 0]
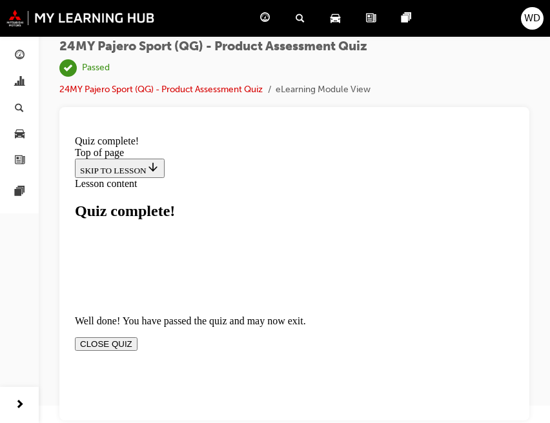
click at [137, 338] on button "CLOSE QUIZ" at bounding box center [106, 345] width 63 height 14
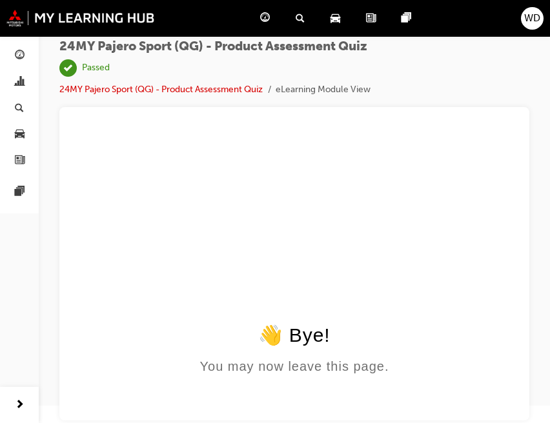
scroll to position [0, 0]
click at [13, 79] on div "button" at bounding box center [19, 82] width 15 height 16
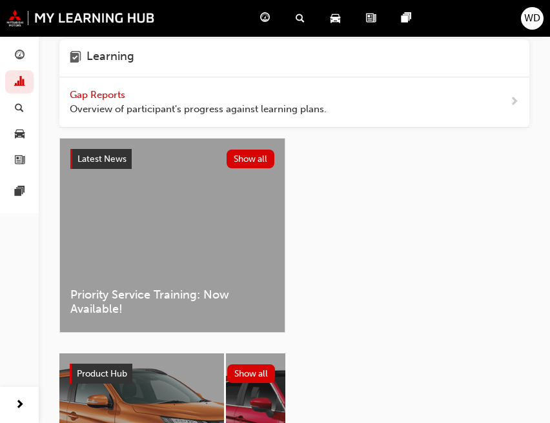
click at [158, 104] on span "Overview of participant's progress against learning plans." at bounding box center [198, 109] width 257 height 15
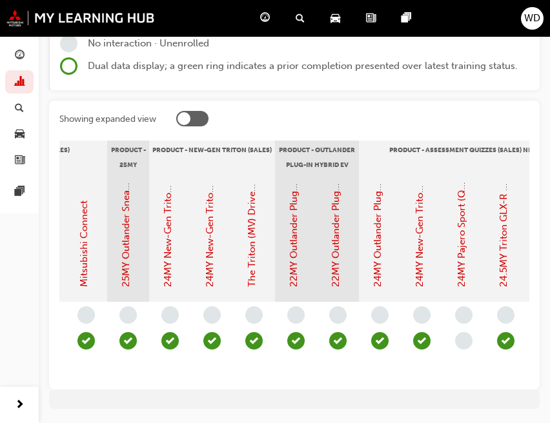
scroll to position [0, 1838]
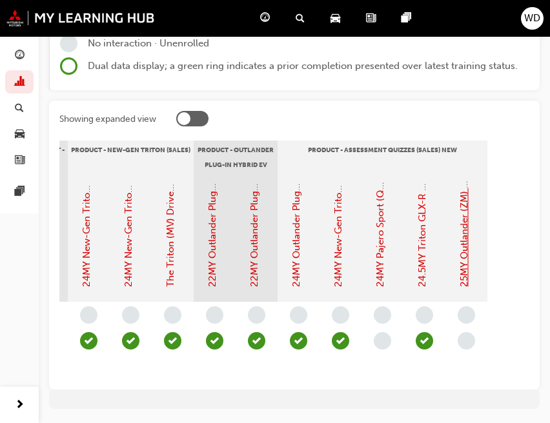
click at [465, 241] on link "25MY Outlander (ZM) - Product Assessment Quiz" at bounding box center [464, 176] width 12 height 221
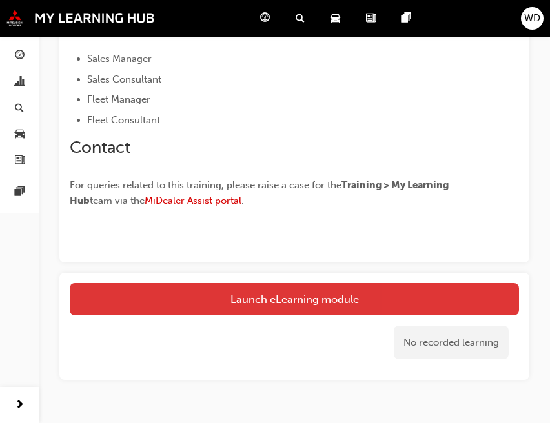
click at [294, 297] on link "Launch eLearning module" at bounding box center [294, 299] width 449 height 32
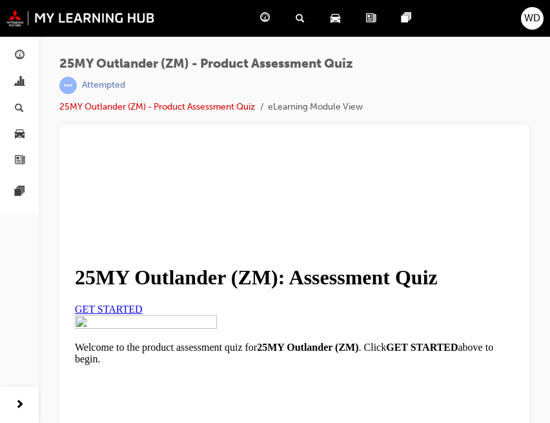
scroll to position [189, 0]
click at [143, 304] on span "GET STARTED" at bounding box center [109, 309] width 68 height 11
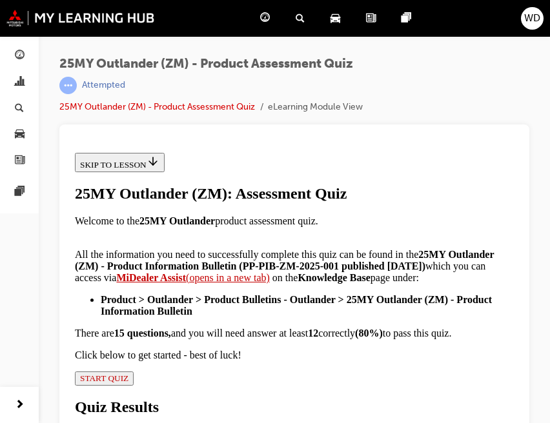
scroll to position [108, 0]
drag, startPoint x: 193, startPoint y: 310, endPoint x: 465, endPoint y: 289, distance: 272.6
click at [425, 272] on strong "(PP-PIB-ZM-2025-001 published June 13 2025)" at bounding box center [332, 266] width 187 height 11
copy strong "PP-PIB-ZM-2025-001"
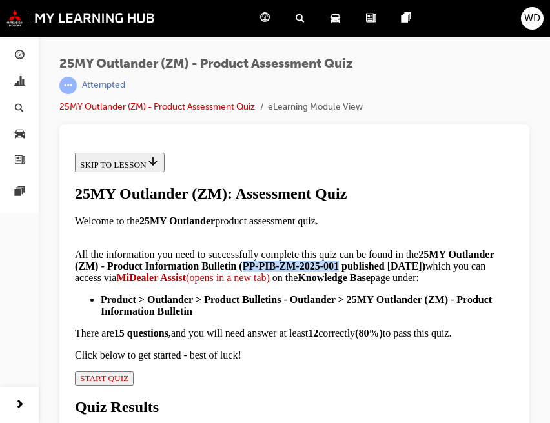
click at [128, 383] on span "START QUIZ" at bounding box center [104, 379] width 48 height 10
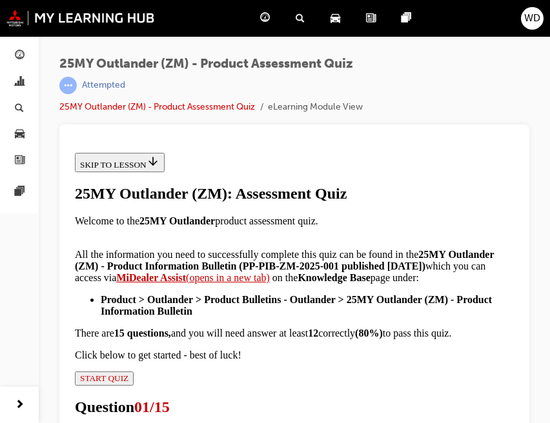
radio input "true"
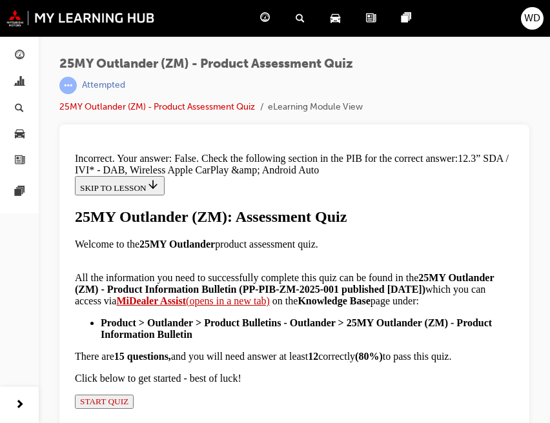
scroll to position [338, 0]
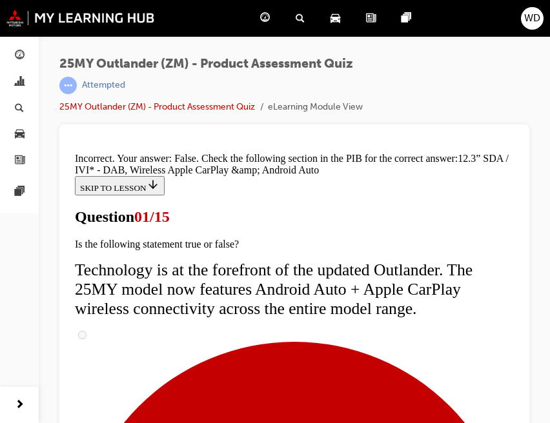
scroll to position [110, 0]
radio input "true"
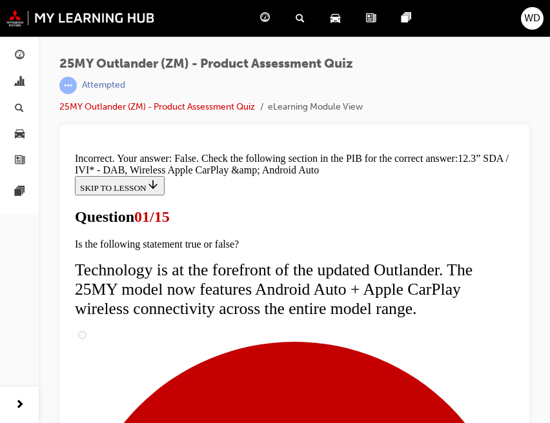
radio input "true"
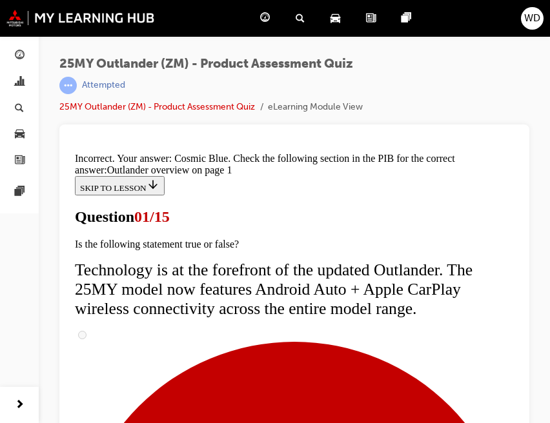
scroll to position [178, 0]
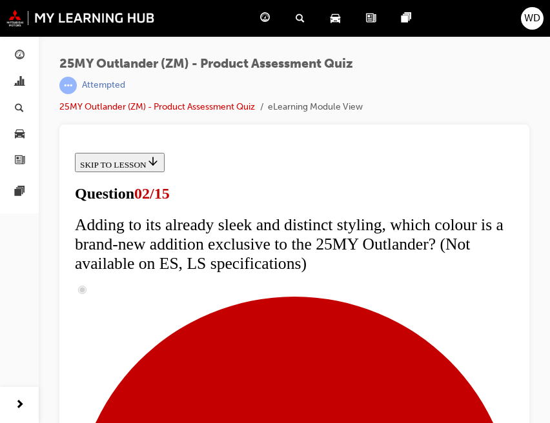
scroll to position [325, 0]
click at [20, 83] on span "chart-icon" at bounding box center [20, 83] width 10 height 12
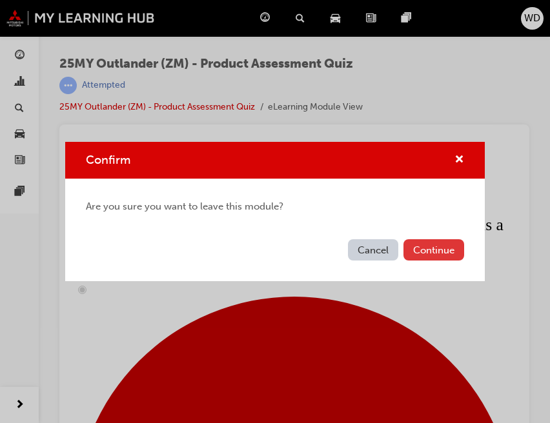
click at [446, 249] on button "Continue" at bounding box center [433, 249] width 61 height 21
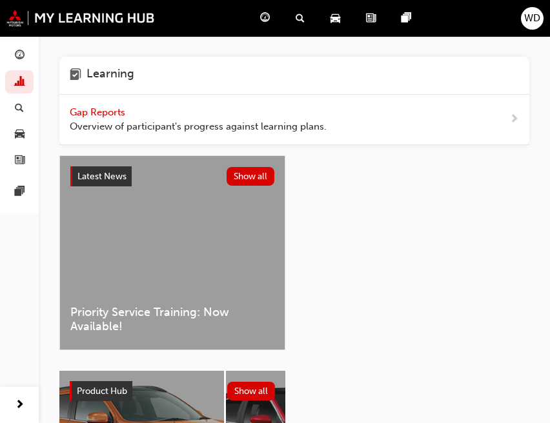
click at [174, 126] on span "Overview of participant's progress against learning plans." at bounding box center [198, 126] width 257 height 15
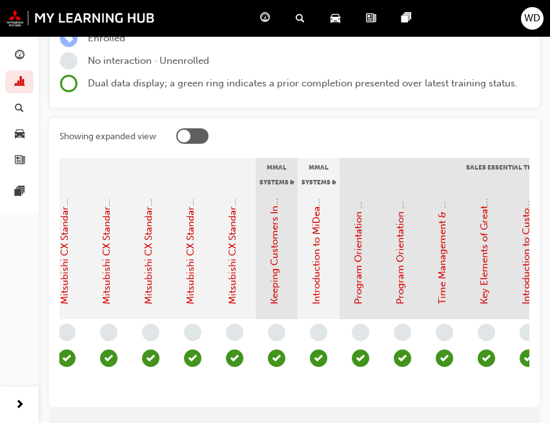
scroll to position [0, 1838]
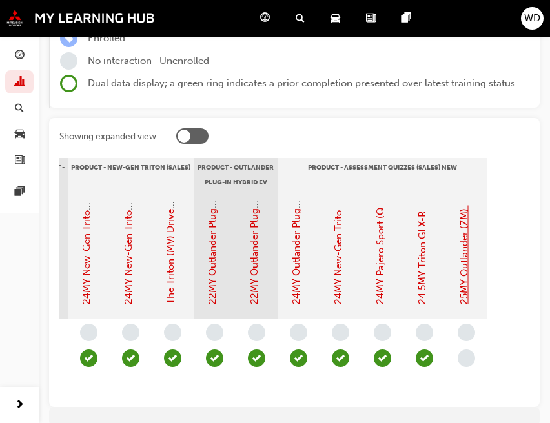
click at [463, 256] on link "25MY Outlander (ZM) - Product Assessment Quiz" at bounding box center [464, 193] width 12 height 221
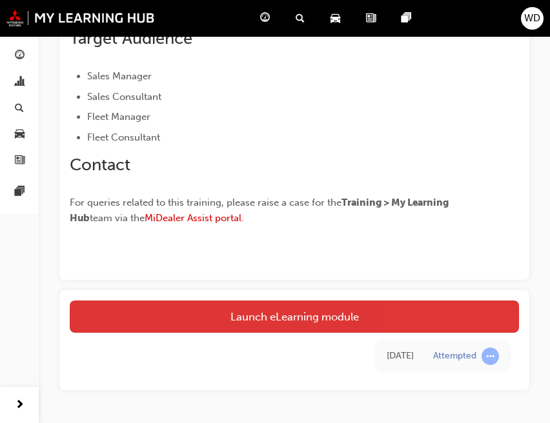
click at [265, 315] on link "Launch eLearning module" at bounding box center [294, 317] width 449 height 32
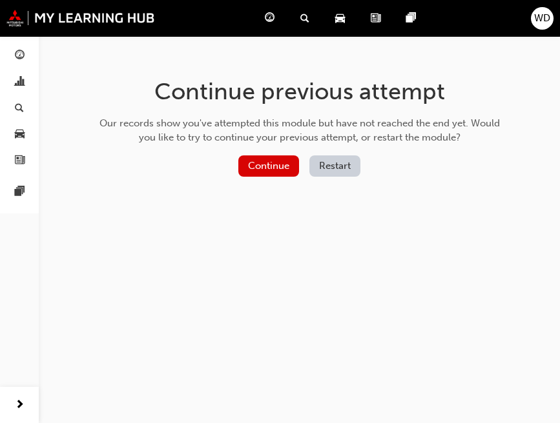
click at [344, 167] on button "Restart" at bounding box center [334, 166] width 51 height 21
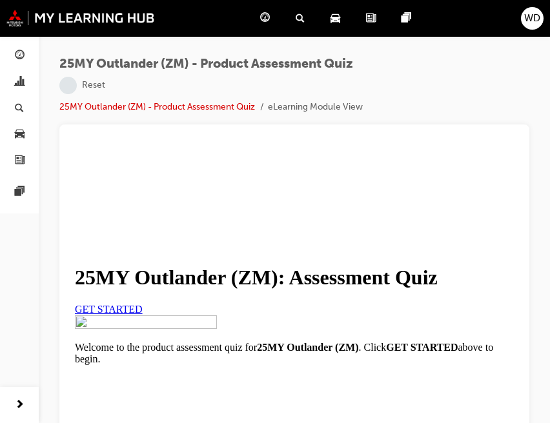
scroll to position [189, 0]
click at [143, 304] on link "GET STARTED" at bounding box center [109, 309] width 68 height 11
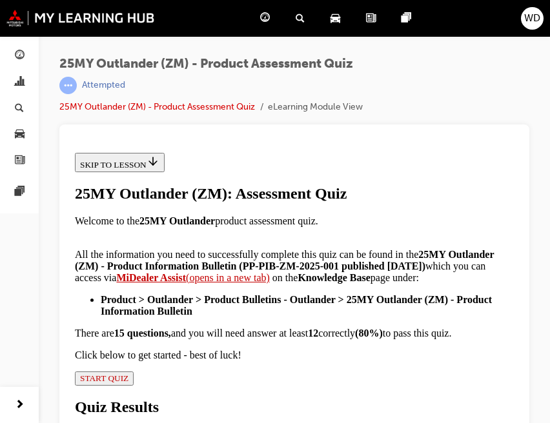
scroll to position [215, 0]
drag, startPoint x: 192, startPoint y: 203, endPoint x: 463, endPoint y: 181, distance: 271.4
click at [425, 261] on strong "(PP-PIB-ZM-2025-001 published June 13 2025)" at bounding box center [332, 266] width 187 height 11
copy strong "PP-PIB-ZM-2025-001"
click at [389, 127] on div at bounding box center [294, 282] width 470 height 314
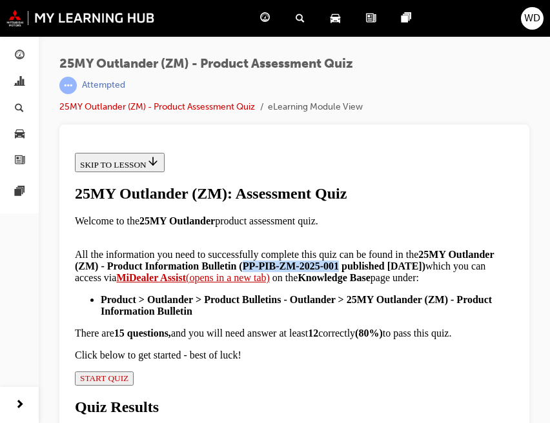
click at [465, 292] on div "Welcome to the 25MY Outlander product assessment quiz. All the information you …" at bounding box center [294, 289] width 439 height 146
click at [454, 236] on div "Welcome to the 25MY Outlander product assessment quiz. All the information you …" at bounding box center [294, 289] width 439 height 146
click at [120, 383] on span "START QUIZ" at bounding box center [104, 379] width 48 height 10
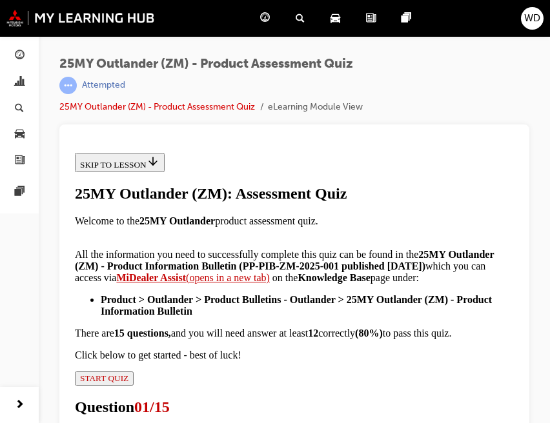
radio input "true"
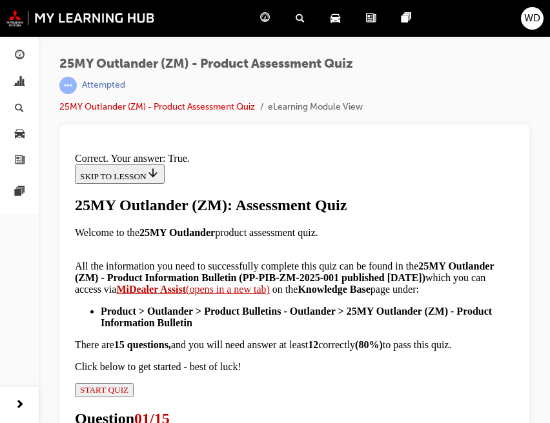
scroll to position [259, 0]
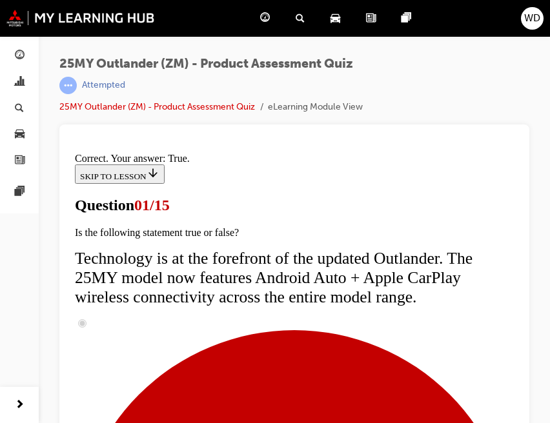
scroll to position [2, 0]
radio input "true"
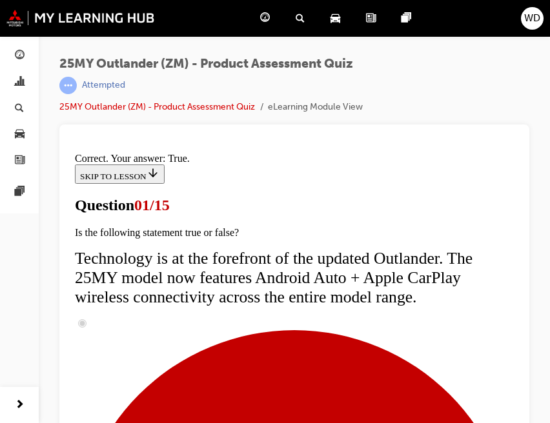
radio input "true"
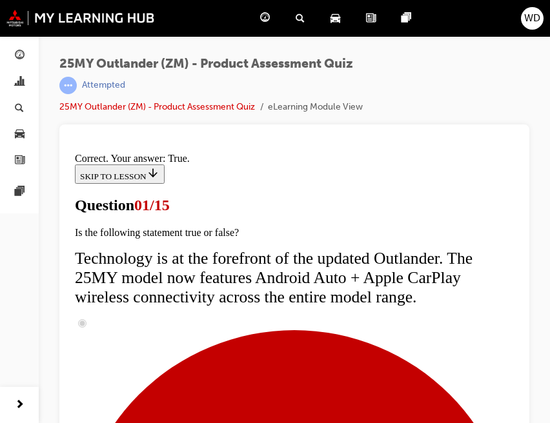
radio input "true"
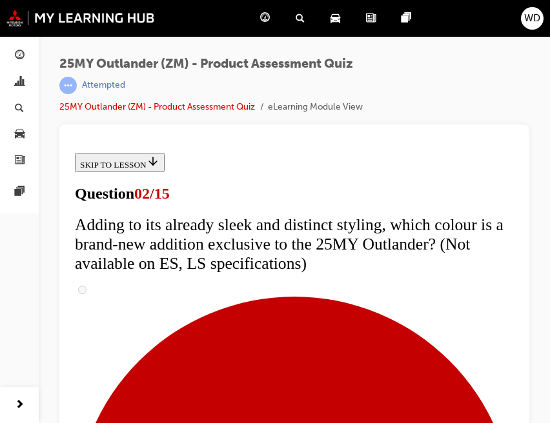
scroll to position [110, 0]
drag, startPoint x: 114, startPoint y: 283, endPoint x: 110, endPoint y: 278, distance: 7.4
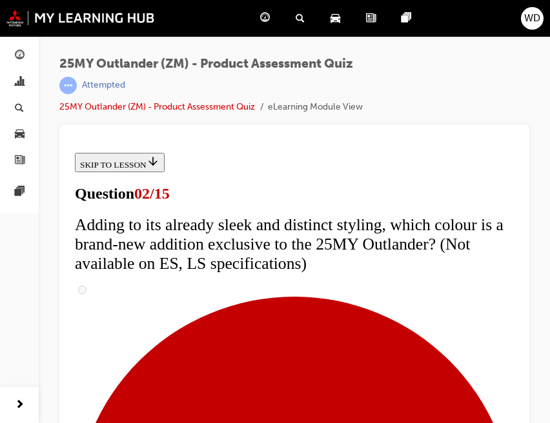
checkbox input "false"
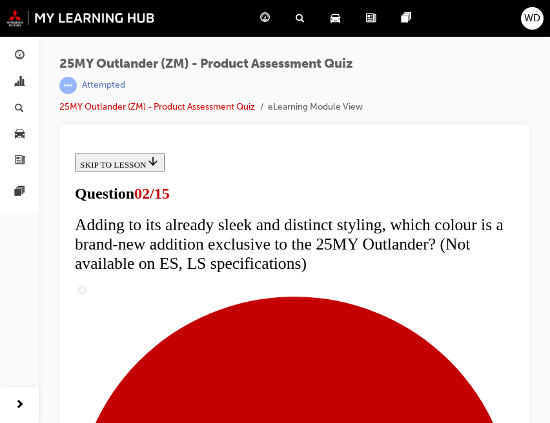
checkbox input "false"
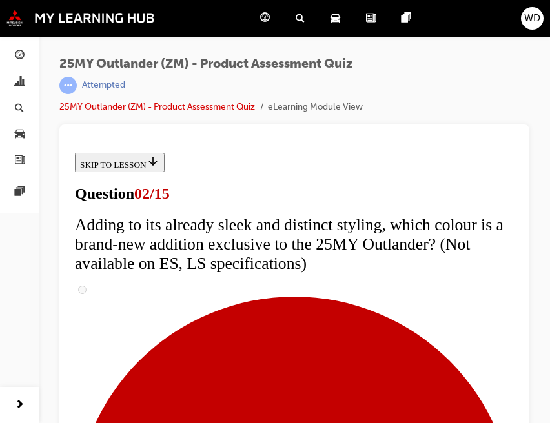
checkbox input "true"
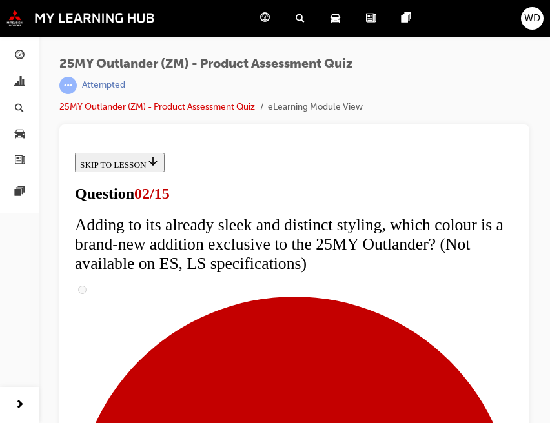
checkbox input "false"
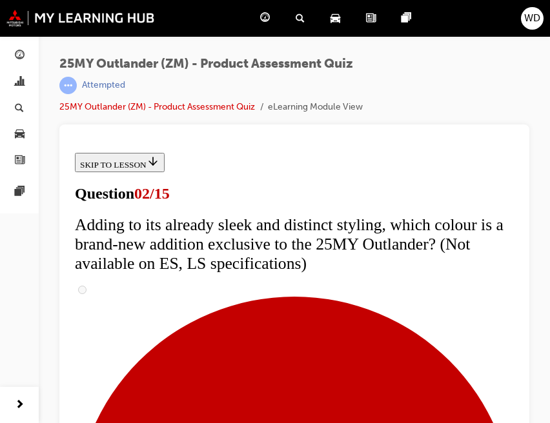
checkbox input "true"
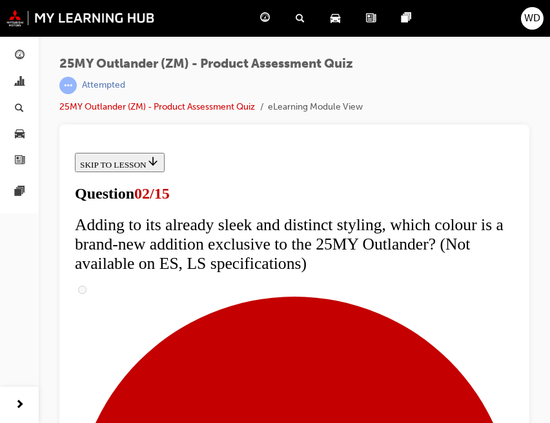
checkbox input "true"
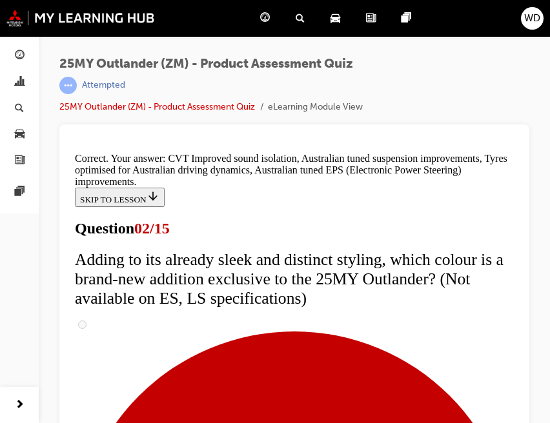
scroll to position [456, 0]
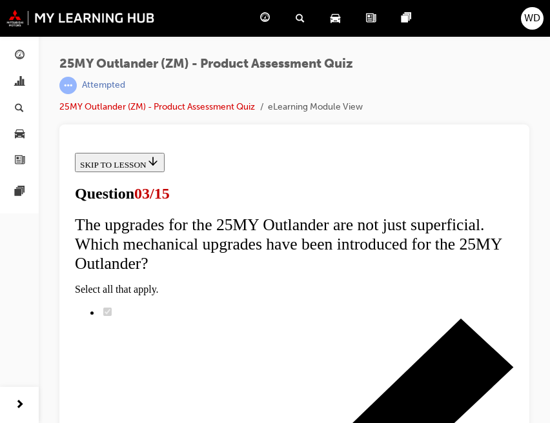
scroll to position [2, 0]
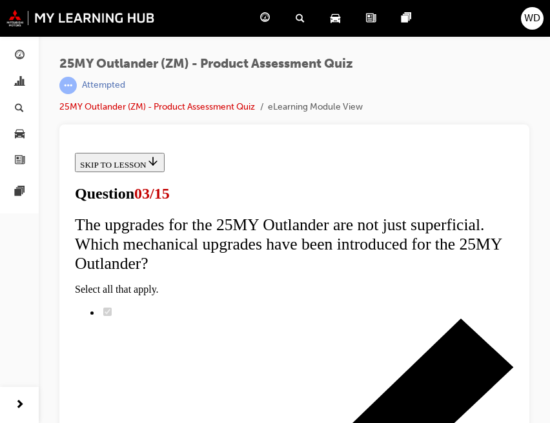
radio input "true"
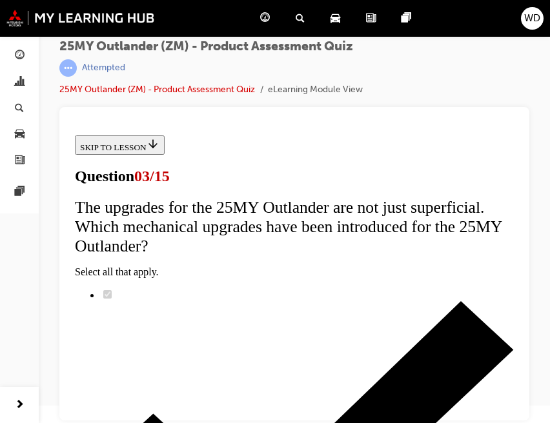
scroll to position [217, 0]
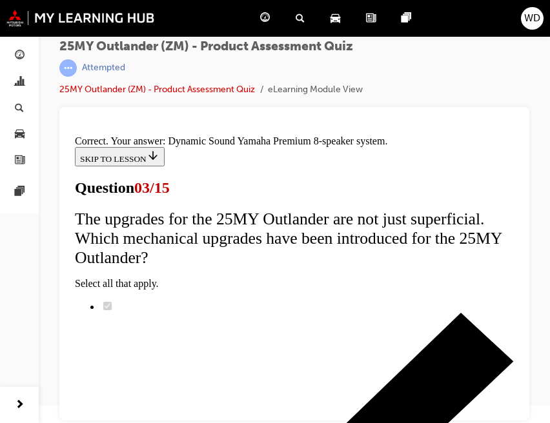
scroll to position [296, 0]
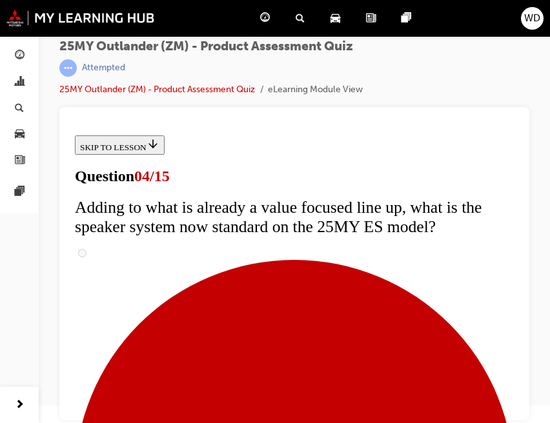
scroll to position [110, 0]
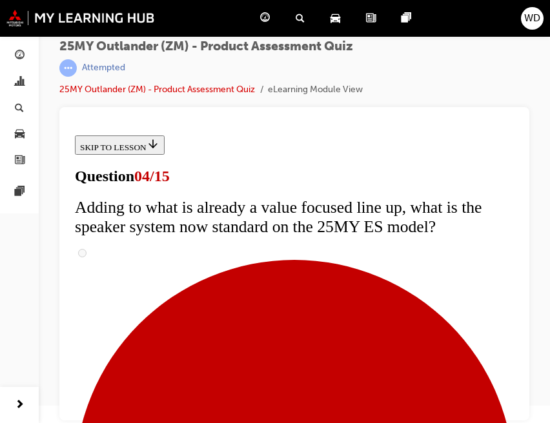
checkbox input "true"
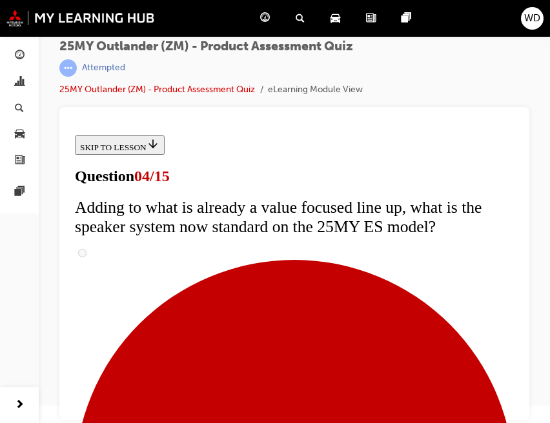
checkbox input "true"
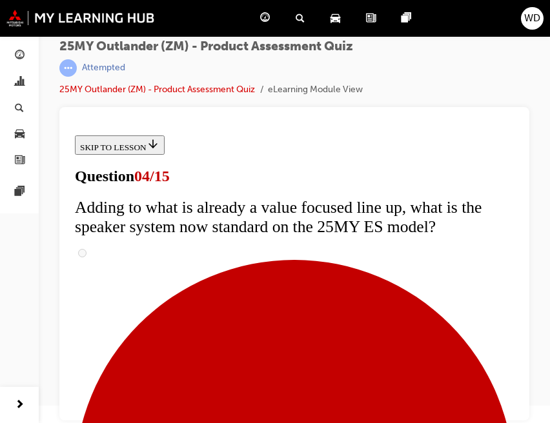
scroll to position [217, 0]
click at [432, 79] on div "25MY Outlander (ZM) - Product Assessment Quiz | Attempted 25MY Outlander (ZM) -…" at bounding box center [294, 73] width 470 height 68
drag, startPoint x: 513, startPoint y: 247, endPoint x: 589, endPoint y: 453, distance: 219.6
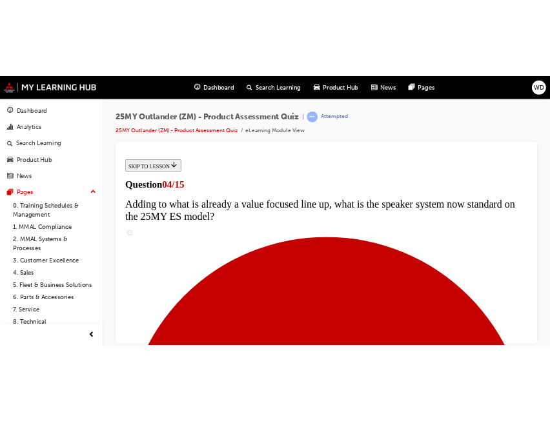
scroll to position [320, 0]
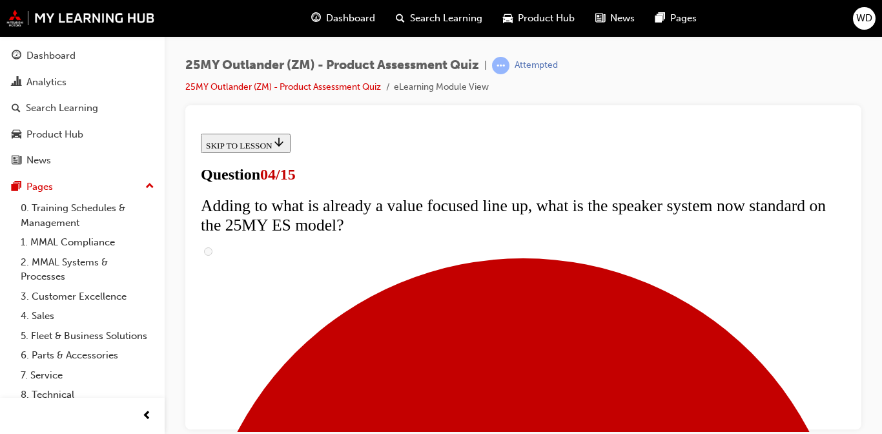
checkbox input "true"
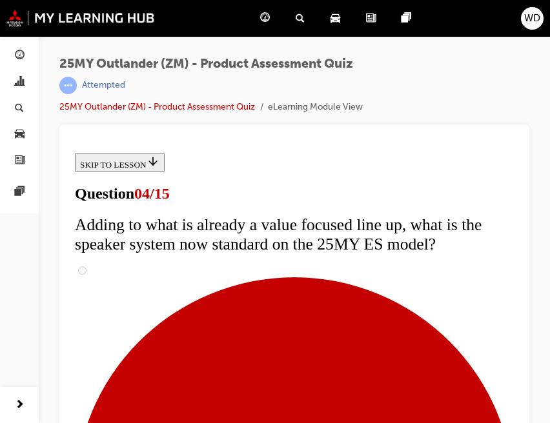
scroll to position [323, 0]
checkbox input "true"
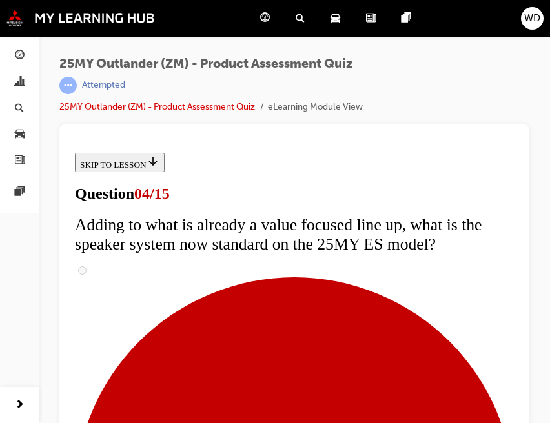
checkbox input "false"
checkbox input "true"
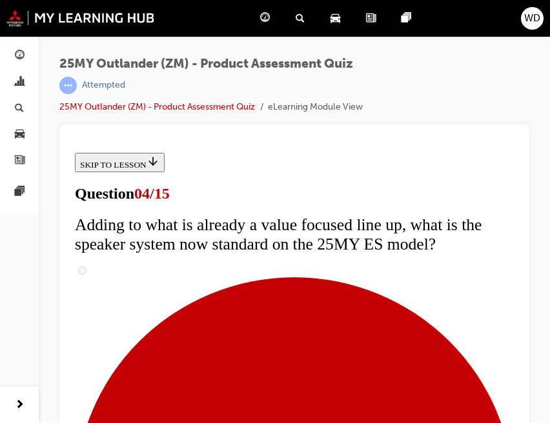
scroll to position [438, 0]
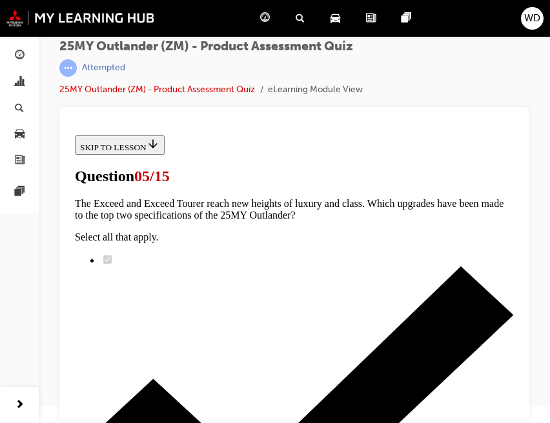
scroll to position [110, 0]
radio input "true"
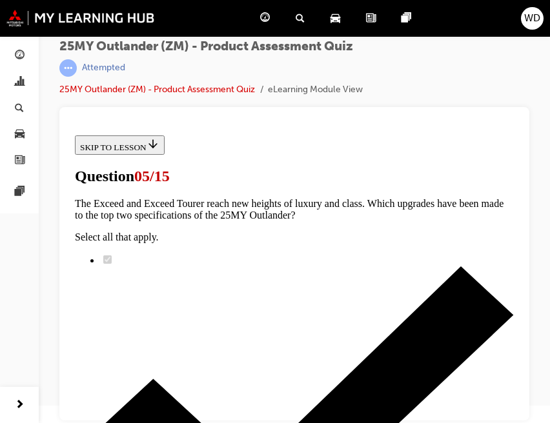
radio input "true"
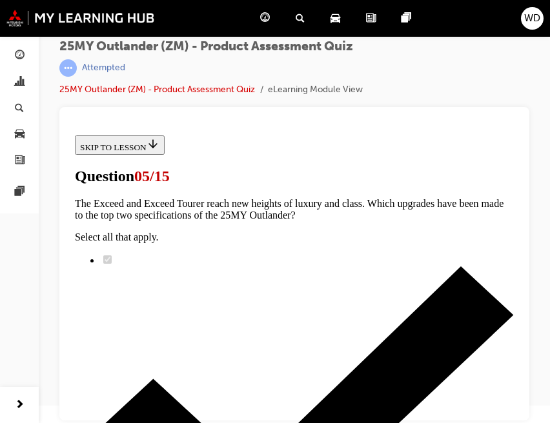
radio input "true"
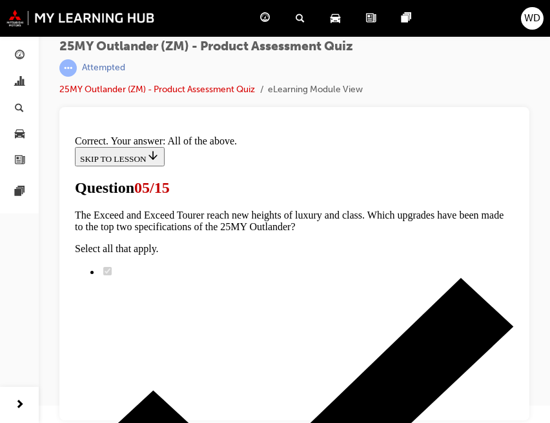
scroll to position [400, 0]
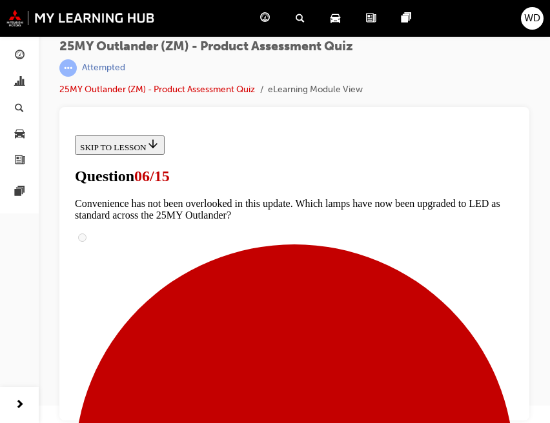
scroll to position [110, 0]
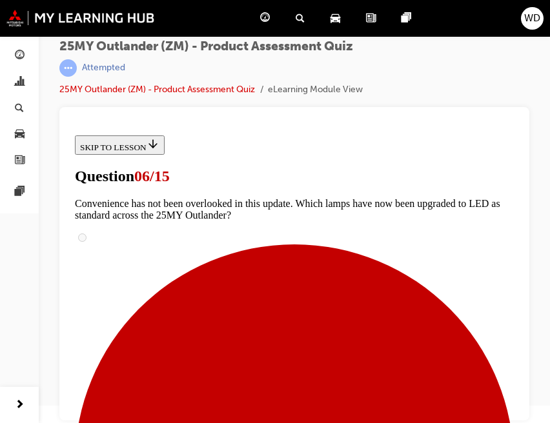
radio input "true"
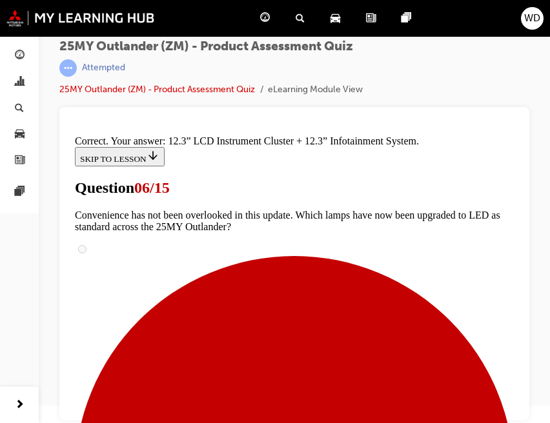
scroll to position [540, 0]
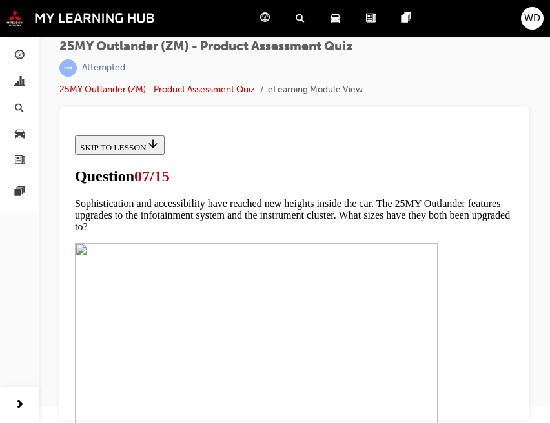
scroll to position [110, 0]
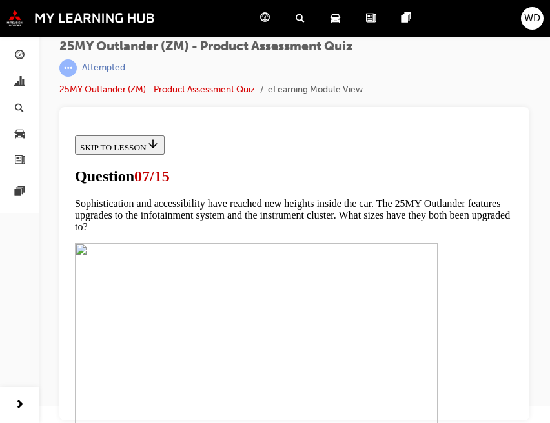
checkbox input "true"
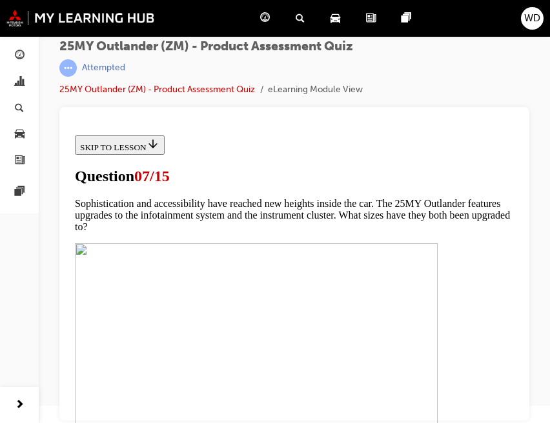
checkbox input "true"
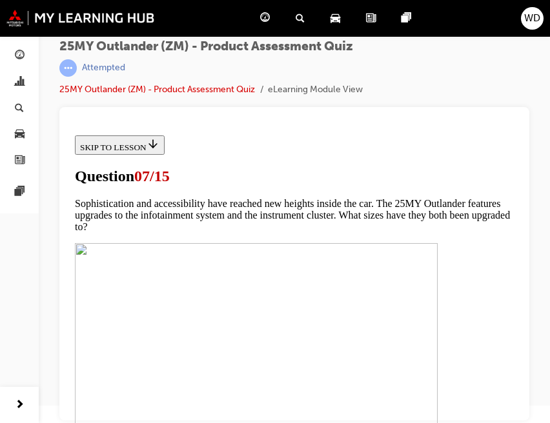
scroll to position [540, 0]
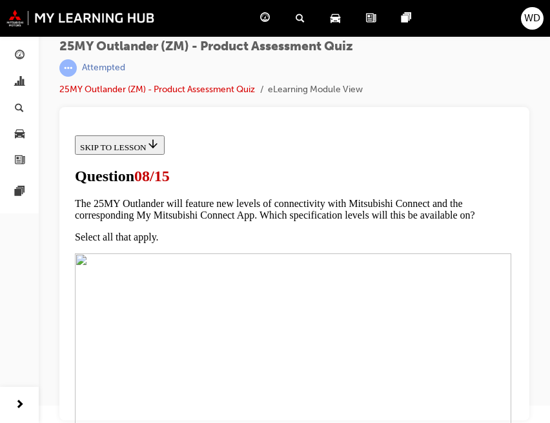
scroll to position [110, 0]
radio input "true"
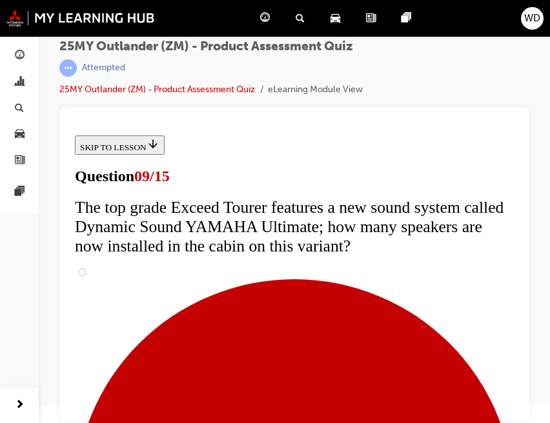
scroll to position [540, 0]
radio input "true"
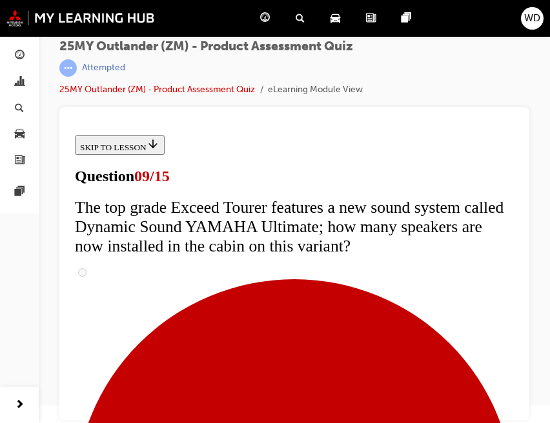
radio input "true"
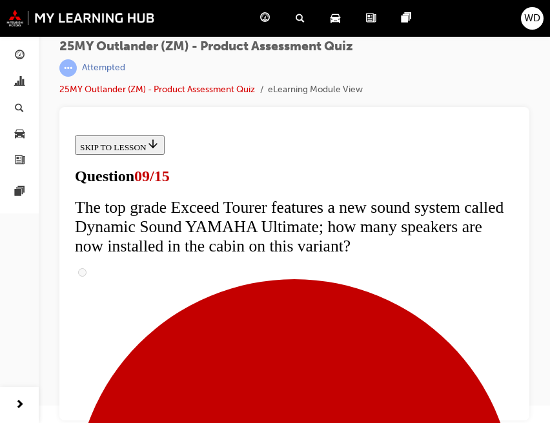
radio input "true"
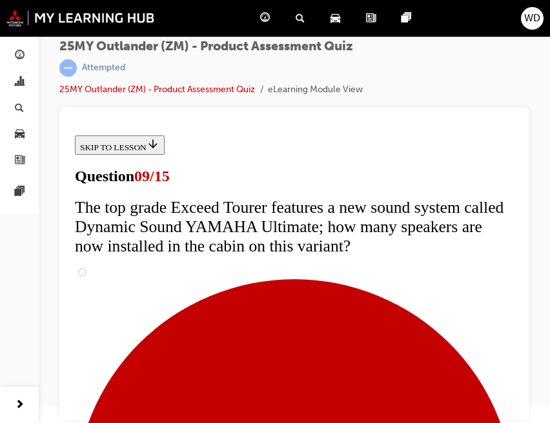
scroll to position [697, 0]
radio input "true"
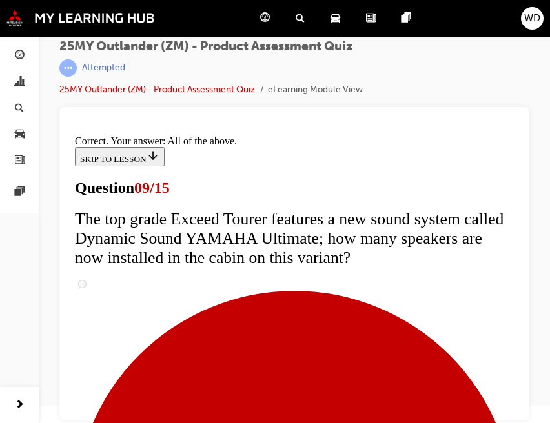
scroll to position [777, 0]
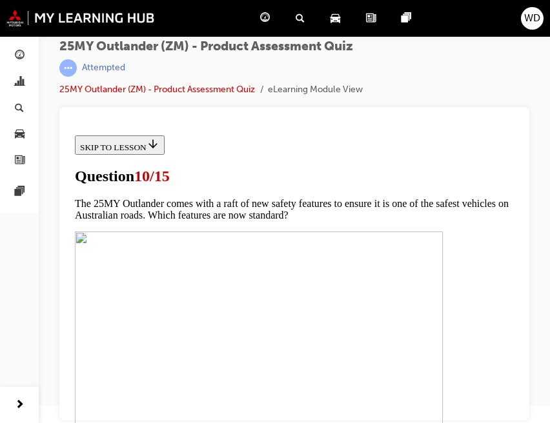
scroll to position [110, 0]
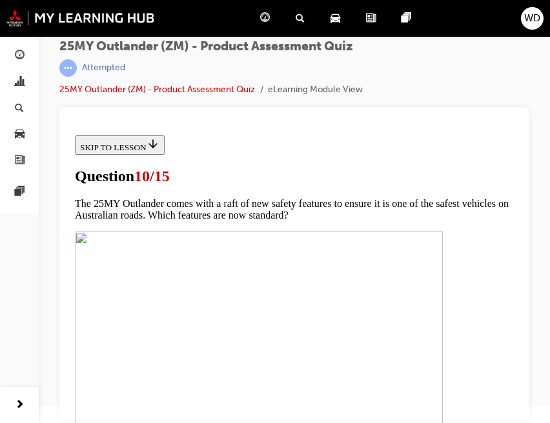
checkbox input "true"
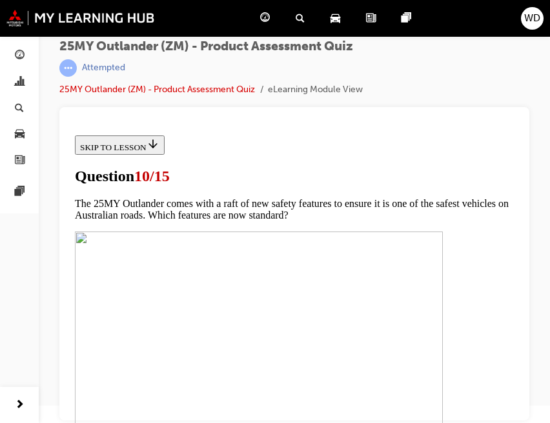
checkbox input "true"
checkbox input "false"
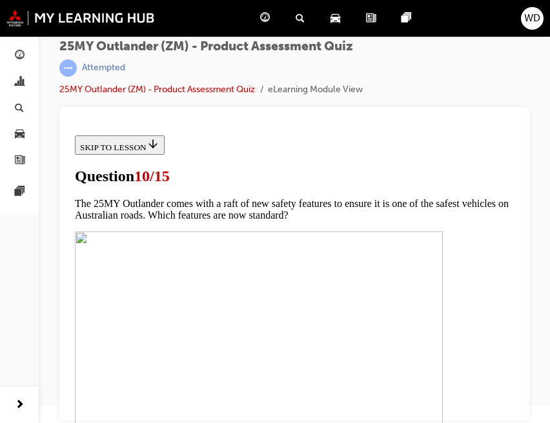
checkbox input "true"
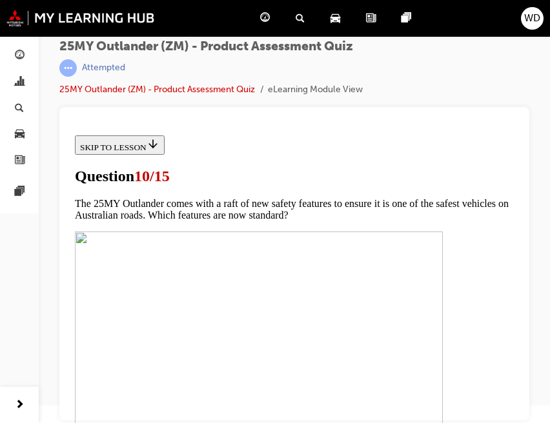
checkbox input "true"
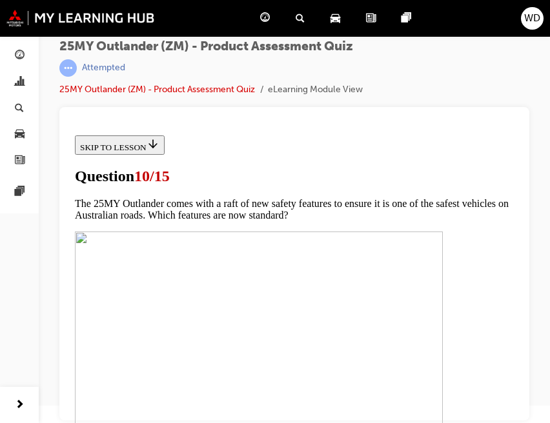
scroll to position [540, 0]
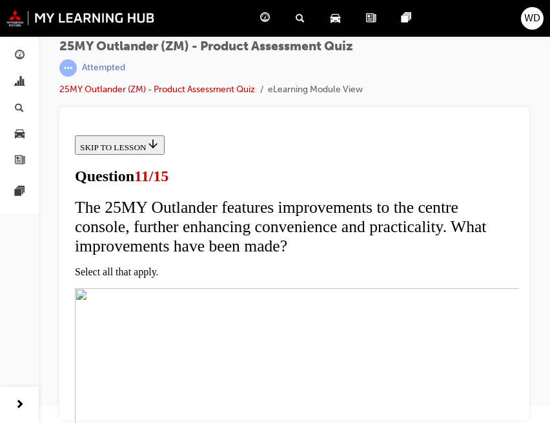
scroll to position [2, 0]
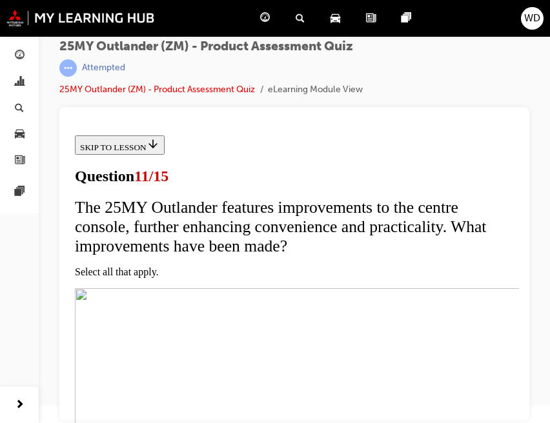
checkbox input "true"
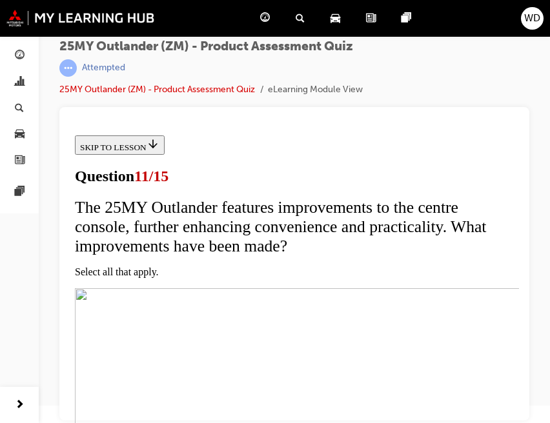
checkbox input "true"
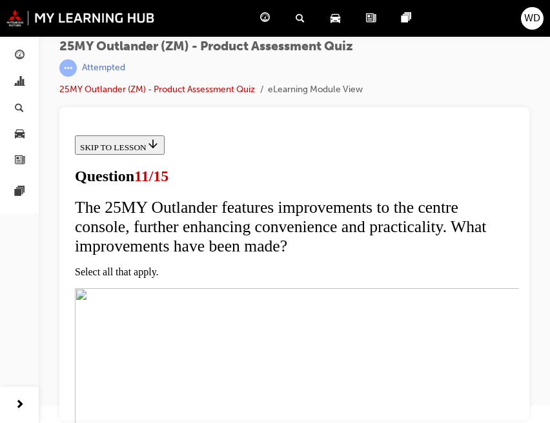
scroll to position [312, 0]
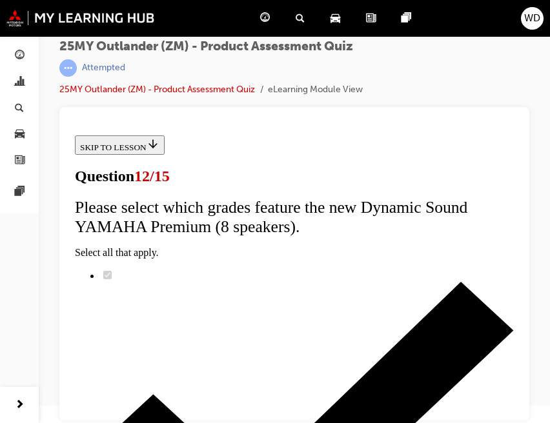
scroll to position [2, 0]
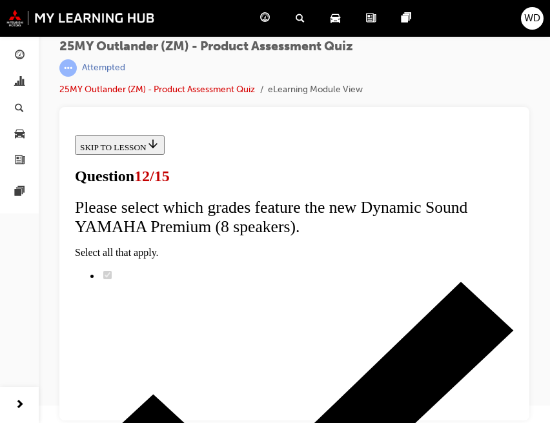
radio input "true"
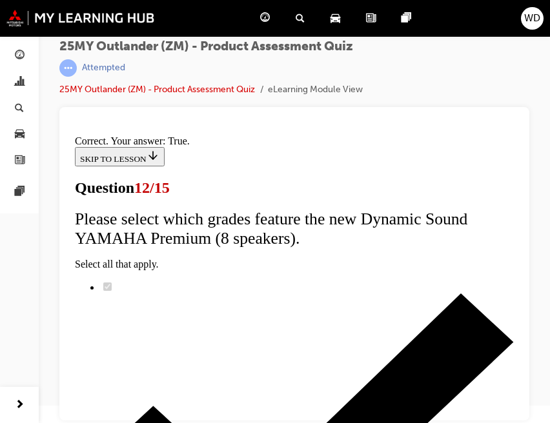
scroll to position [237, 0]
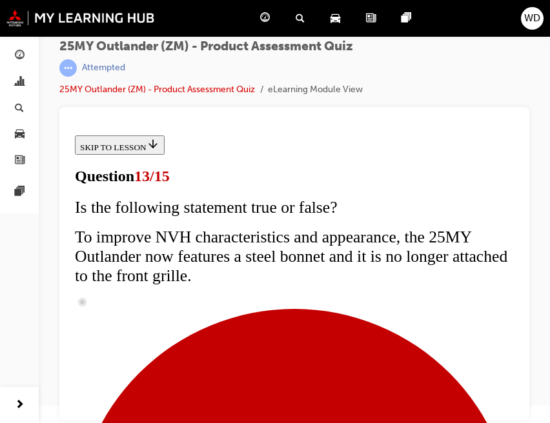
scroll to position [2, 0]
drag, startPoint x: 116, startPoint y: 281, endPoint x: 128, endPoint y: 287, distance: 13.0
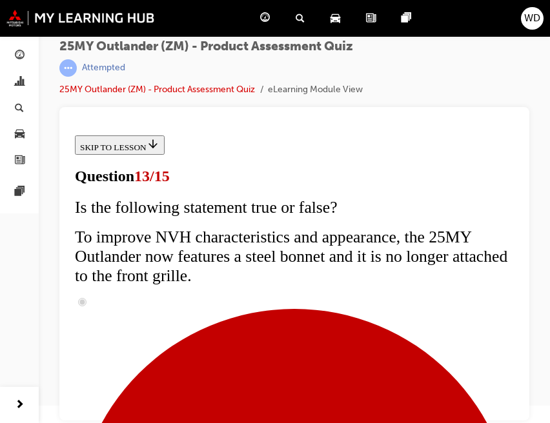
radio input "true"
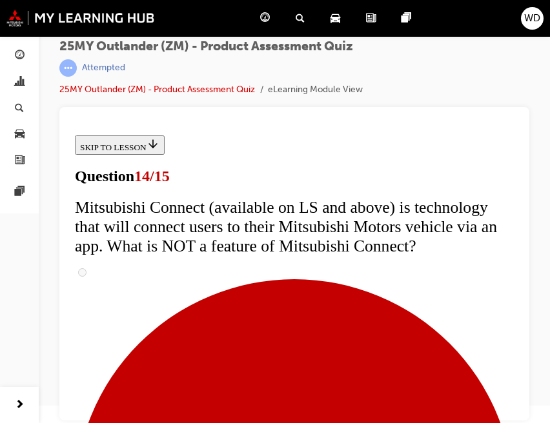
radio input "true"
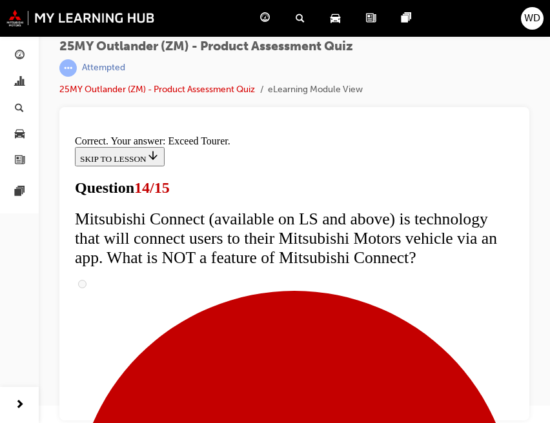
scroll to position [622, 0]
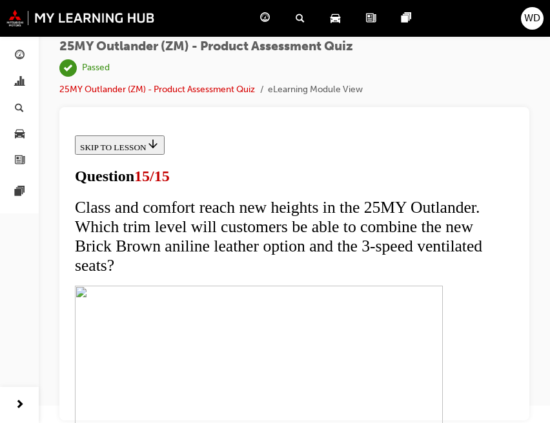
scroll to position [314, 0]
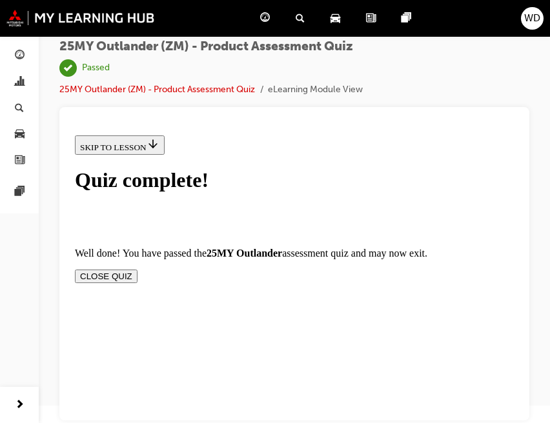
click at [132, 274] on button "CLOSE QUIZ" at bounding box center [106, 277] width 63 height 14
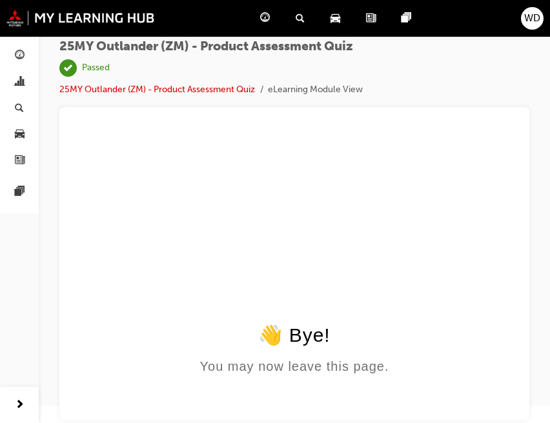
scroll to position [0, 0]
click at [17, 81] on span "chart-icon" at bounding box center [20, 83] width 10 height 12
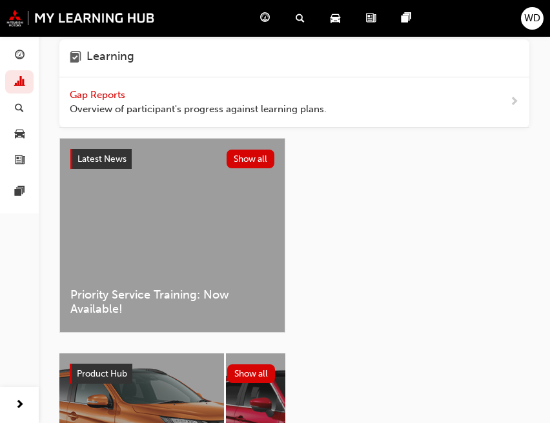
click at [193, 96] on div "Gap Reports Overview of participant's progress against learning plans." at bounding box center [198, 102] width 257 height 29
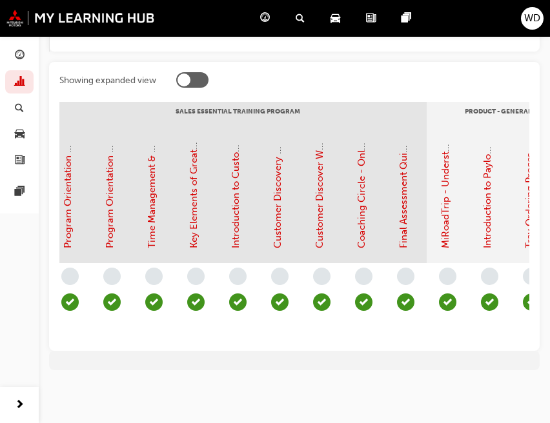
scroll to position [0, 1838]
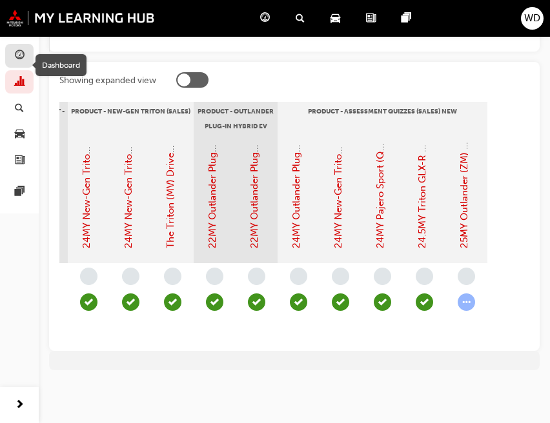
click at [18, 52] on span "guage-icon" at bounding box center [20, 56] width 10 height 12
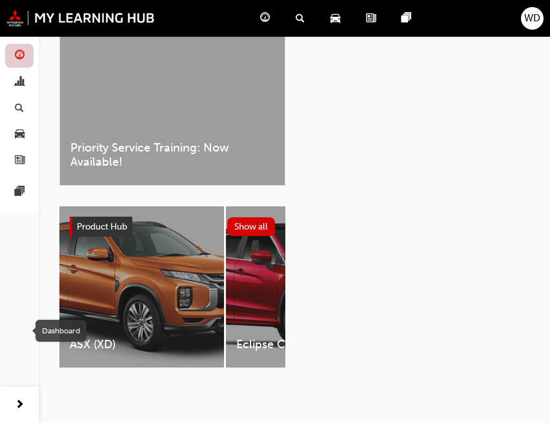
scroll to position [118, 0]
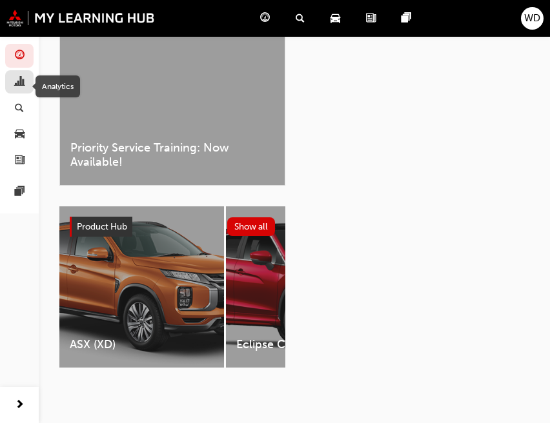
click at [18, 81] on span "chart-icon" at bounding box center [20, 83] width 10 height 12
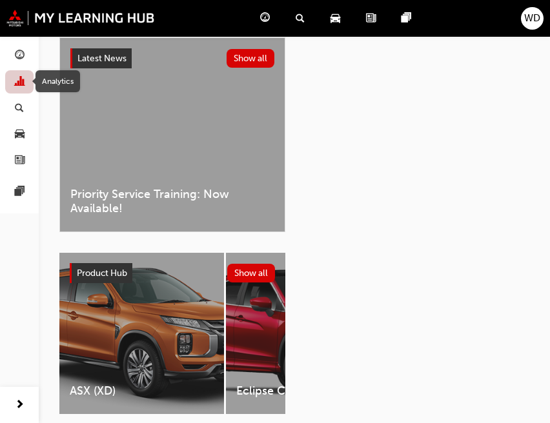
click at [21, 78] on span "chart-icon" at bounding box center [20, 83] width 10 height 12
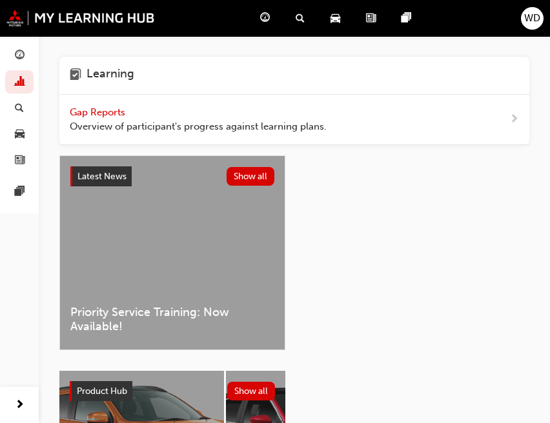
click at [210, 119] on div "Gap Reports Overview of participant's progress against learning plans." at bounding box center [198, 119] width 257 height 29
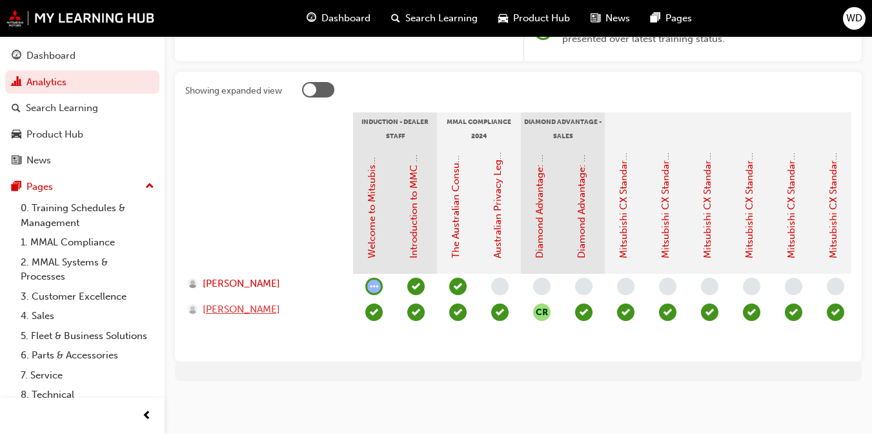
click at [232, 302] on span "[PERSON_NAME]" at bounding box center [241, 309] width 77 height 15
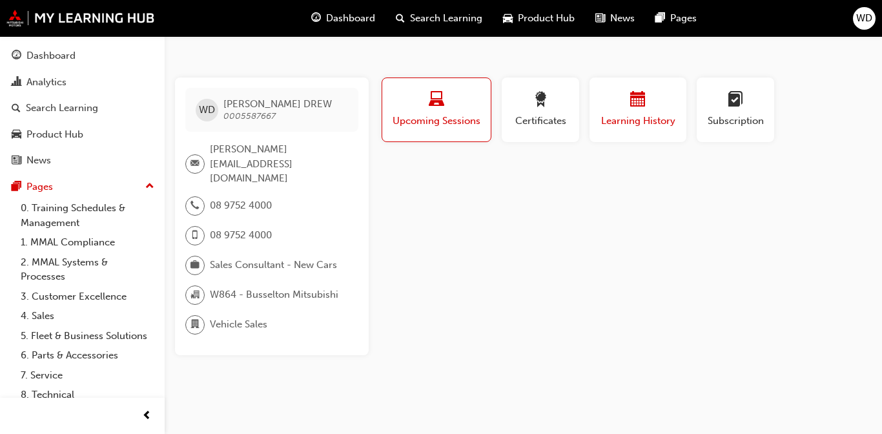
click at [640, 105] on span "calendar-icon" at bounding box center [637, 100] width 15 height 17
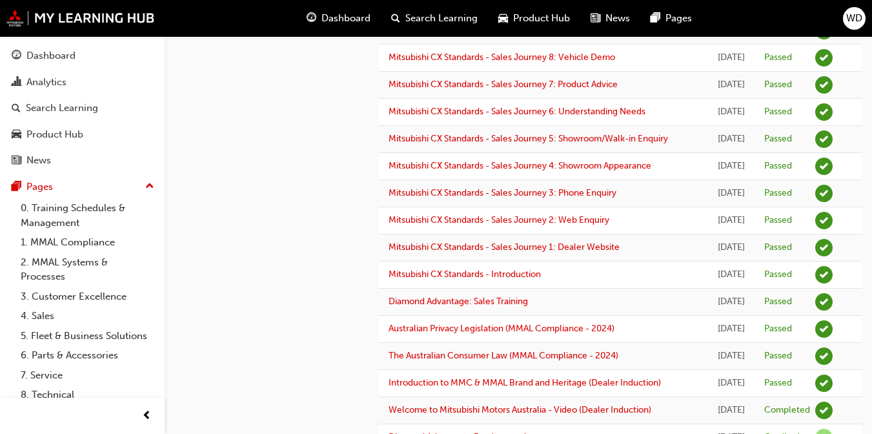
scroll to position [1601, 0]
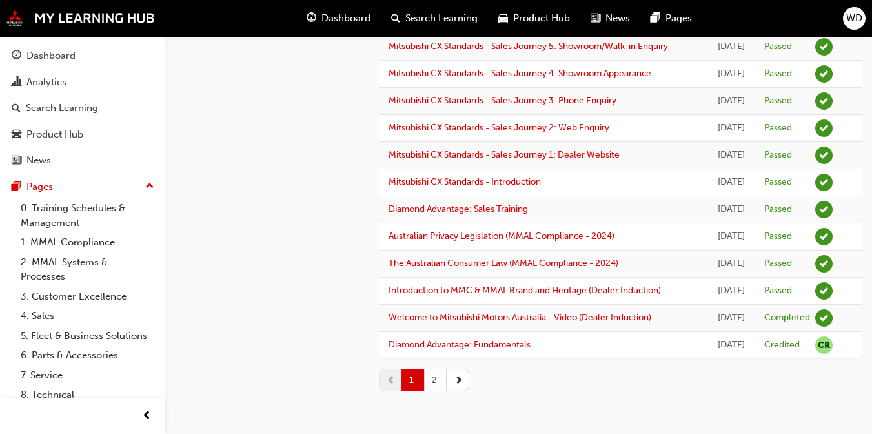
click at [437, 380] on button "2" at bounding box center [435, 380] width 23 height 23
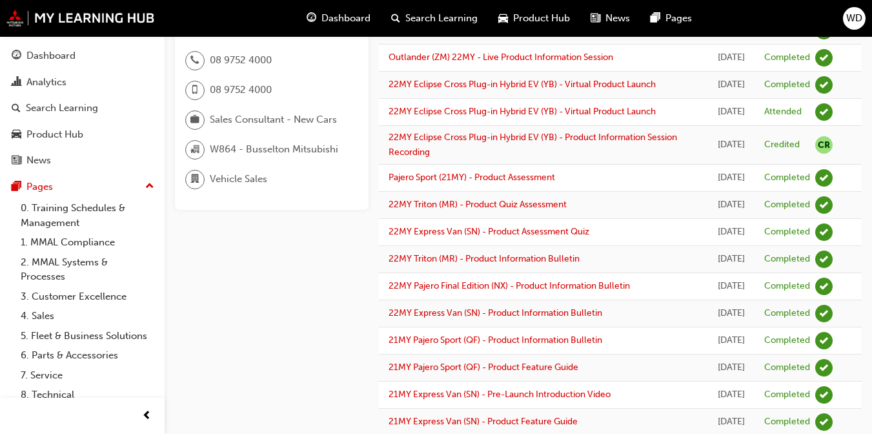
scroll to position [0, 0]
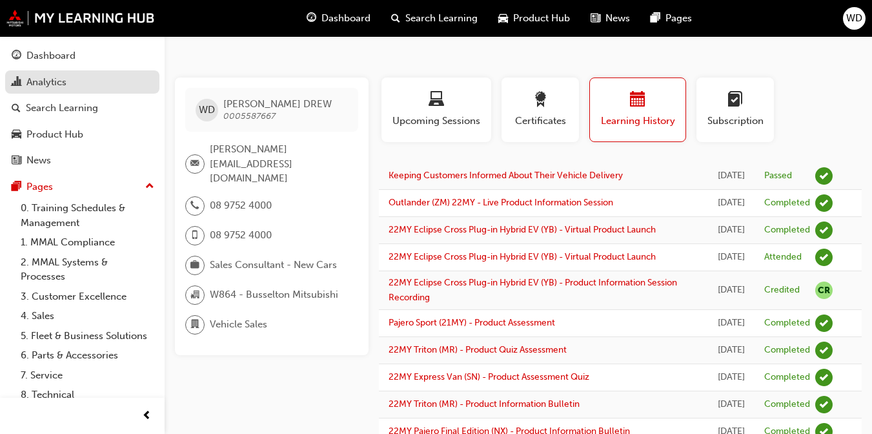
click at [34, 74] on div "Analytics" at bounding box center [82, 82] width 141 height 16
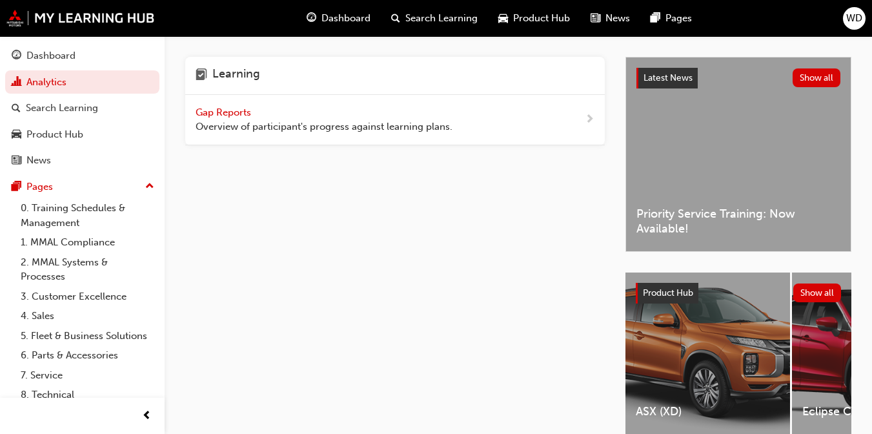
click at [251, 118] on div "Gap Reports Overview of participant's progress against learning plans." at bounding box center [324, 119] width 257 height 29
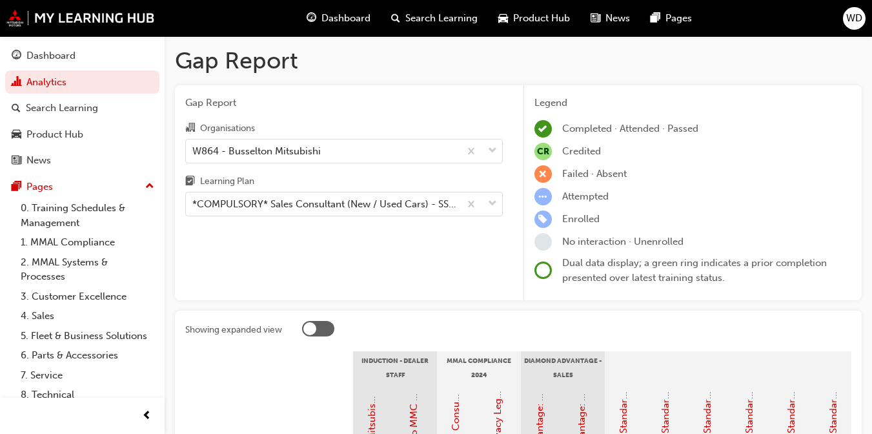
click at [311, 329] on div at bounding box center [309, 328] width 13 height 13
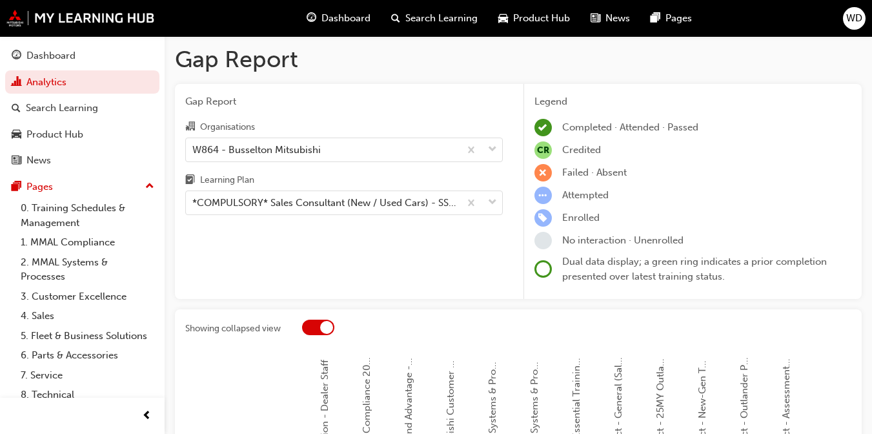
scroll to position [108, 0]
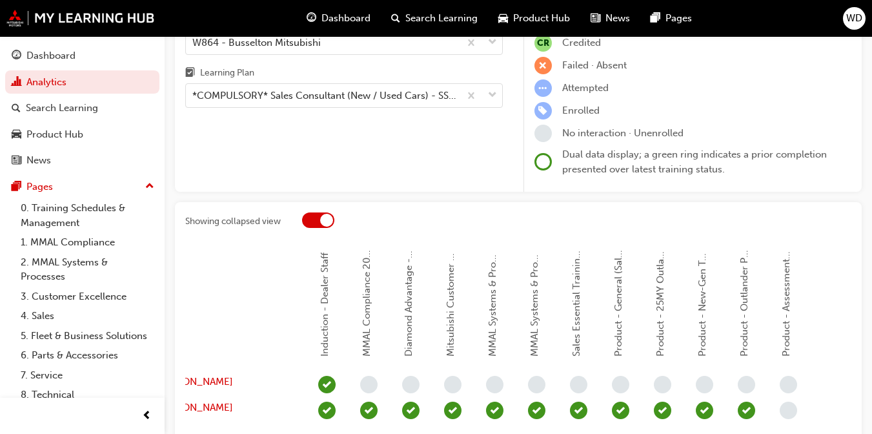
click at [330, 220] on div at bounding box center [326, 220] width 13 height 13
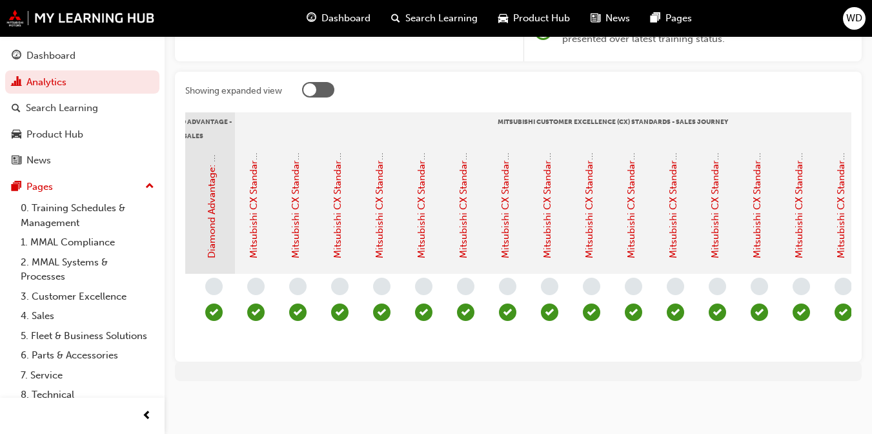
scroll to position [0, 0]
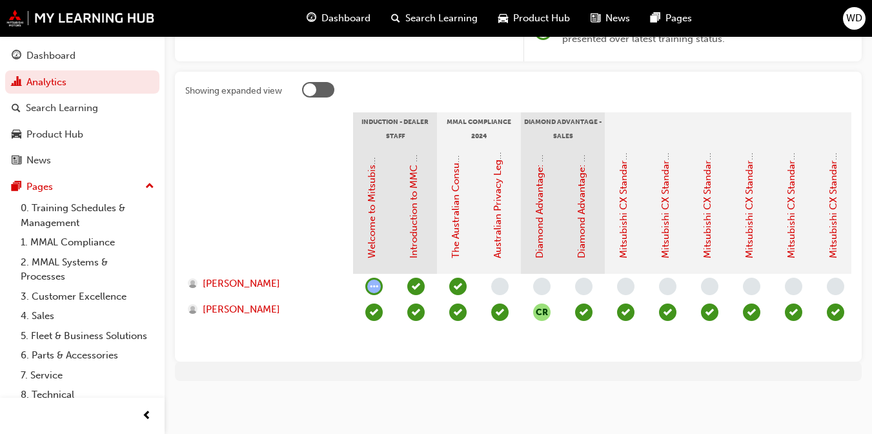
click at [310, 83] on div at bounding box center [309, 89] width 13 height 13
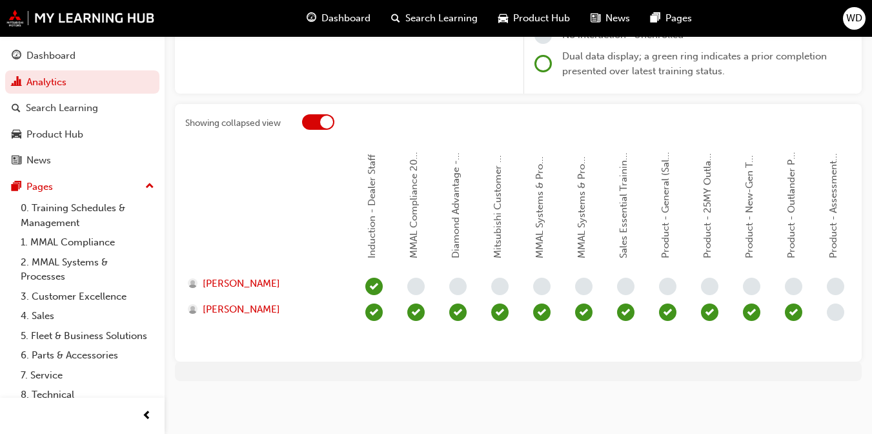
scroll to position [0, 47]
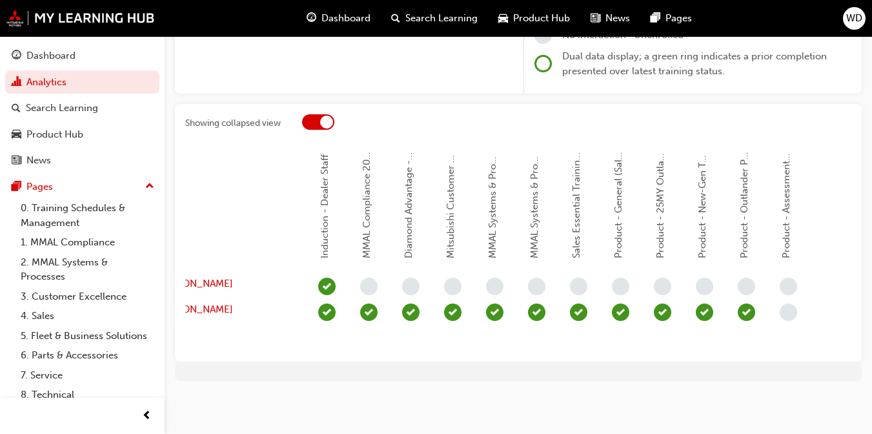
click at [786, 303] on span "learningRecordVerb_NONE-icon" at bounding box center [788, 311] width 17 height 17
click at [785, 186] on span "Product - Assessment Quizzes (Sales) NEW" at bounding box center [786, 161] width 12 height 193
click at [303, 114] on div at bounding box center [318, 121] width 32 height 15
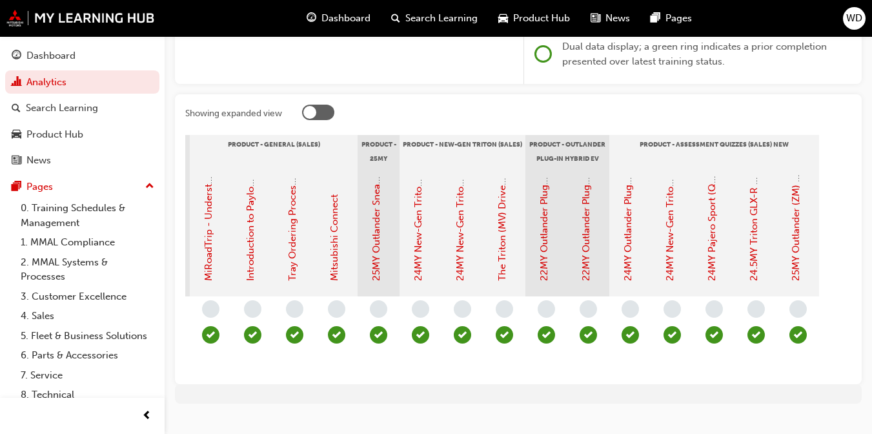
scroll to position [0, 1632]
click at [35, 54] on div "Dashboard" at bounding box center [50, 55] width 49 height 15
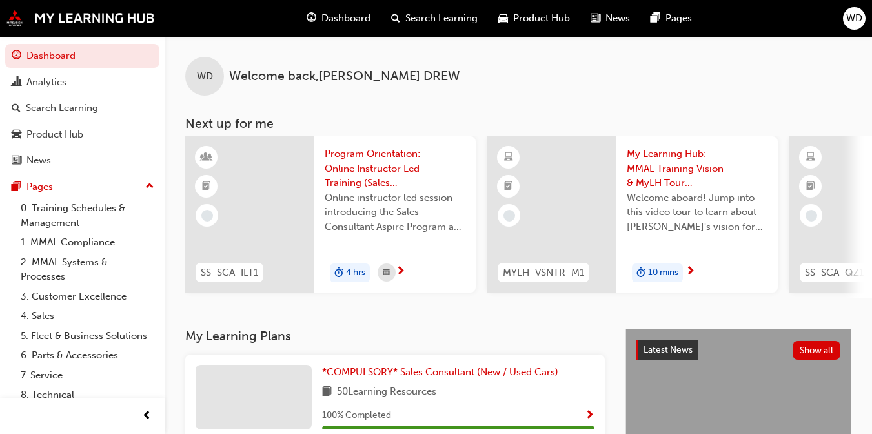
click at [547, 334] on h3 "My Learning Plans" at bounding box center [395, 336] width 420 height 15
click at [856, 14] on span "WD" at bounding box center [854, 18] width 16 height 15
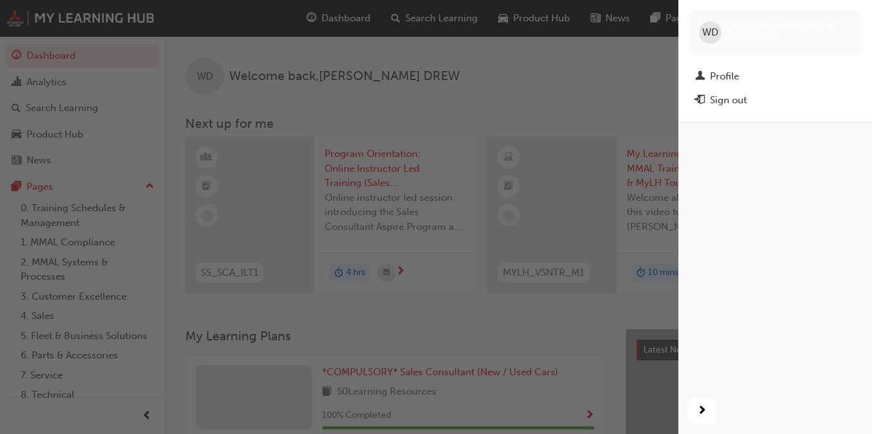
click at [312, 283] on div "button" at bounding box center [339, 217] width 678 height 434
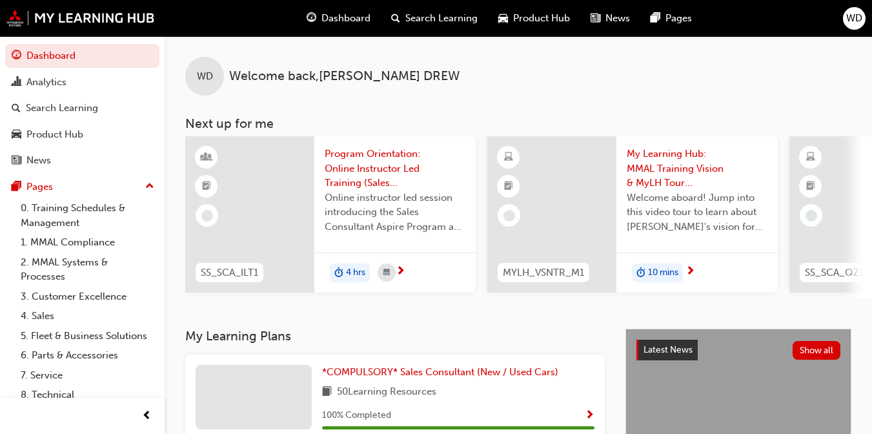
scroll to position [108, 0]
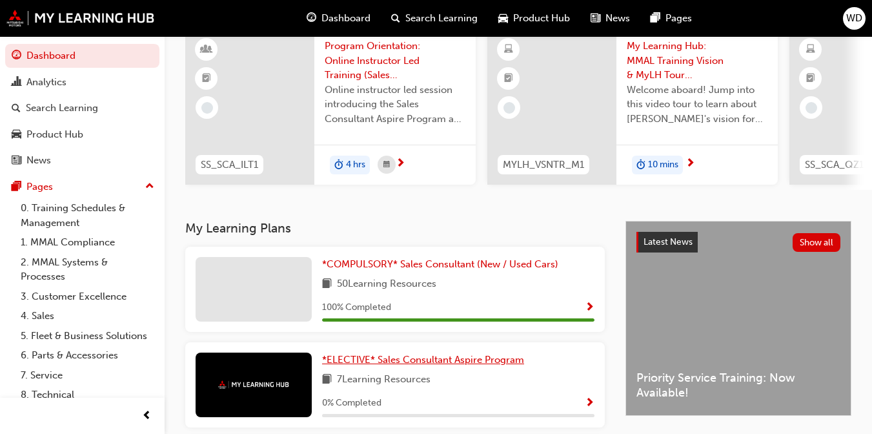
click at [385, 364] on span "*ELECTIVE* Sales Consultant Aspire Program" at bounding box center [423, 360] width 202 height 12
